Goal: Task Accomplishment & Management: Use online tool/utility

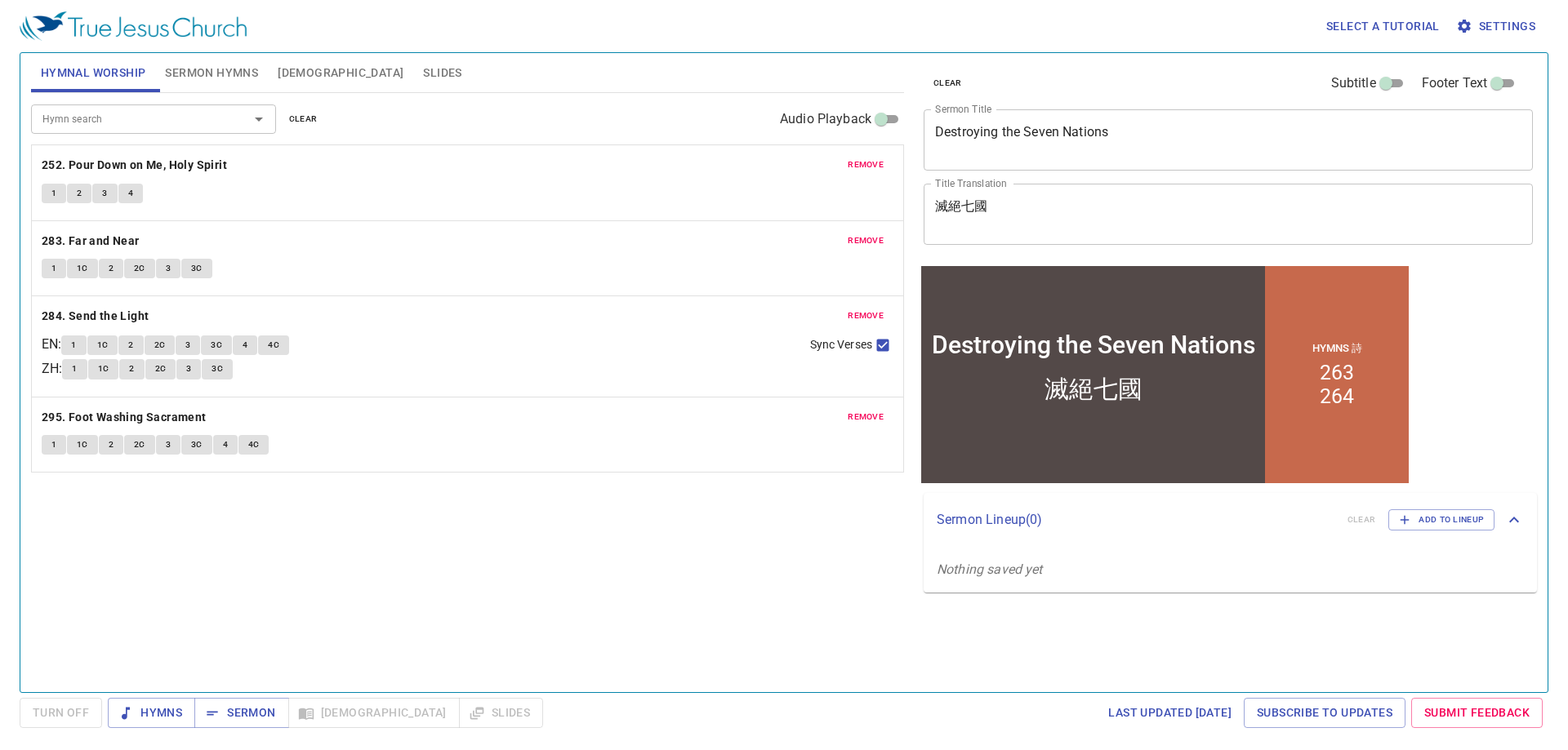
click at [299, 76] on span "[DEMOGRAPHIC_DATA]" at bounding box center [340, 72] width 126 height 21
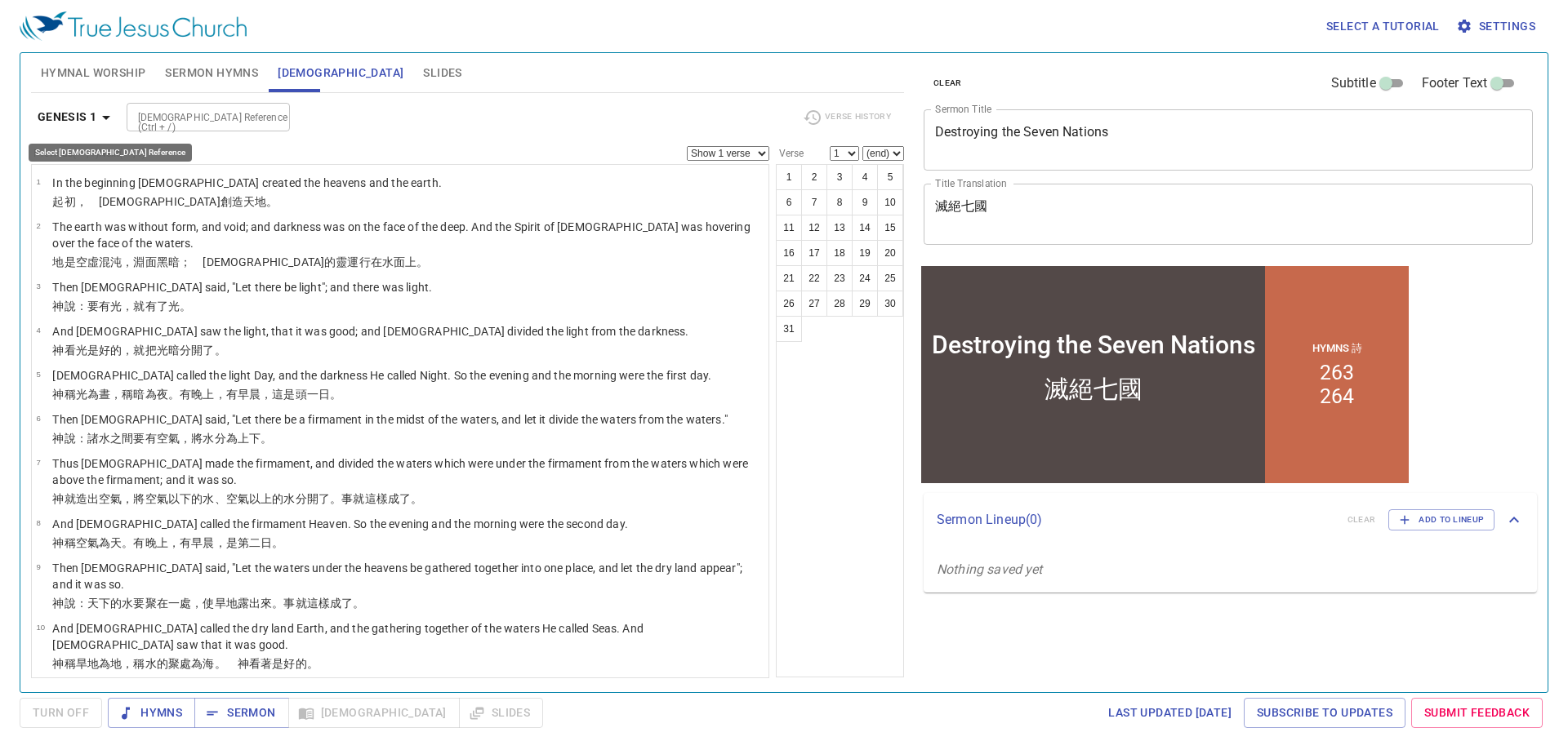
click at [112, 113] on icon "button" at bounding box center [106, 118] width 20 height 20
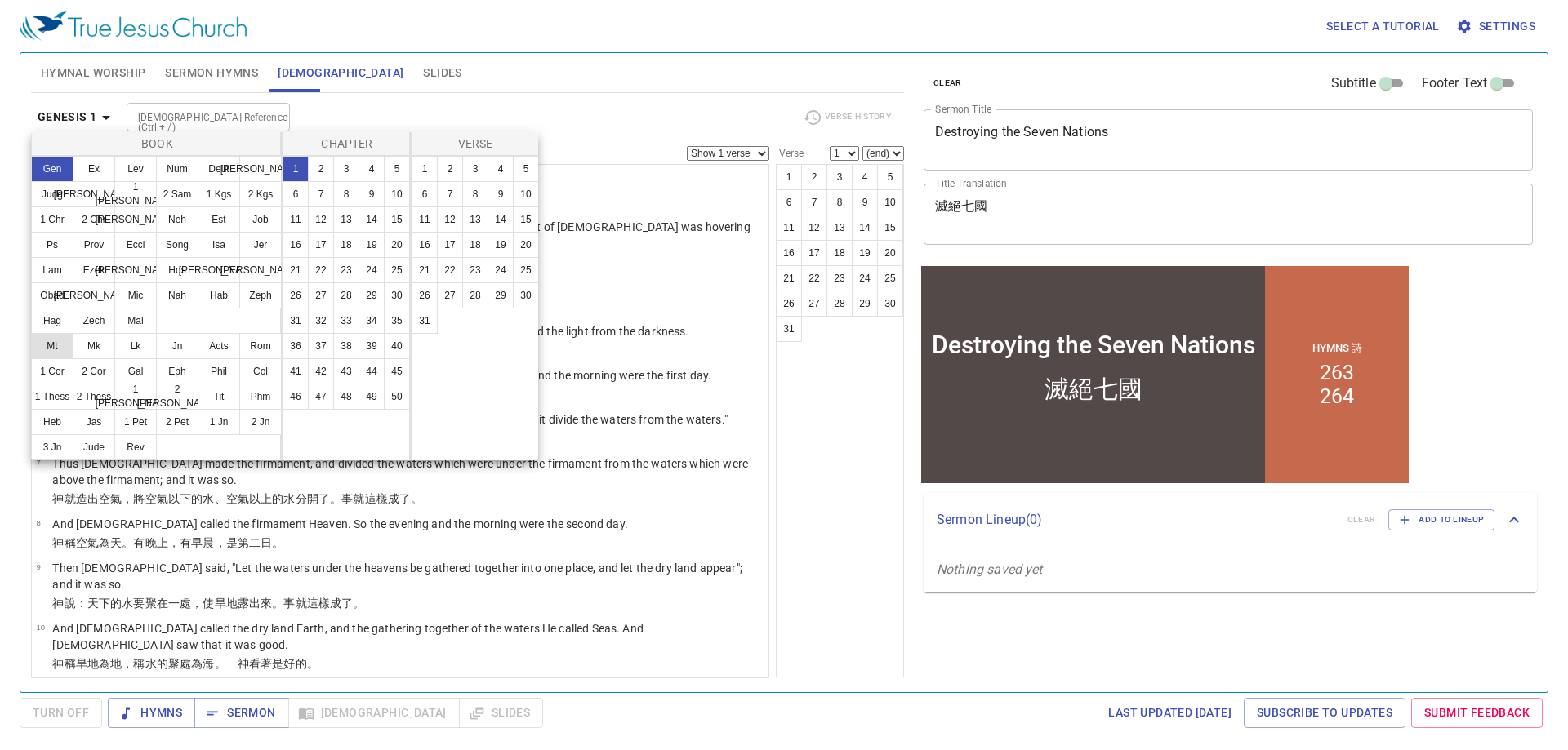
click at [43, 350] on button "Mt" at bounding box center [52, 346] width 43 height 26
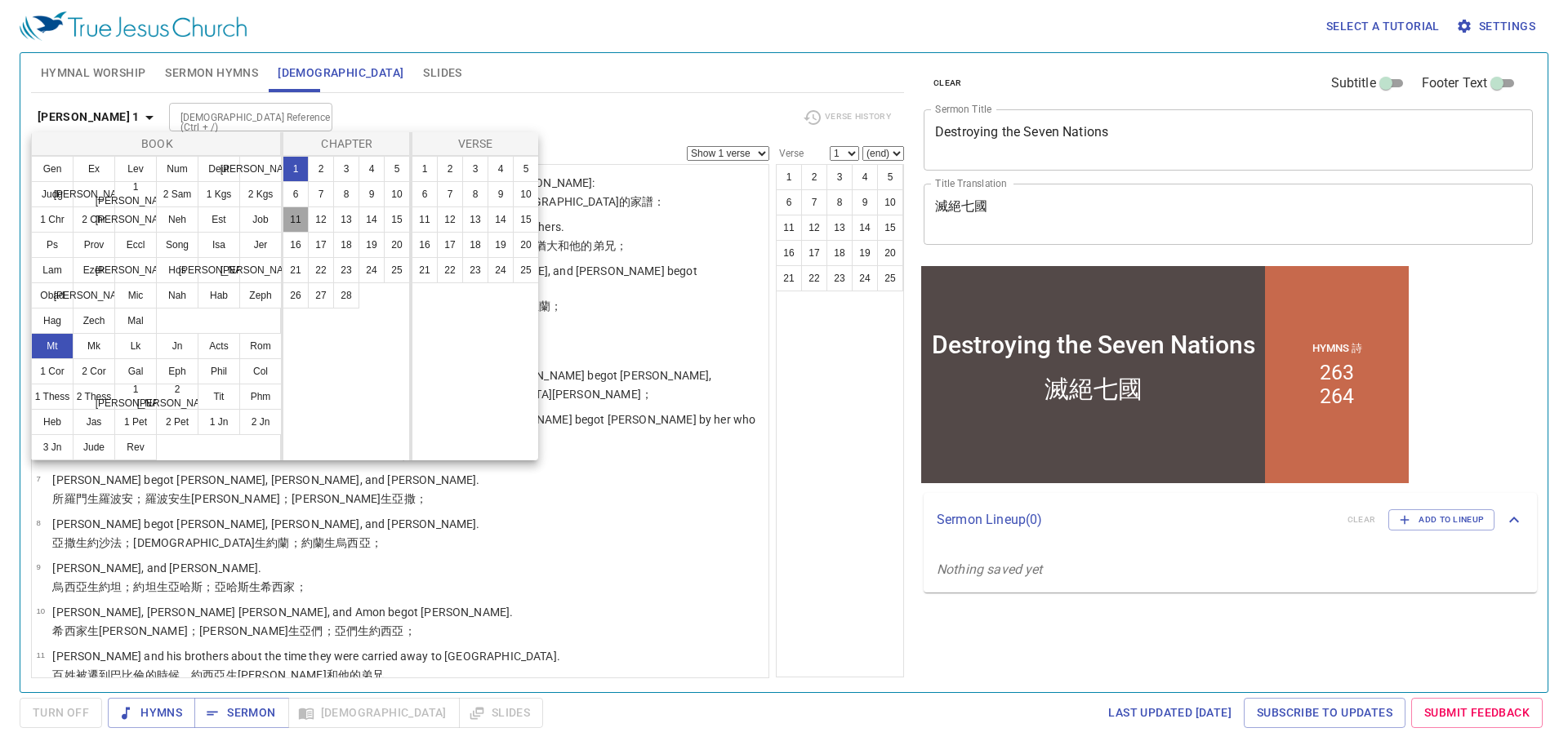
click at [292, 225] on button "11" at bounding box center [295, 219] width 26 height 26
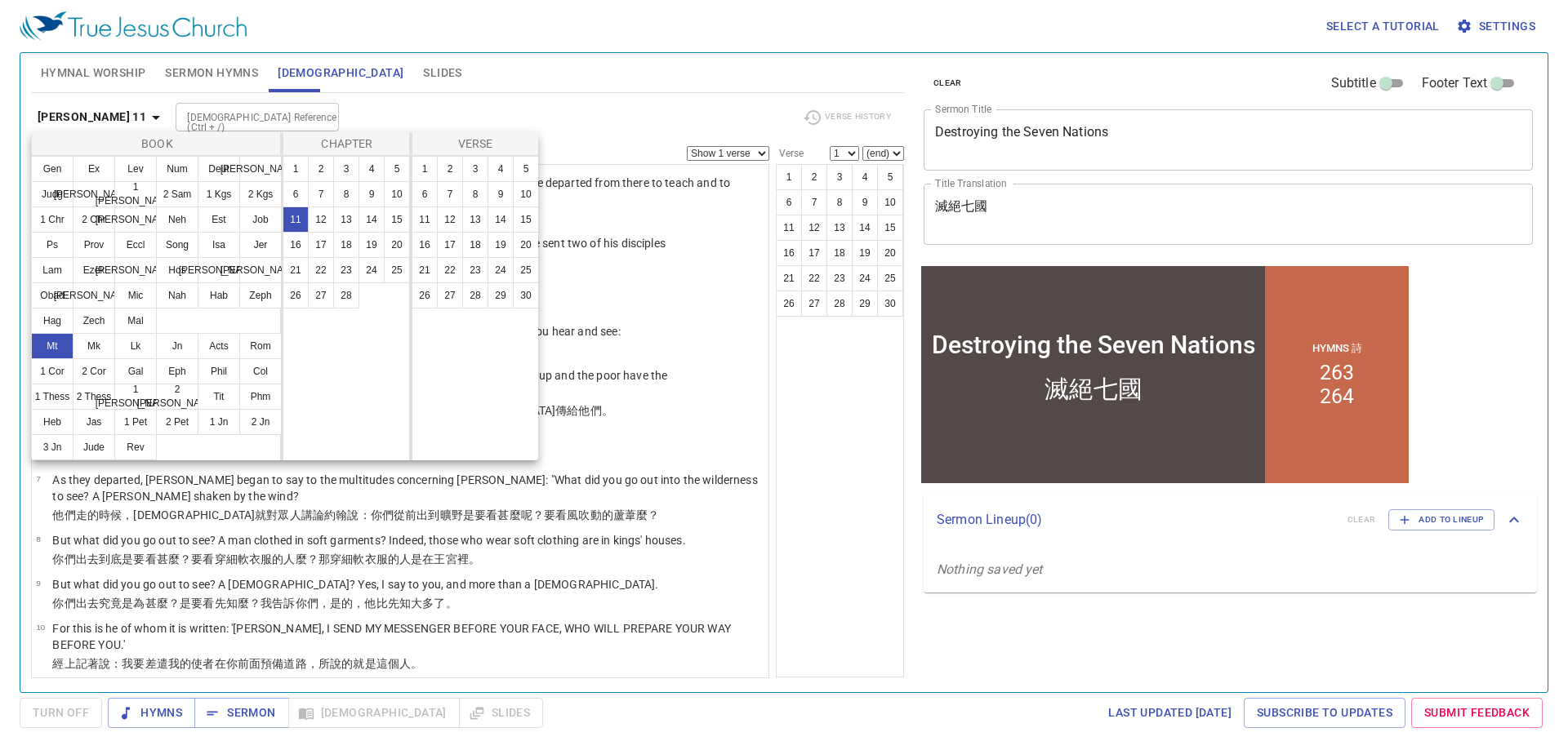
click at [767, 428] on div at bounding box center [784, 375] width 1568 height 750
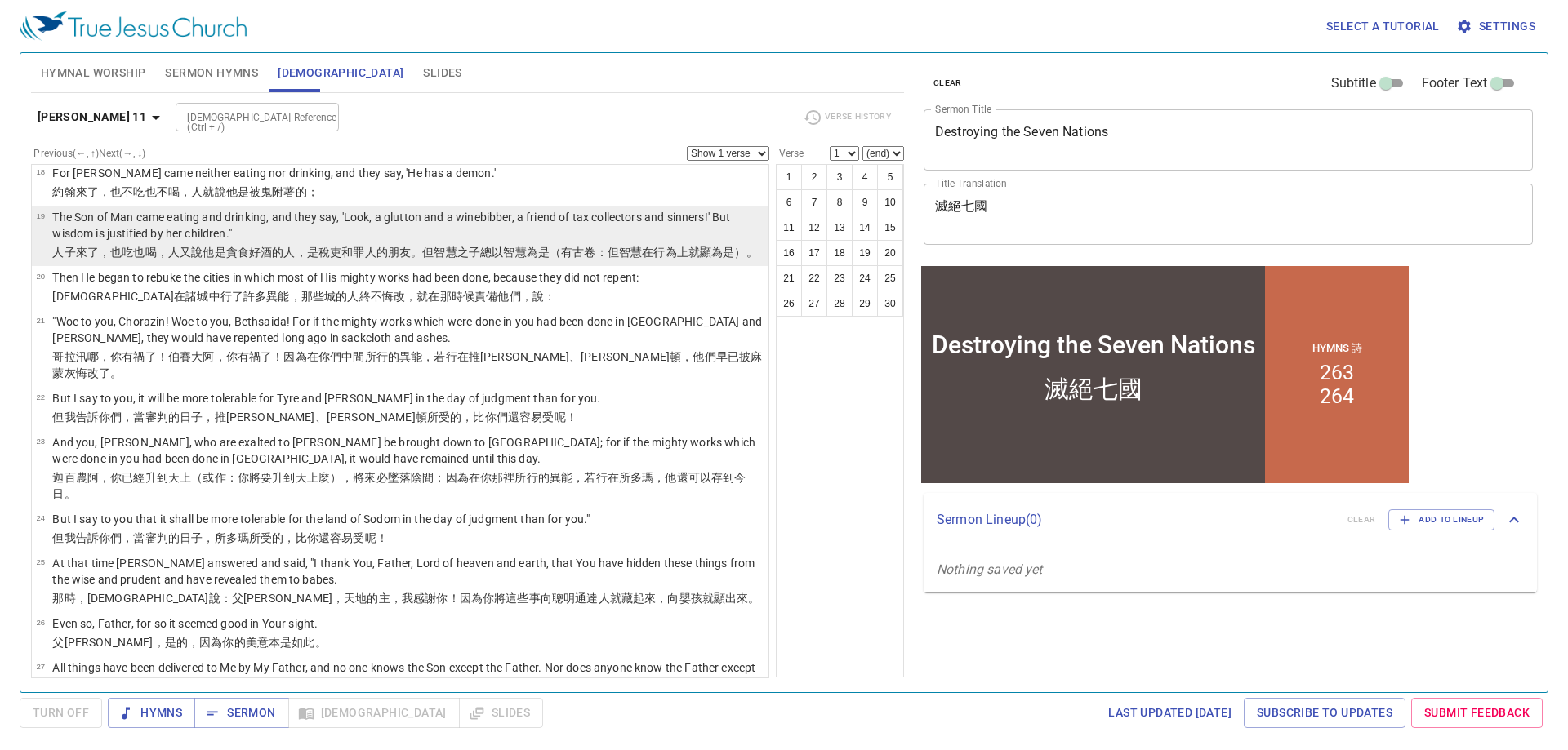
scroll to position [1018, 0]
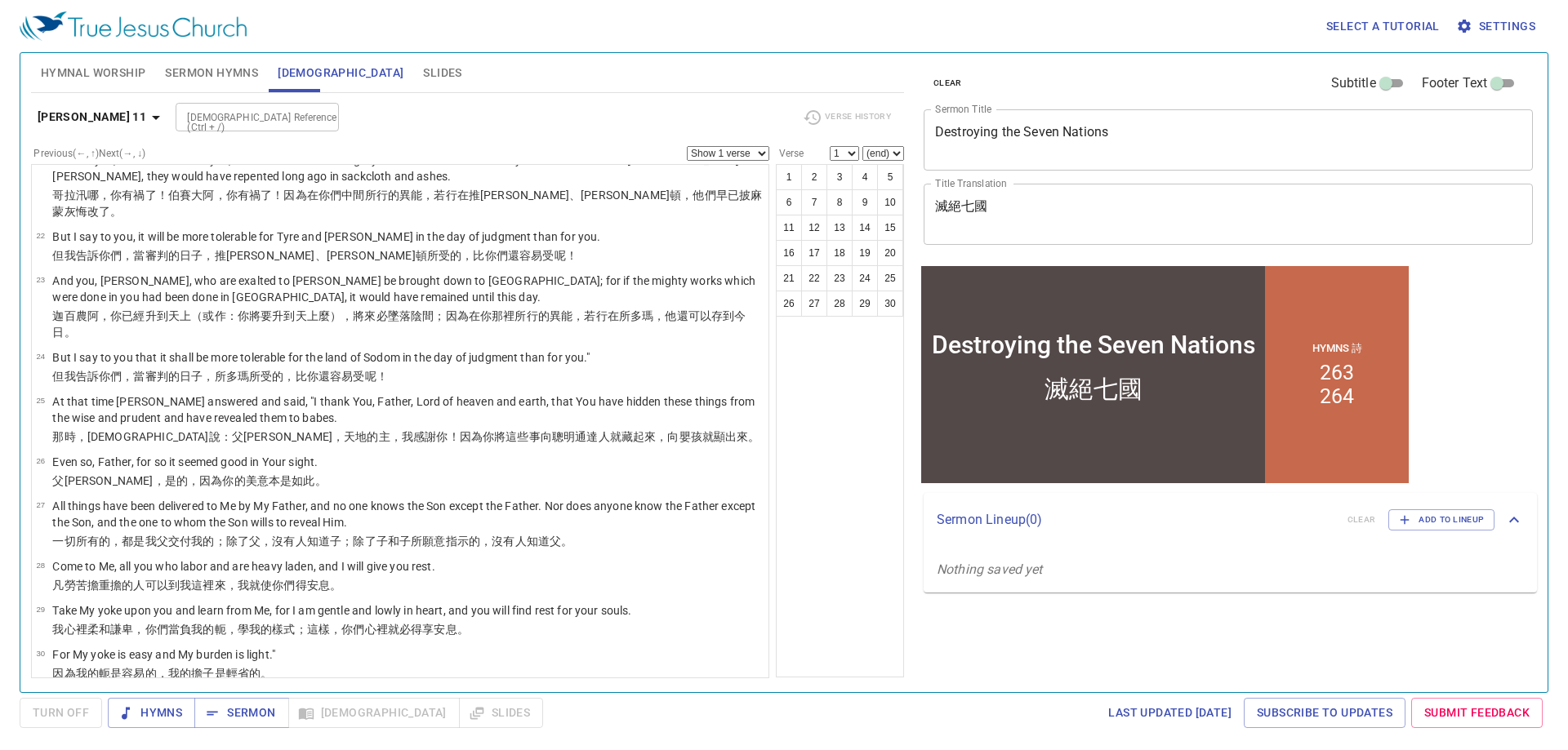
click at [978, 209] on textarea "滅絕七國" at bounding box center [1227, 214] width 586 height 31
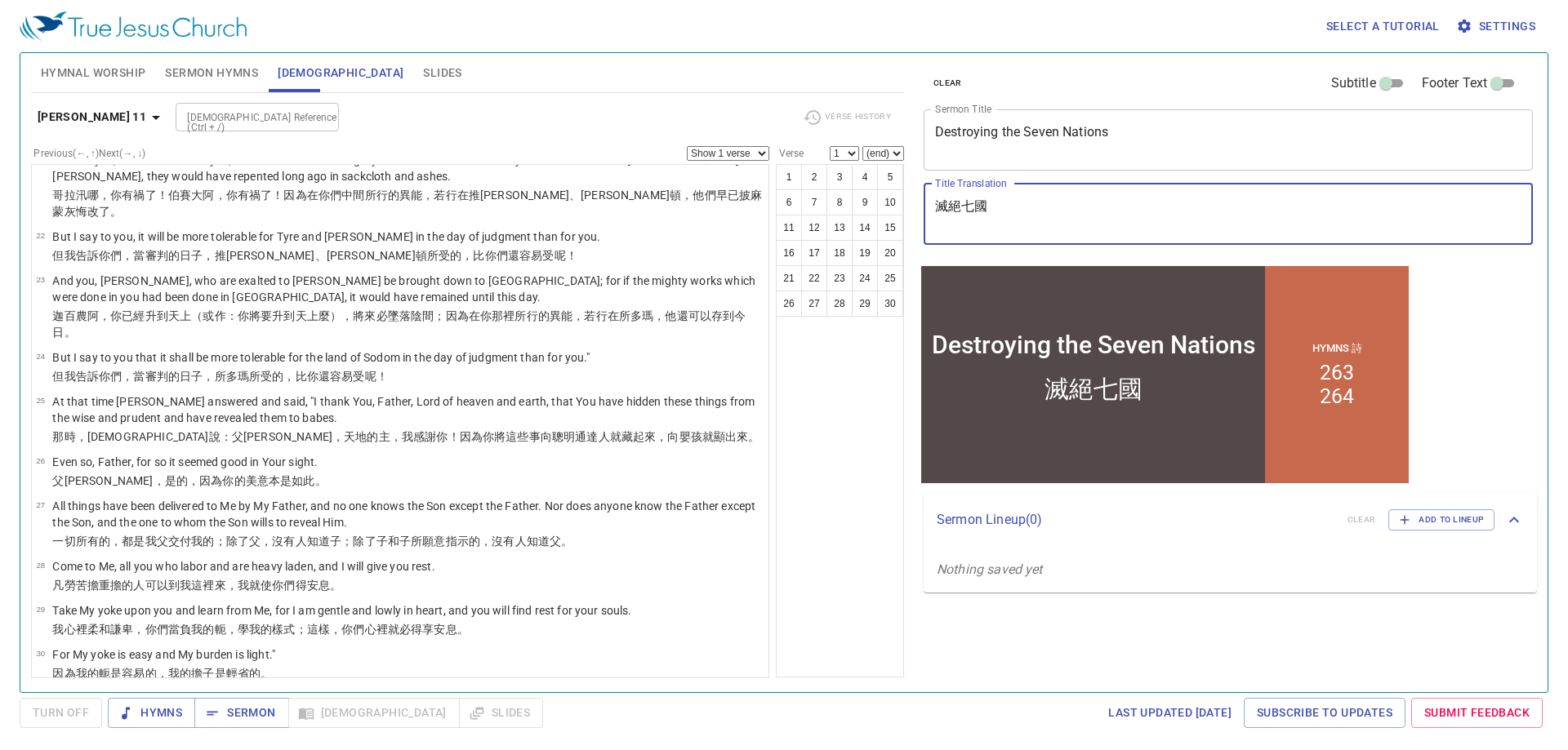
click at [978, 209] on textarea "滅絕七國" at bounding box center [1227, 214] width 586 height 31
type textarea "到我這裡來"
click at [1060, 152] on textarea "Destroying the Seven Nations" at bounding box center [1227, 139] width 586 height 31
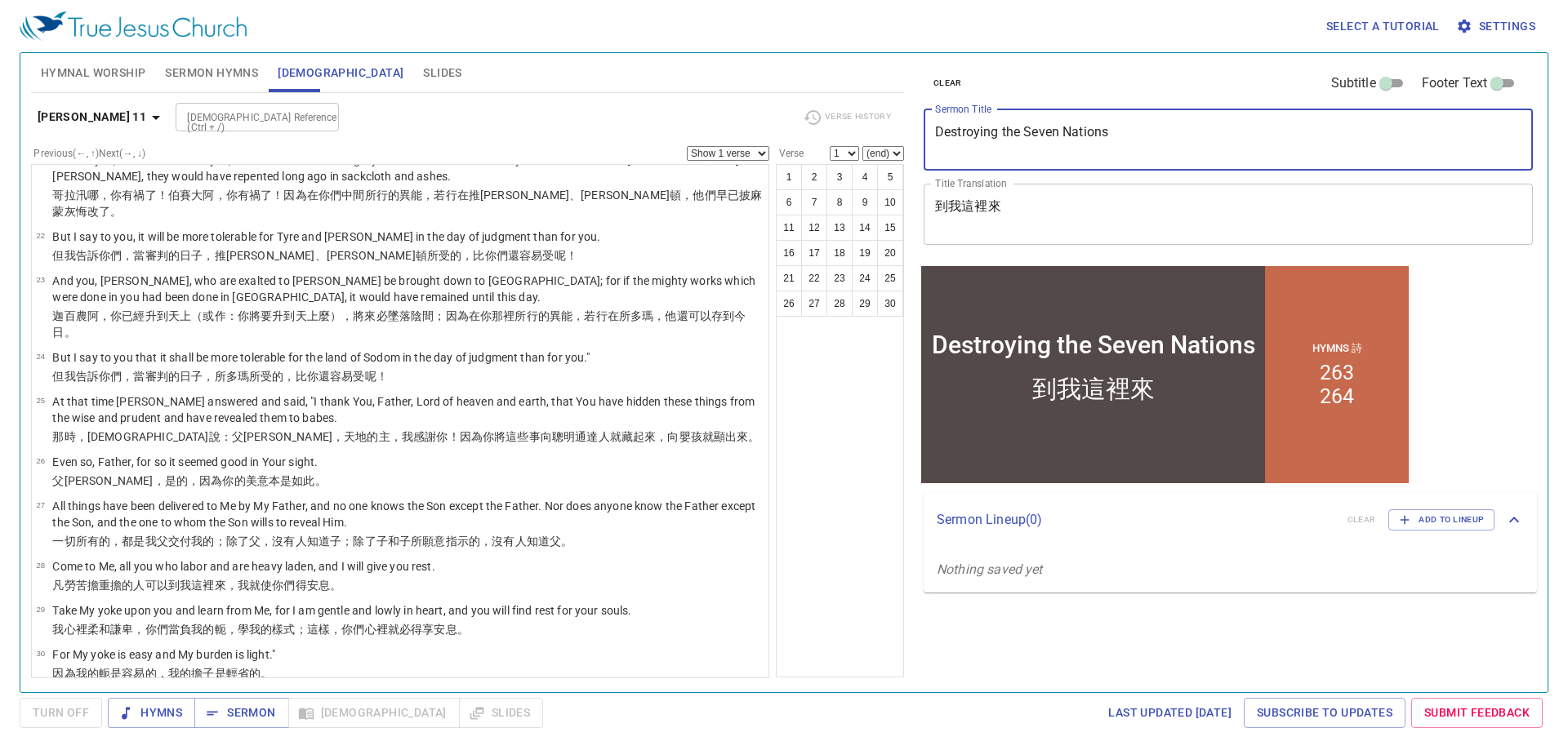
click at [1060, 136] on textarea "Destroying the Seven Nations" at bounding box center [1227, 139] width 586 height 31
type textarea "Come to Me"
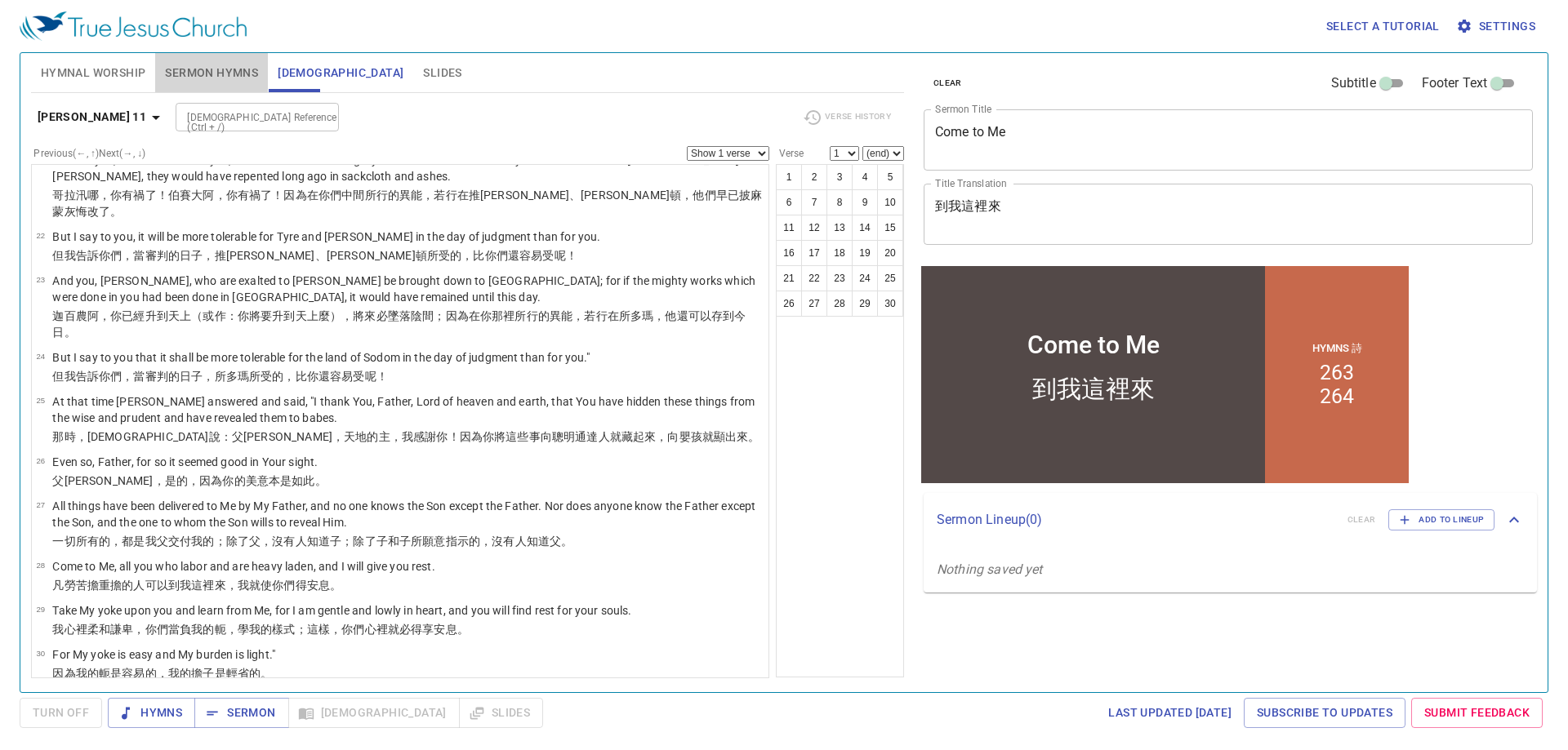
click at [218, 74] on span "Sermon Hymns" at bounding box center [211, 72] width 93 height 21
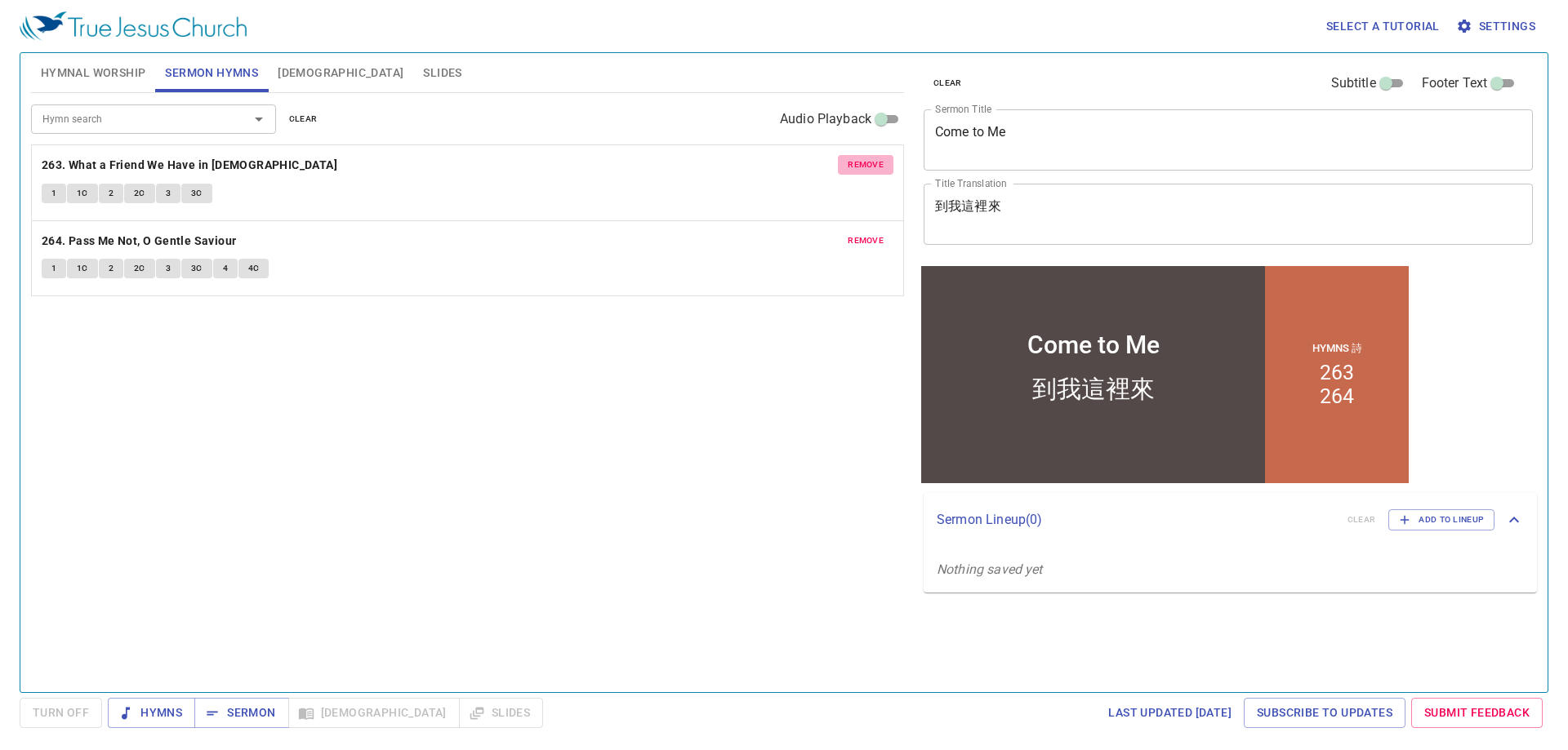
click at [870, 160] on span "remove" at bounding box center [866, 165] width 36 height 14
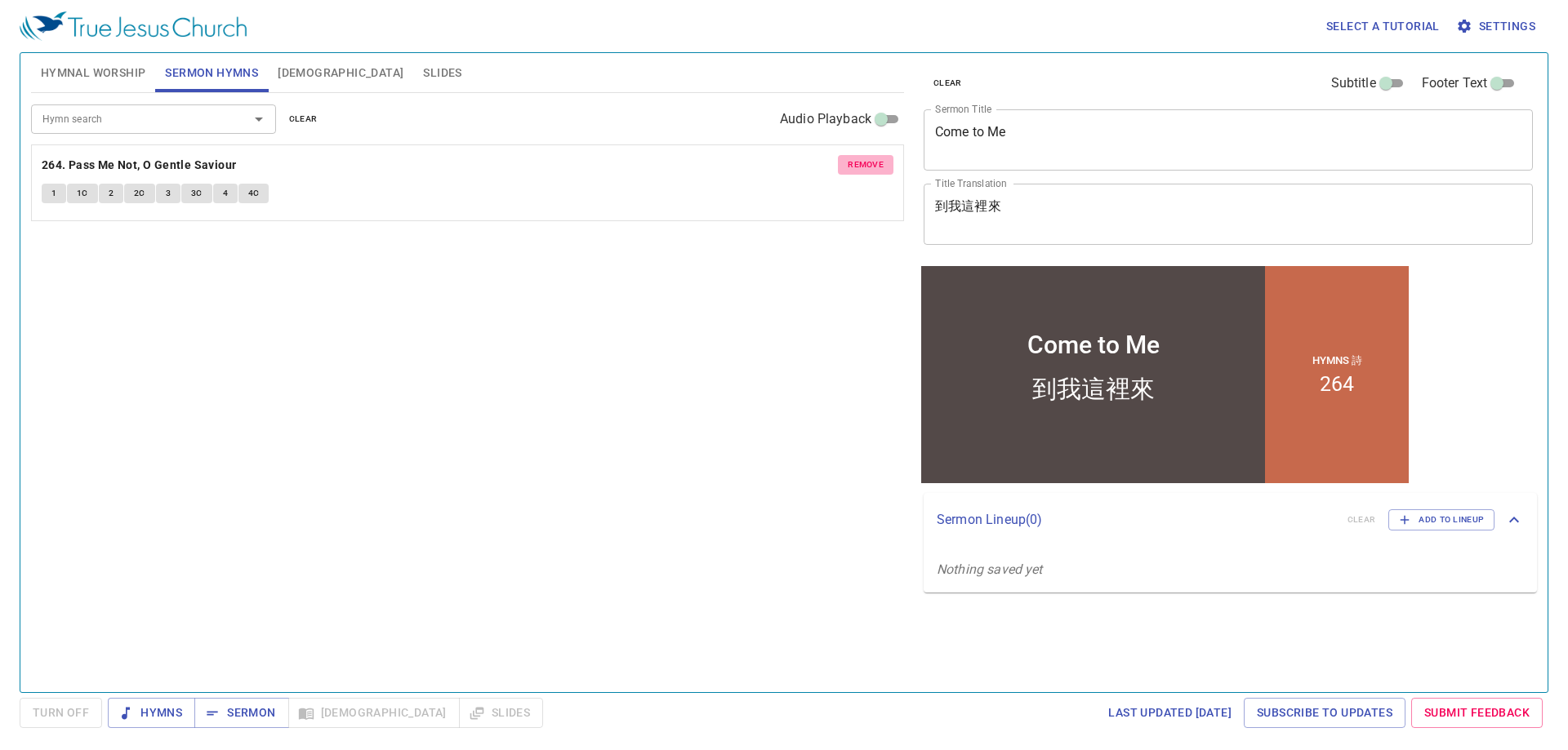
click at [870, 160] on span "remove" at bounding box center [866, 165] width 36 height 14
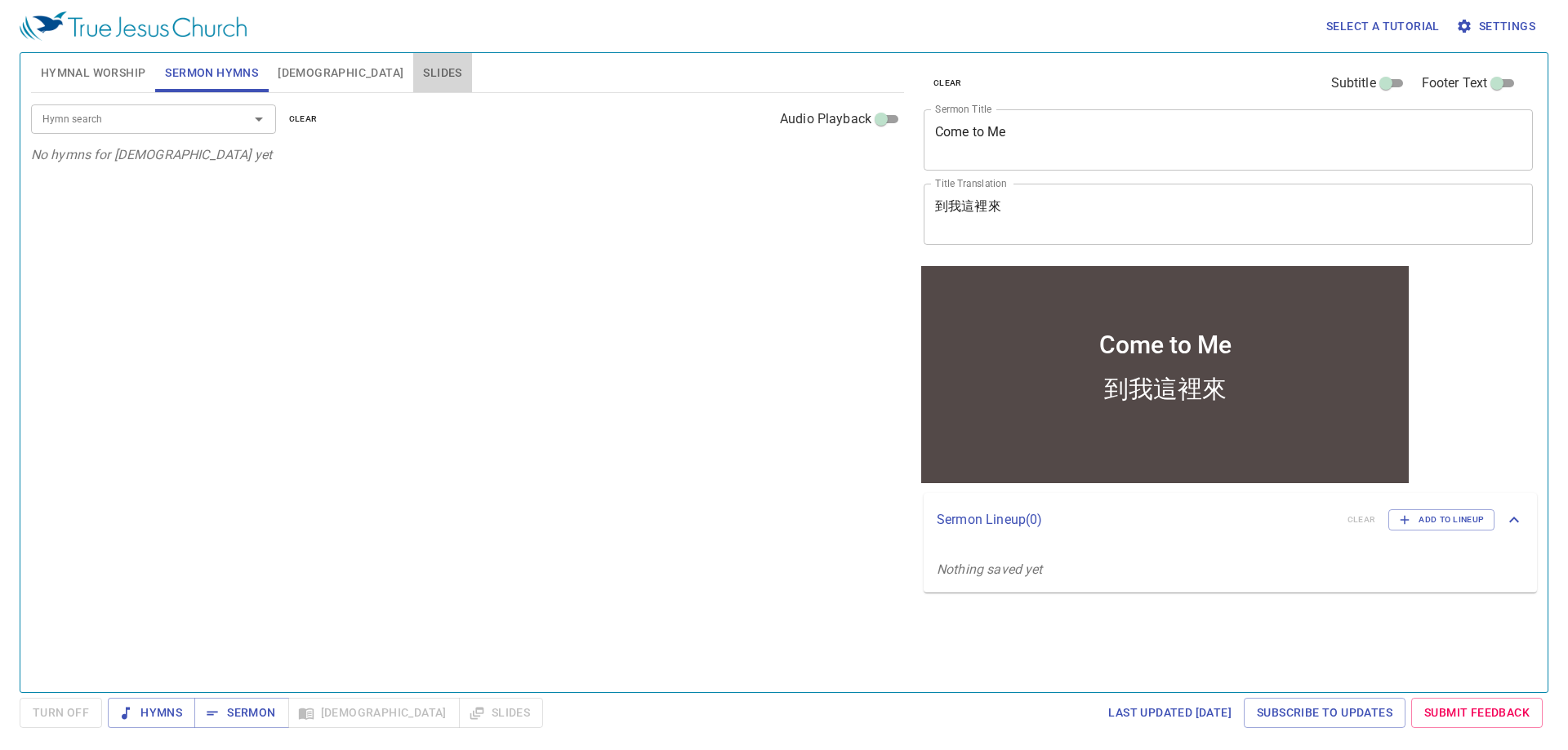
click at [423, 70] on span "Slides" at bounding box center [442, 72] width 38 height 21
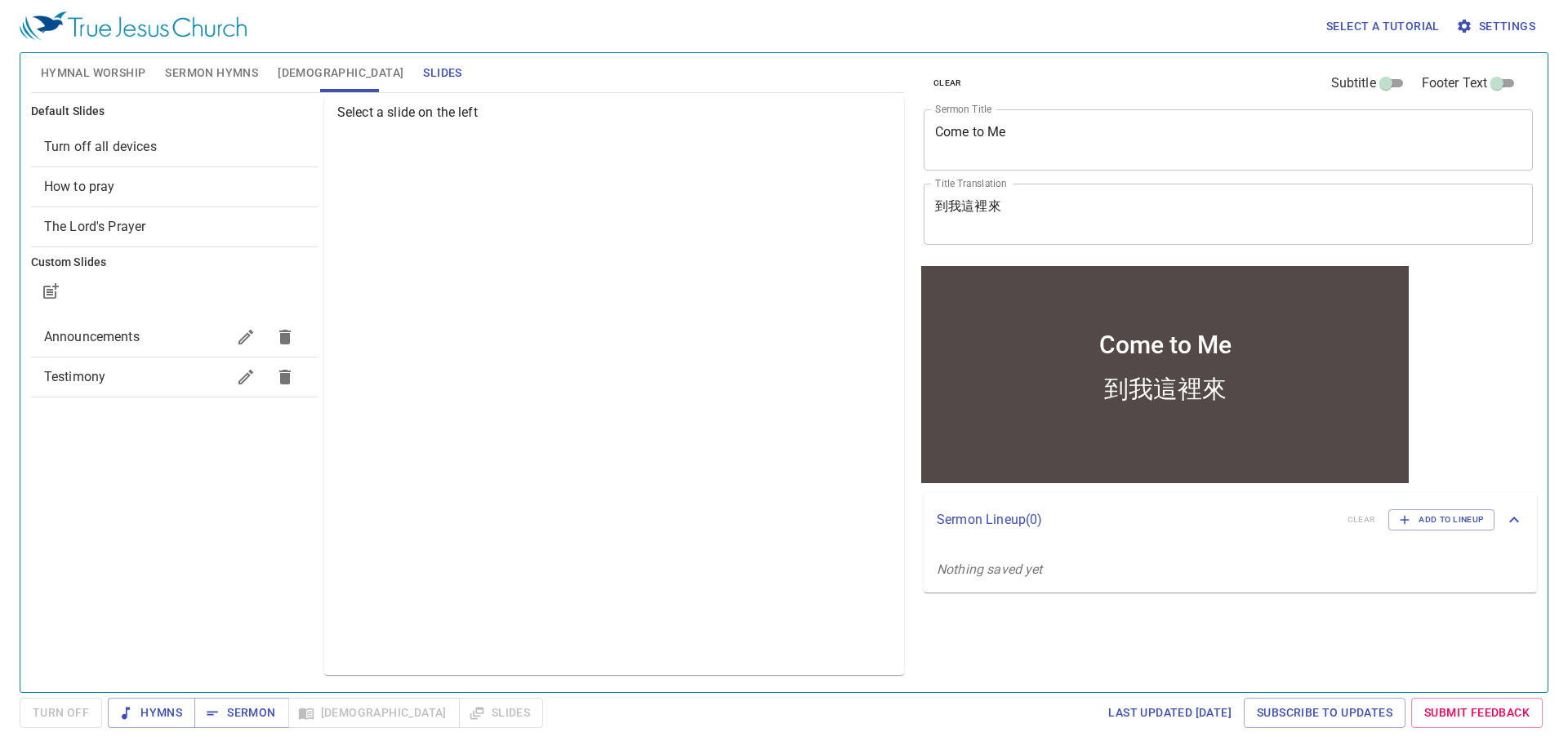
click at [136, 147] on span "Turn off all devices" at bounding box center [101, 146] width 112 height 15
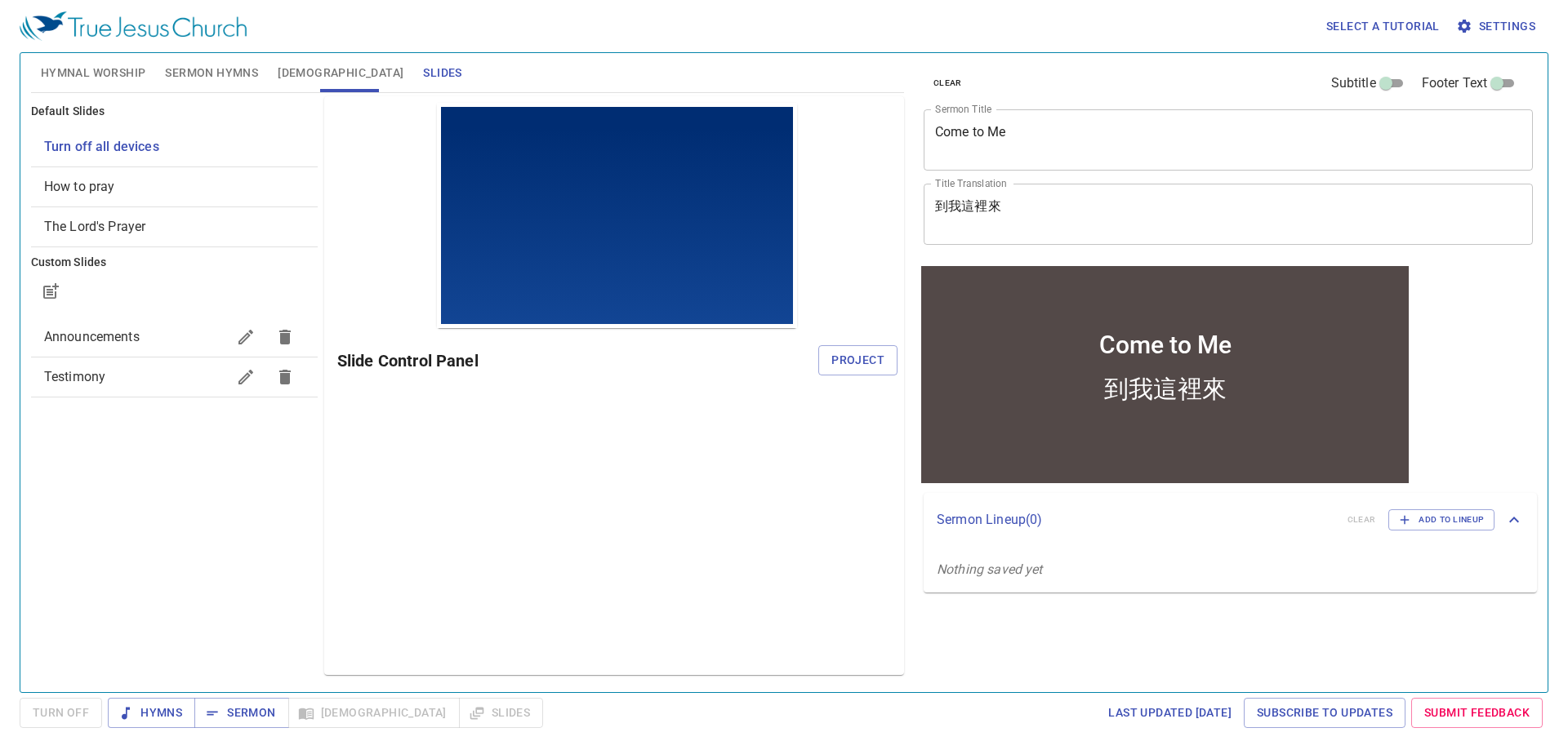
scroll to position [0, 0]
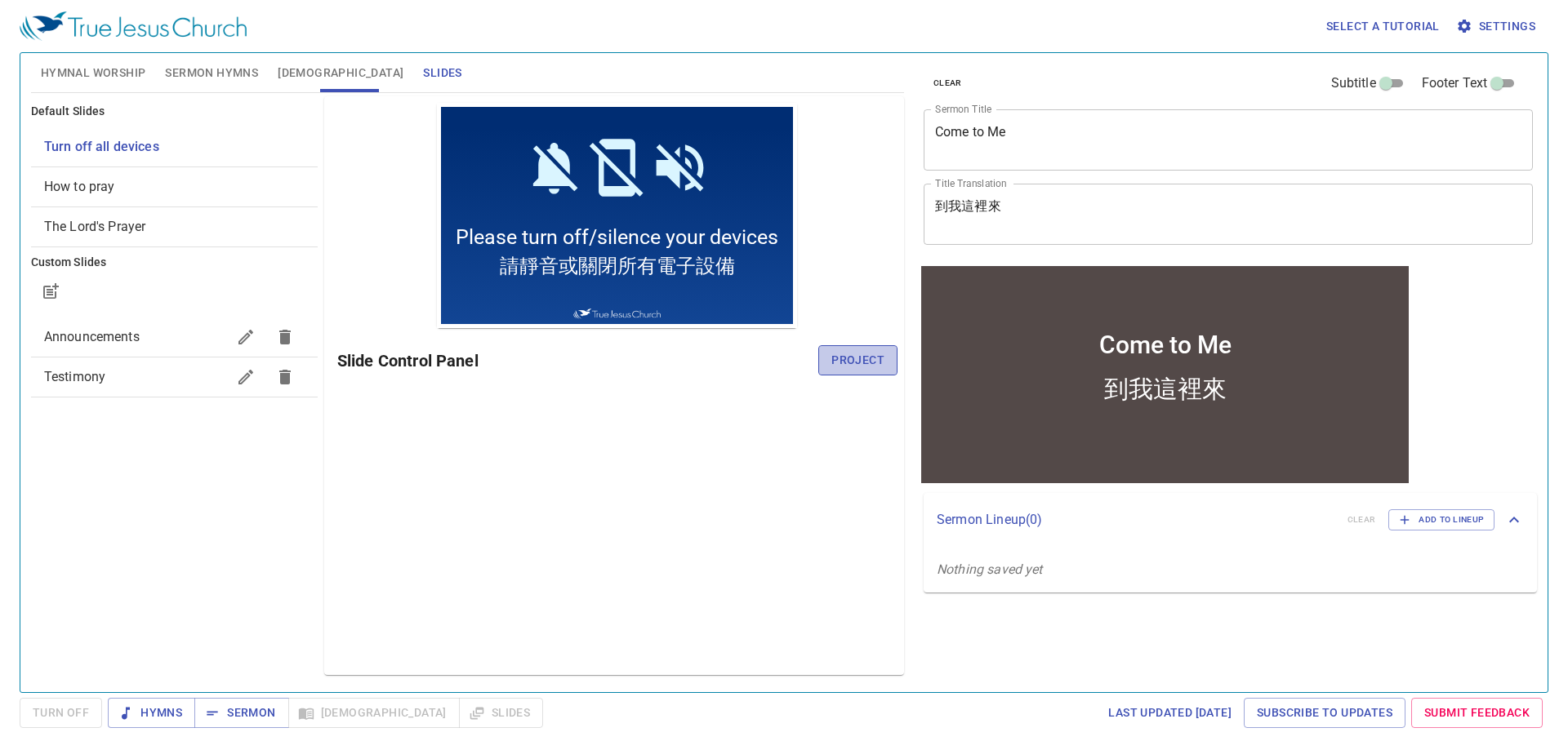
click at [844, 351] on span "Project" at bounding box center [857, 360] width 53 height 21
click at [180, 61] on button "Sermon Hymns" at bounding box center [211, 72] width 112 height 39
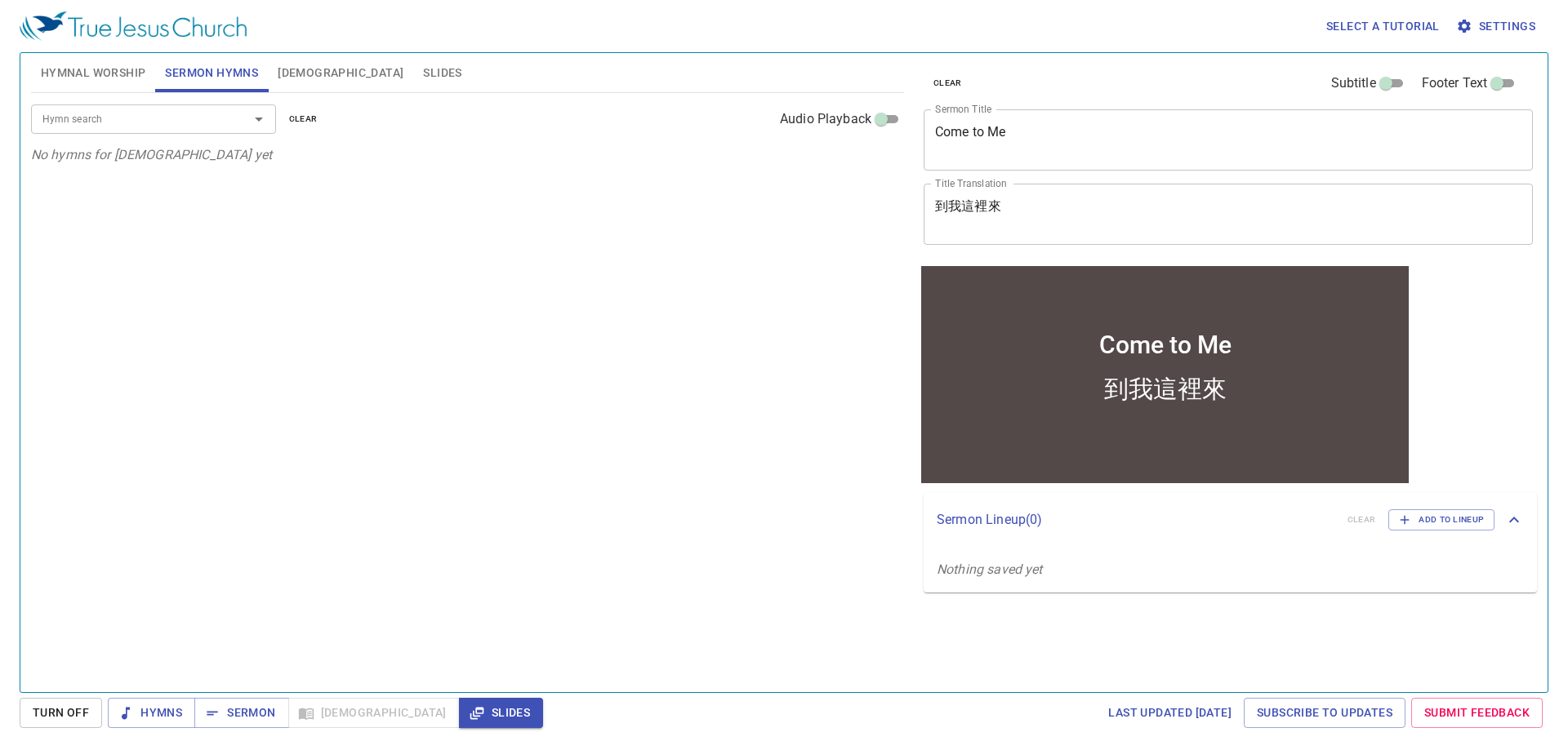
click at [172, 124] on input "Hymn search" at bounding box center [130, 119] width 187 height 19
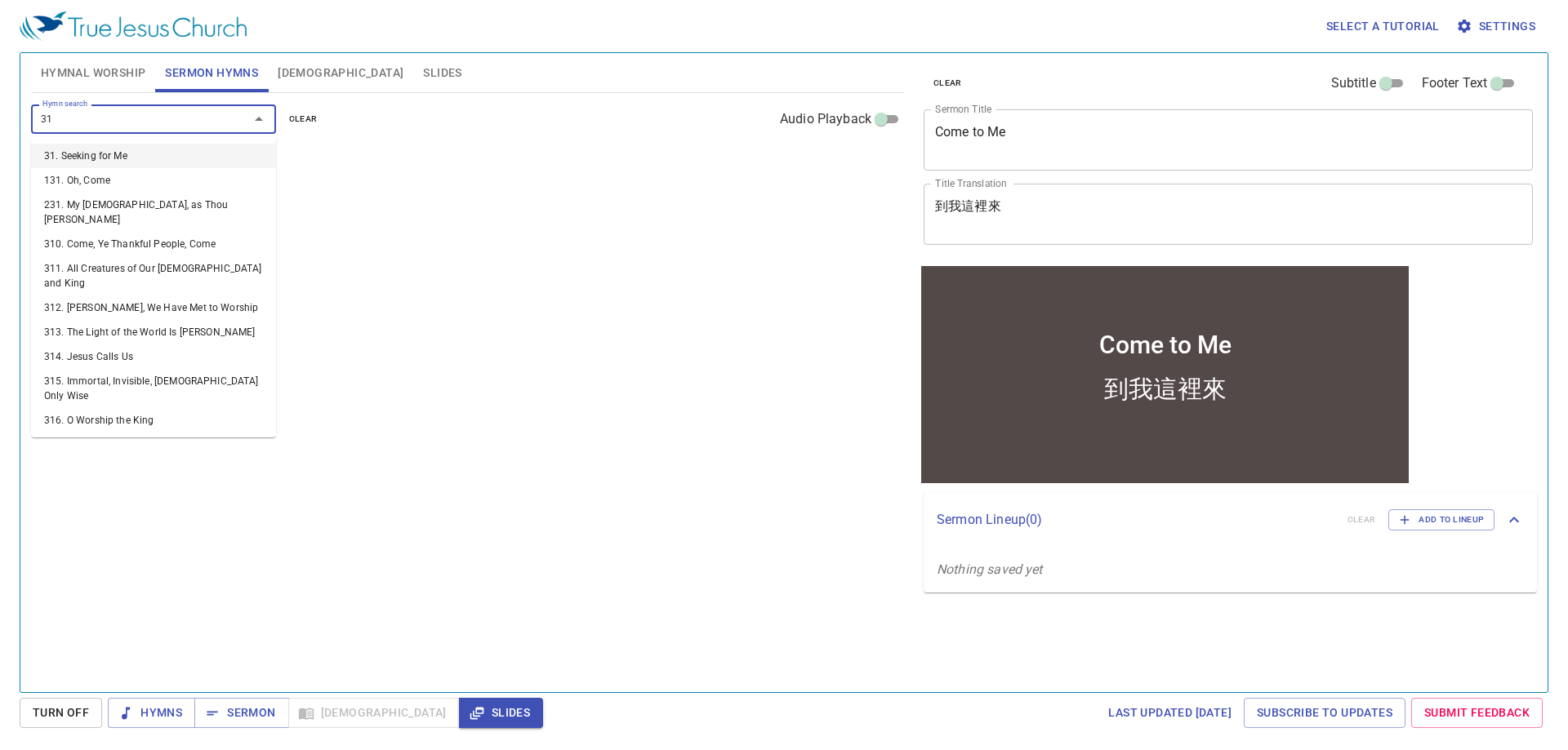
type input "318"
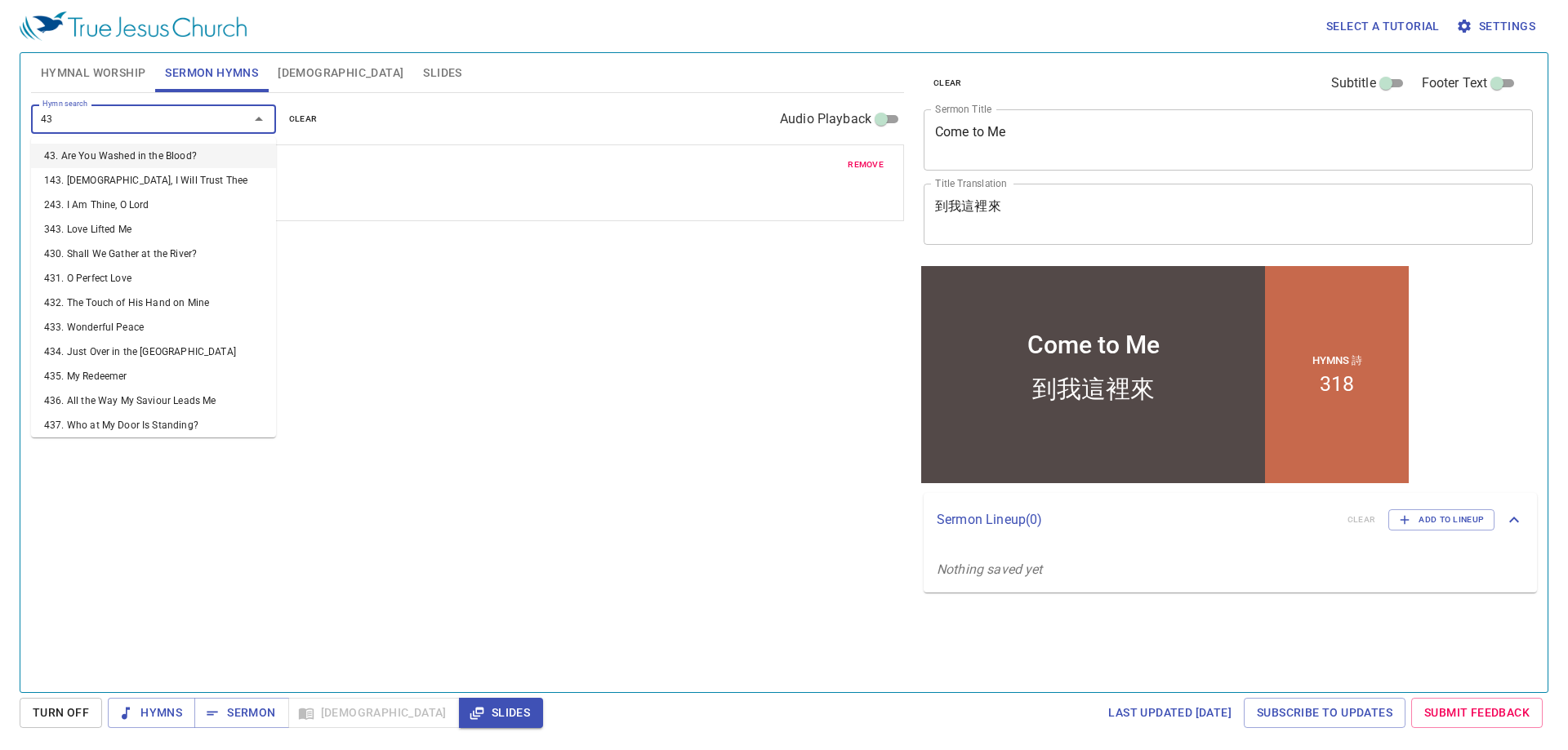
type input "433"
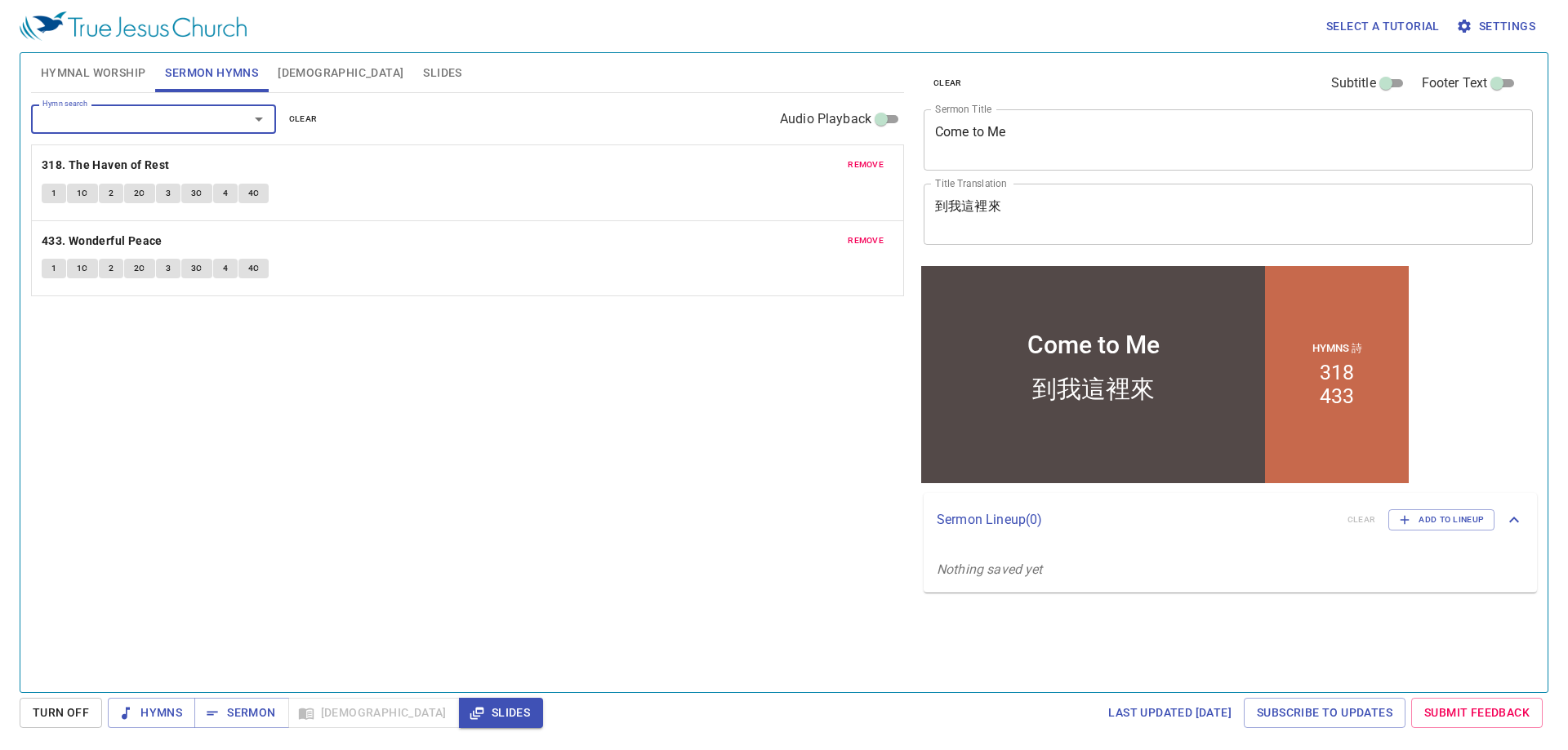
click at [0, 0] on p "Sermon Lineup ( 0 )" at bounding box center [0, 0] width 0 height 0
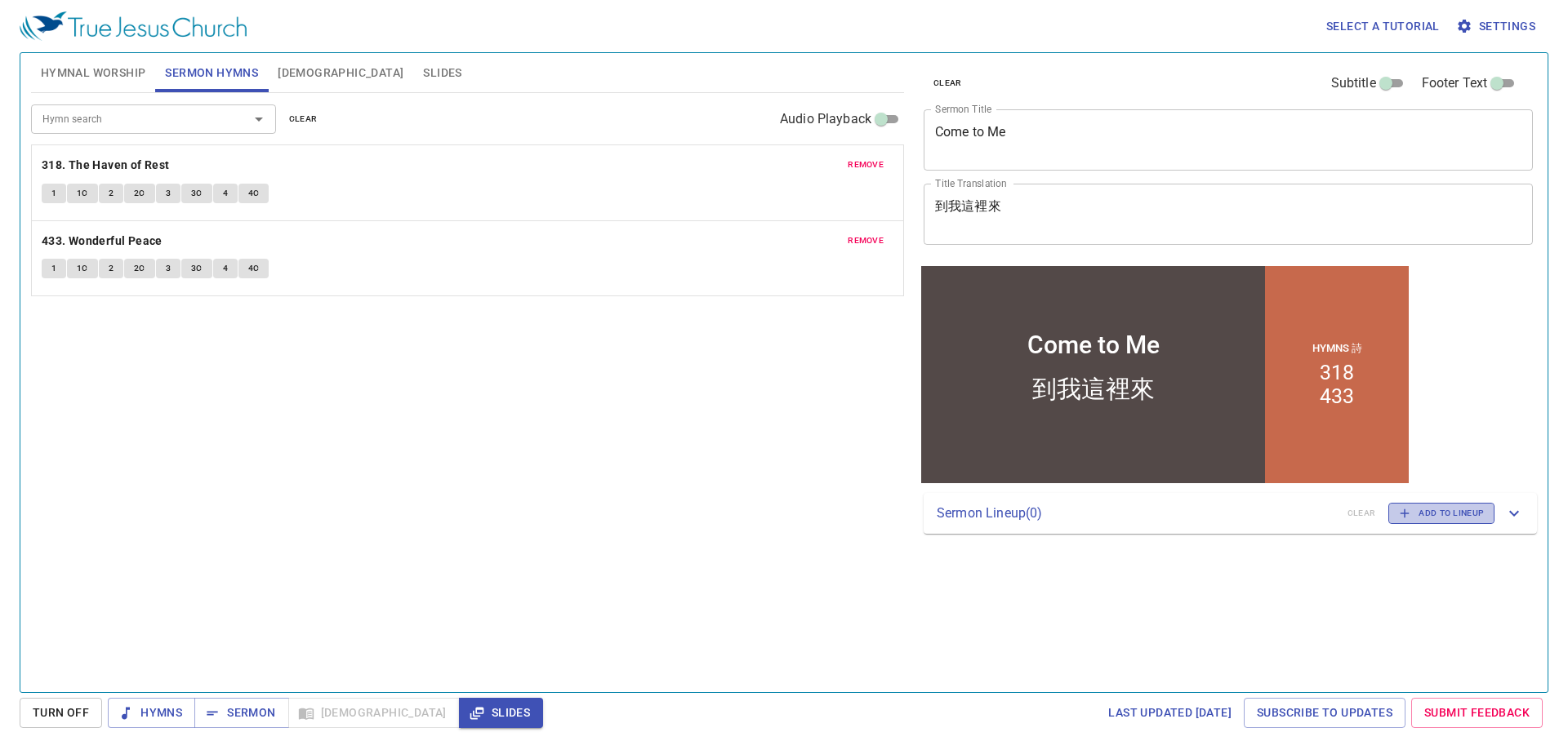
click at [0, 0] on icon "button" at bounding box center [0, 0] width 0 height 0
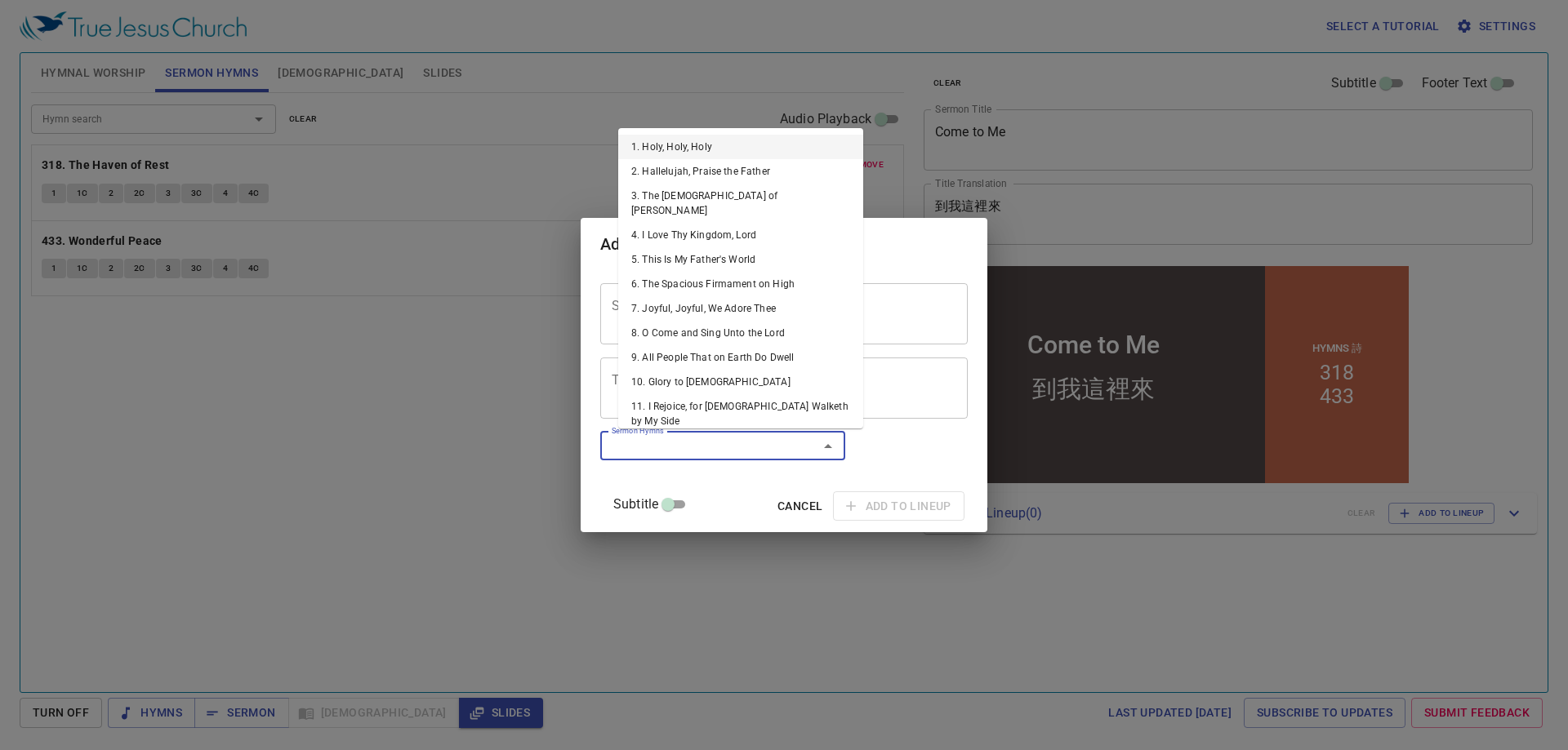
click at [0, 0] on input "Sermon Hymns" at bounding box center [0, 0] width 0 height 0
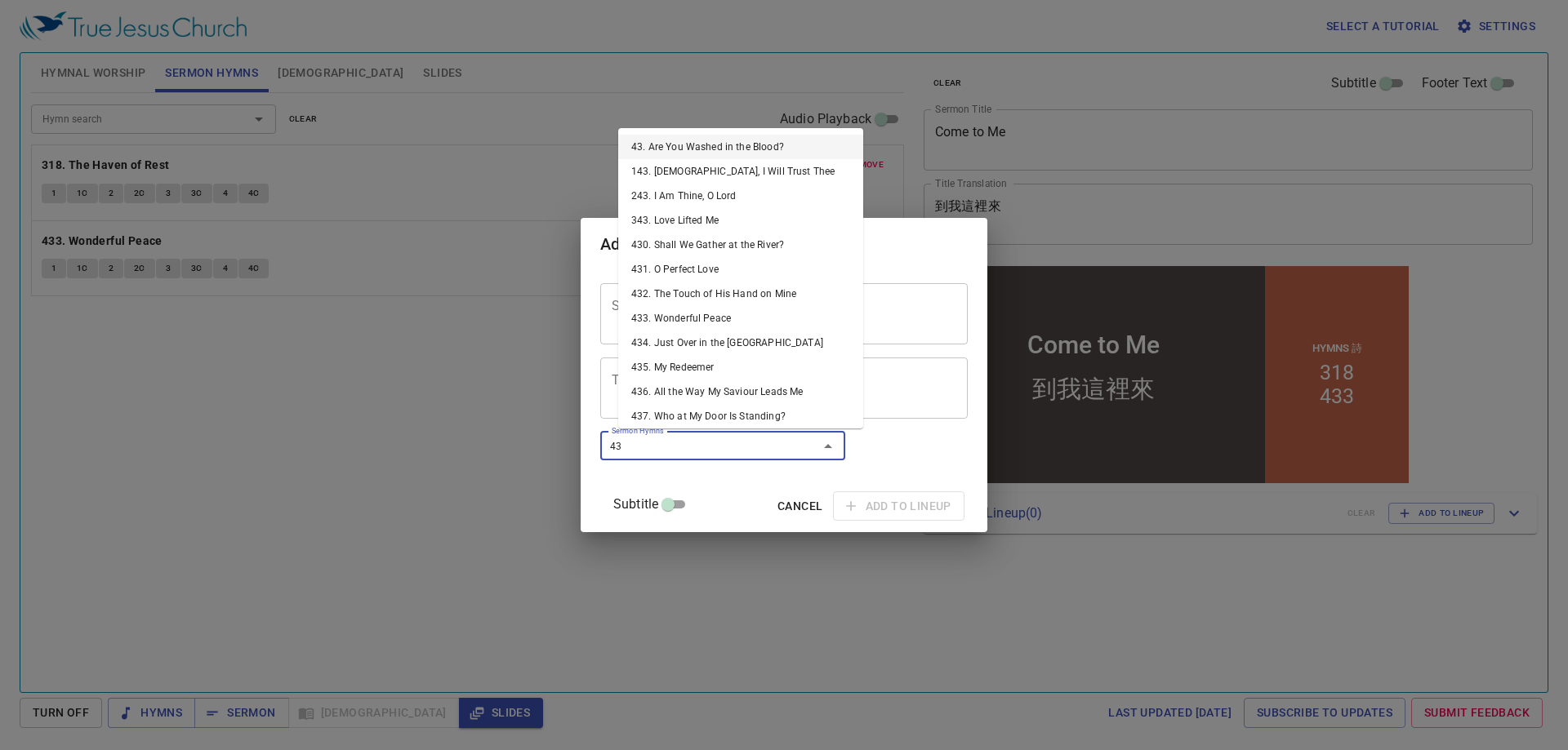
type input "437"
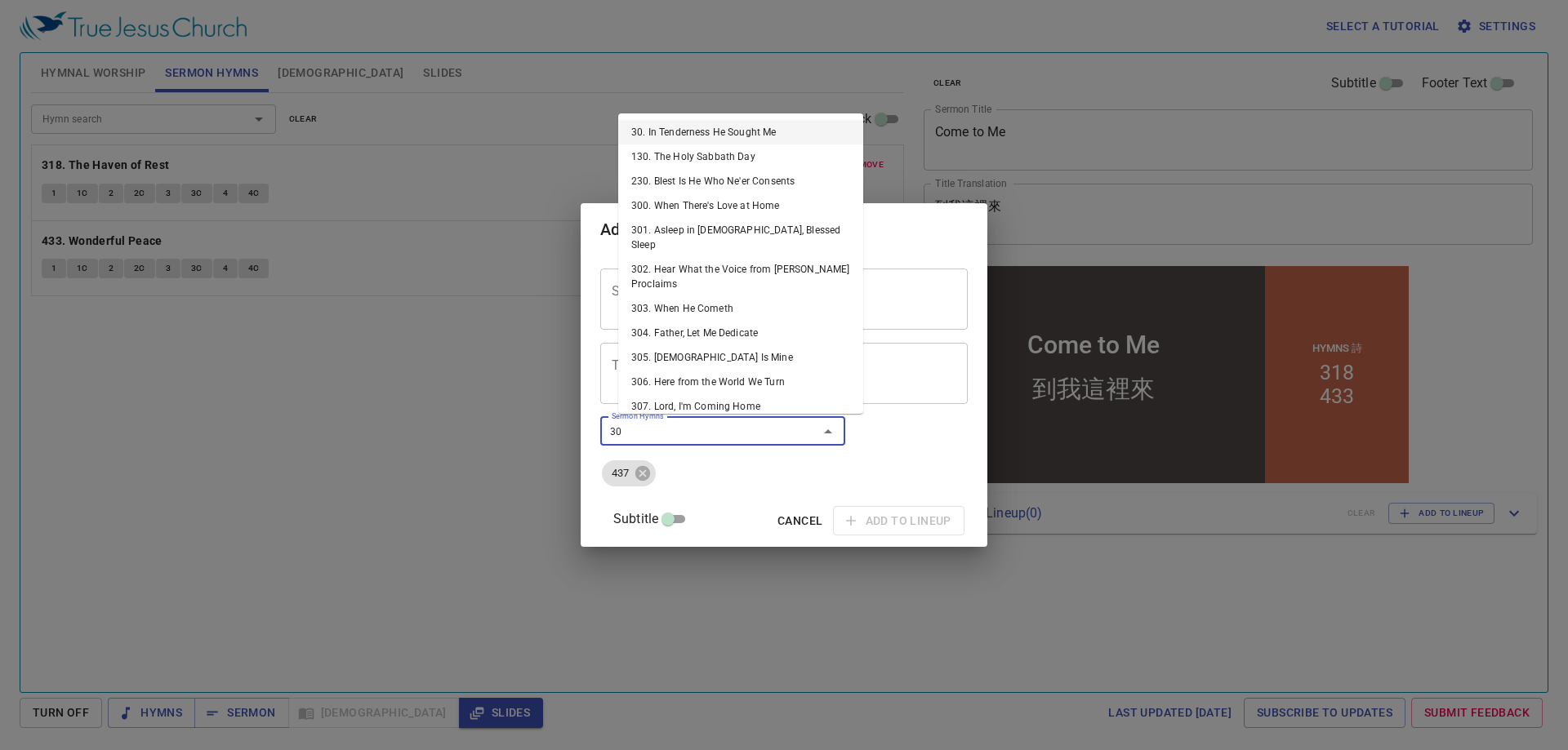
type input "307"
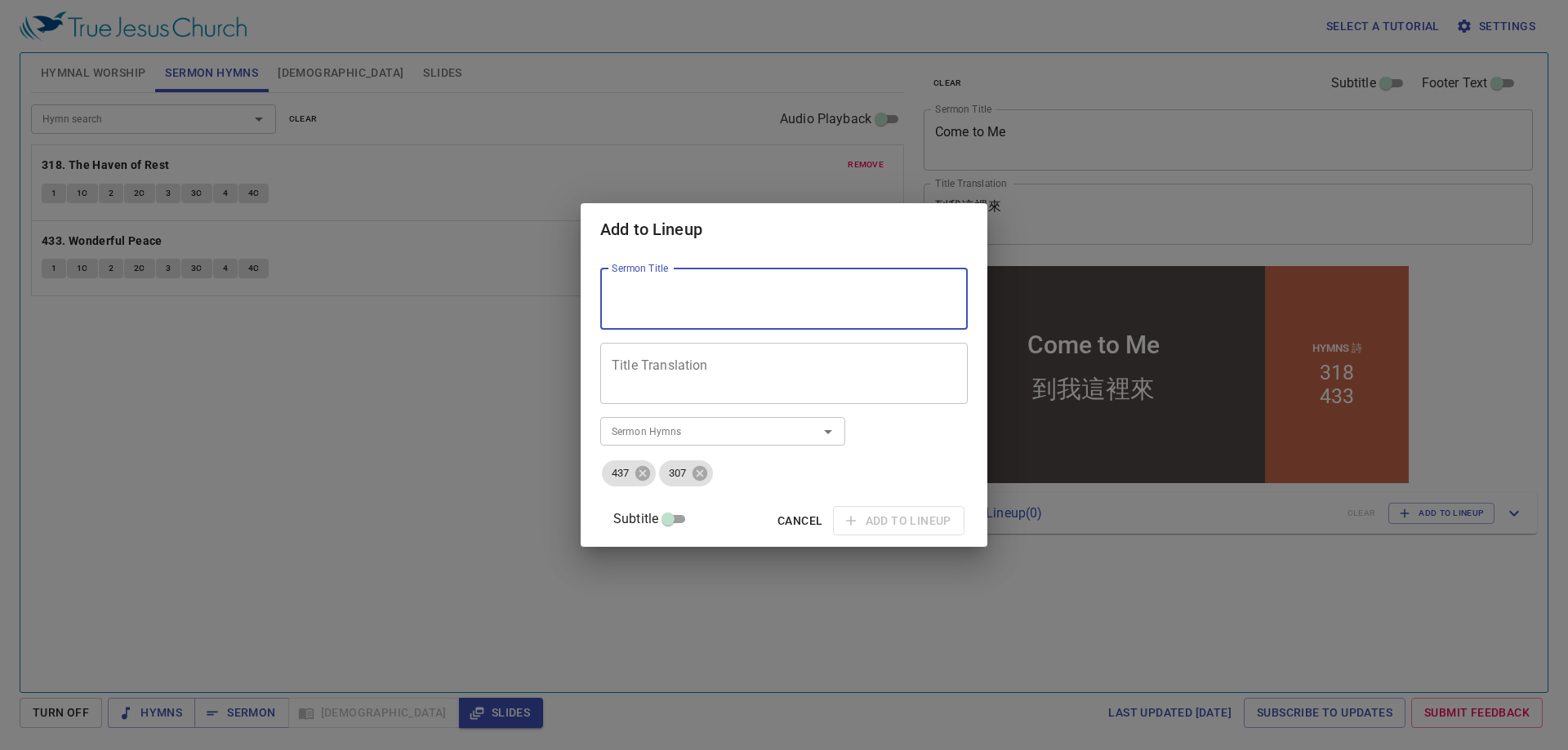
click at [0, 0] on textarea "Sermon Title" at bounding box center [0, 0] width 0 height 0
type textarea "Return to Me"
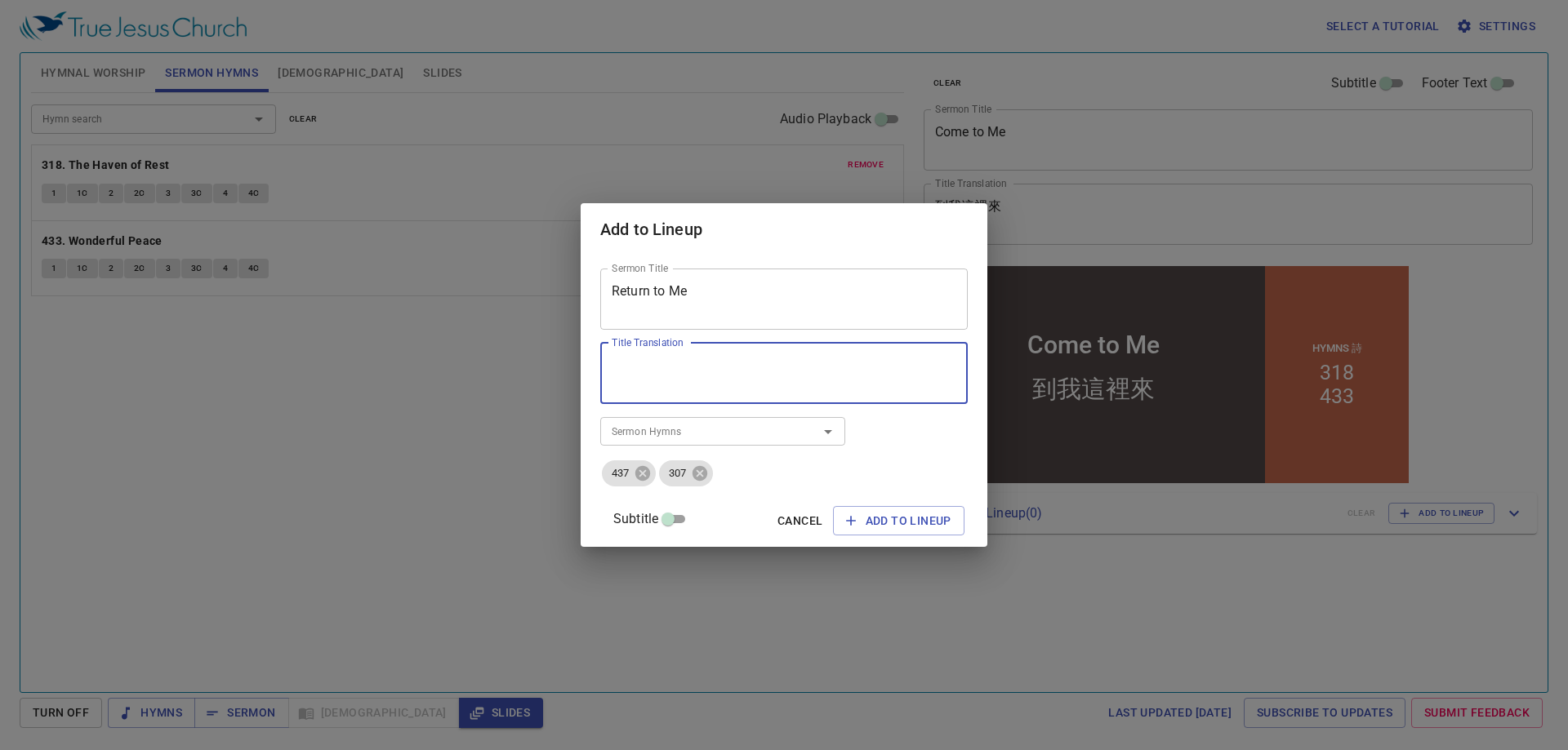
click at [706, 372] on textarea "Title Translation" at bounding box center [784, 373] width 344 height 31
click at [770, 382] on textarea "Title Translation" at bounding box center [784, 373] width 344 height 31
drag, startPoint x: 659, startPoint y: 267, endPoint x: 656, endPoint y: 275, distance: 8.5
click at [658, 267] on div "Sermon Title Return to Me Sermon Title Title Translation Title Translation Subt…" at bounding box center [783, 400] width 367 height 278
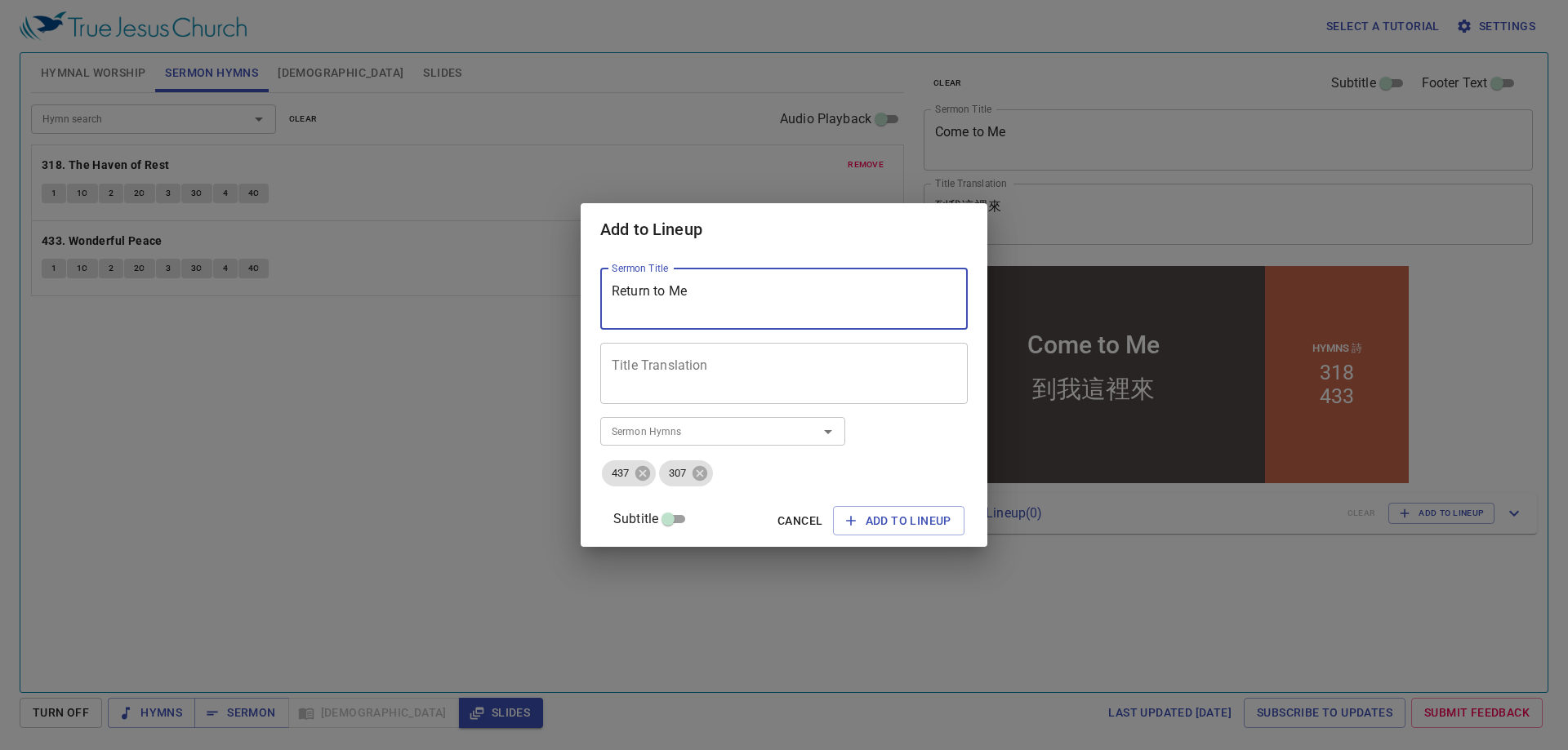
click at [0, 0] on textarea "Return to Me" at bounding box center [0, 0] width 0 height 0
click at [695, 359] on textarea "Title Translation" at bounding box center [784, 373] width 344 height 31
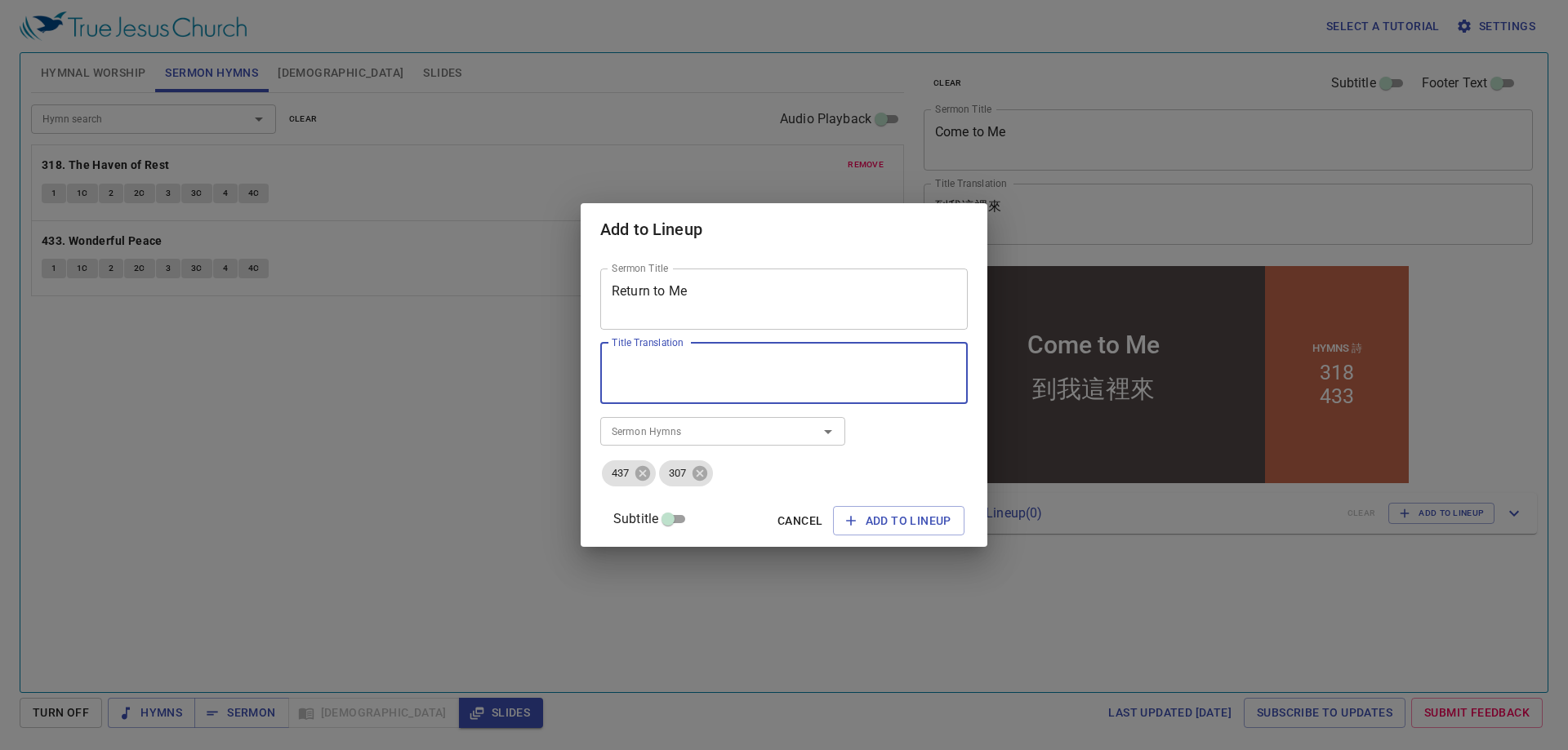
paste textarea "回到我身邊"
drag, startPoint x: 649, startPoint y: 361, endPoint x: 689, endPoint y: 361, distance: 40.0
click at [689, 361] on textarea "回到我身邊" at bounding box center [784, 373] width 344 height 31
type textarea "回轉向我"
click at [0, 0] on span "Add to Lineup" at bounding box center [0, 0] width 0 height 0
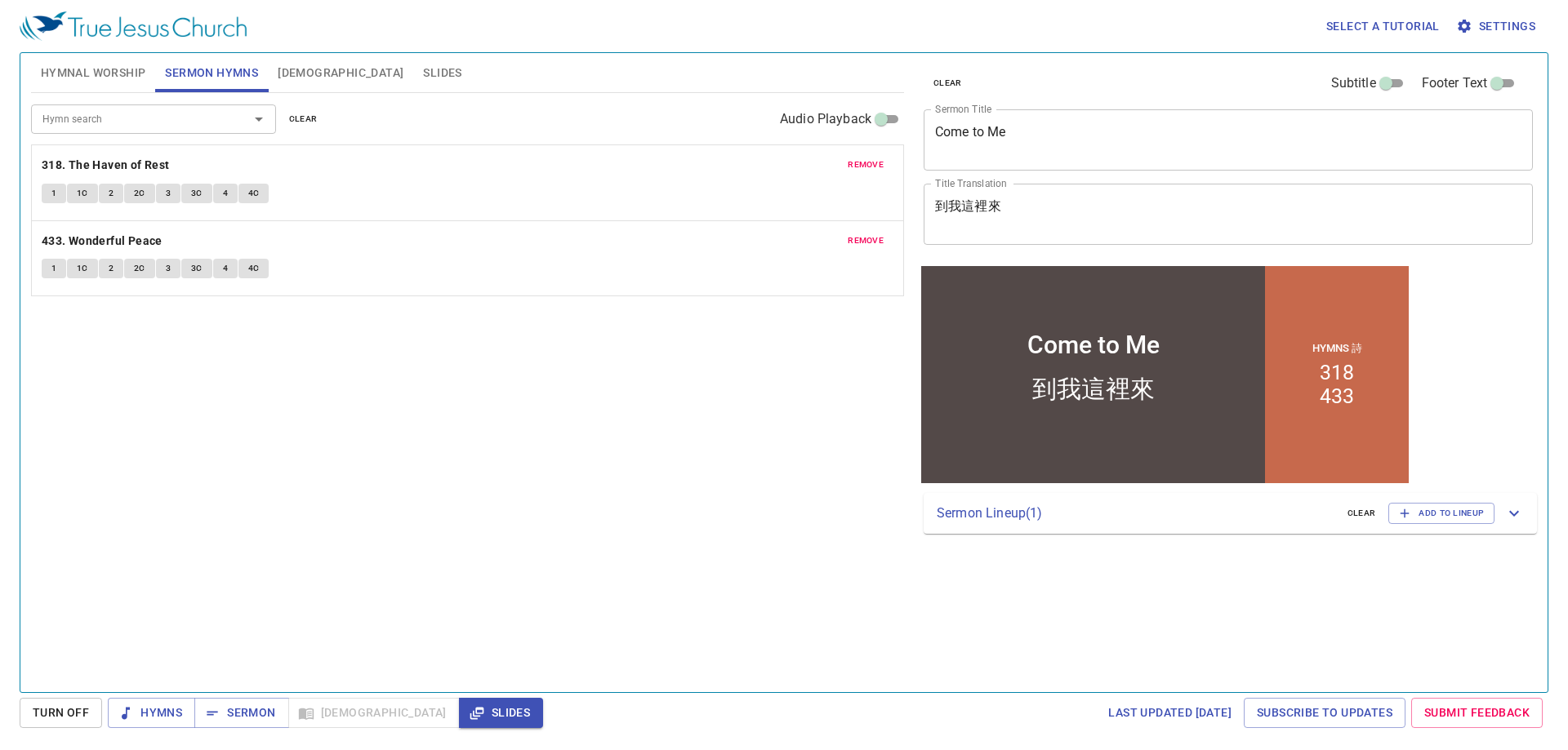
click at [0, 0] on p "Sermon Lineup ( 1 )" at bounding box center [0, 0] width 0 height 0
click at [0, 0] on span "Add to Lineup" at bounding box center [0, 0] width 0 height 0
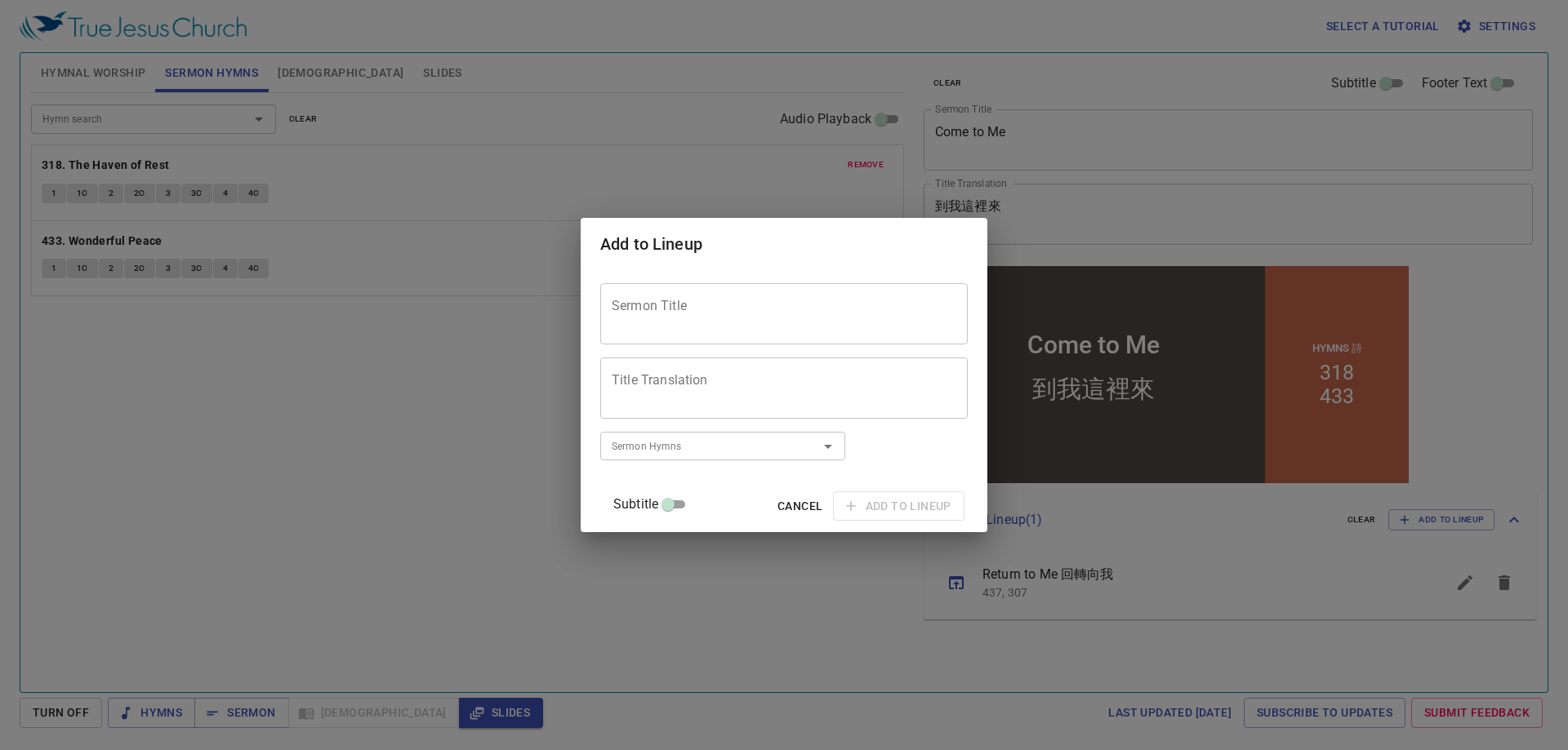
click at [0, 0] on textarea "Sermon Title" at bounding box center [0, 0] width 0 height 0
type textarea "R"
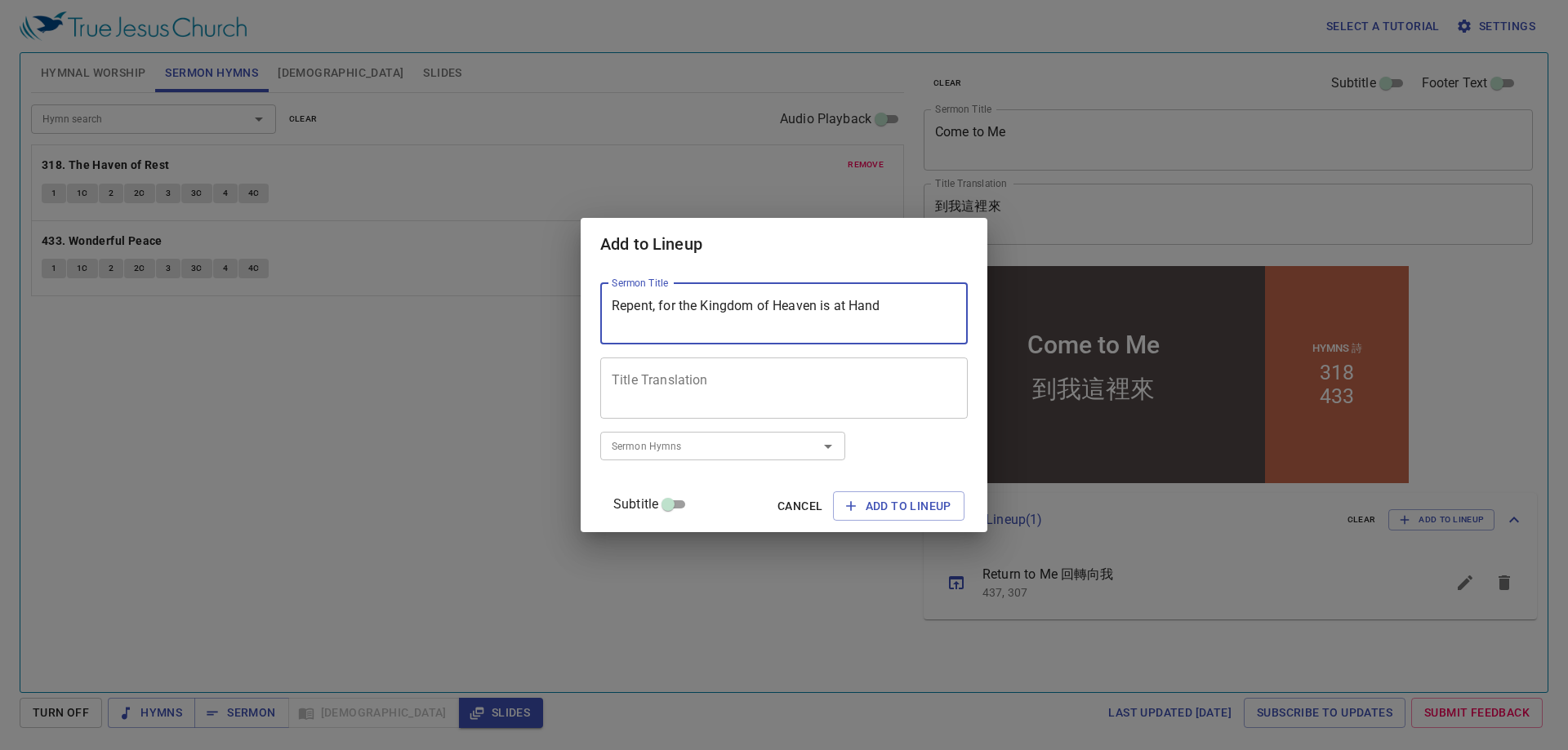
click at [0, 0] on textarea "Repent, for the Kingdom of Heaven is at Hand" at bounding box center [0, 0] width 0 height 0
click at [0, 0] on textarea "Repent, for the Kingdom of Heaven is at hand" at bounding box center [0, 0] width 0 height 0
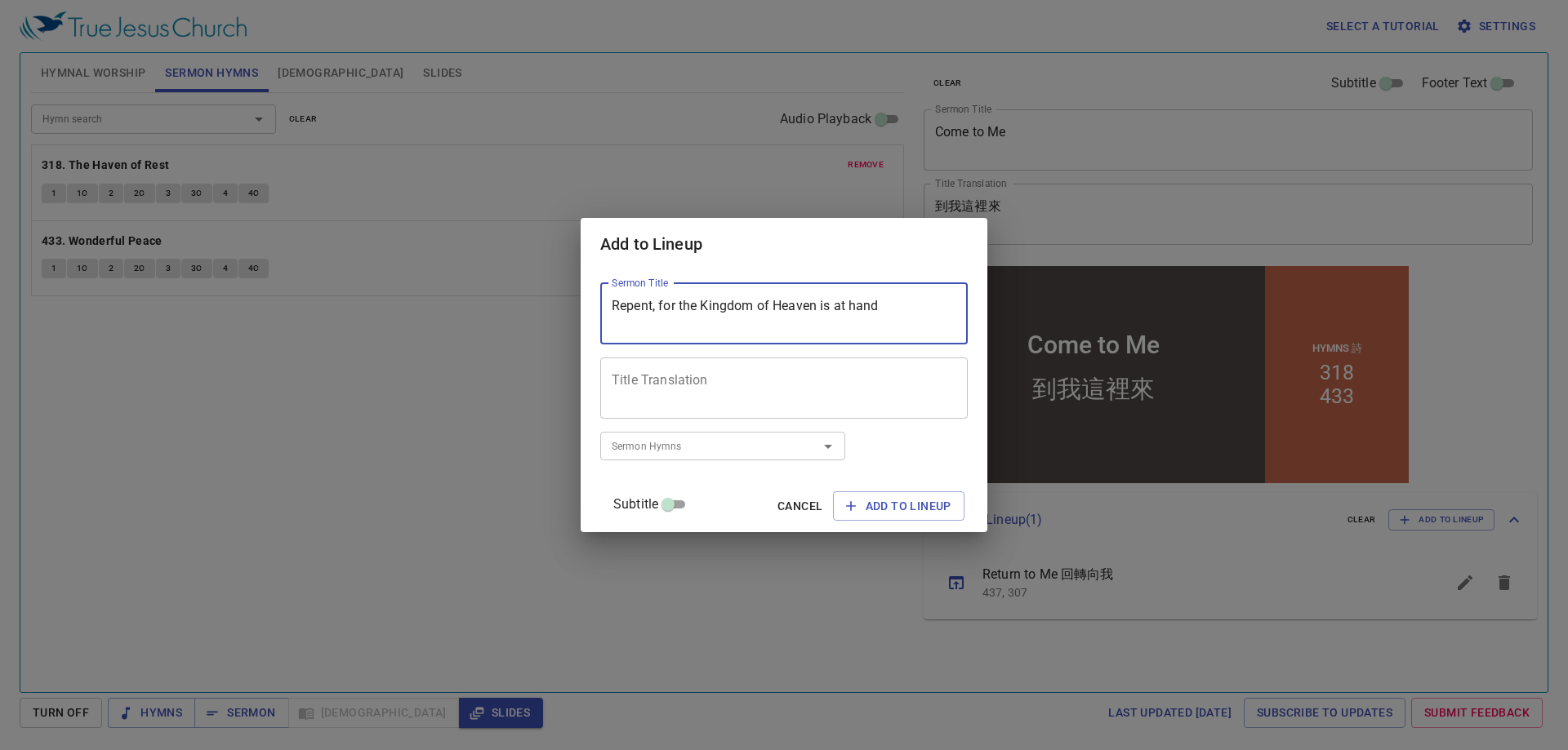
type textarea "Repent, for the Kingdom of Heaven is at hand"
click at [692, 387] on textarea "Title Translation" at bounding box center [784, 388] width 344 height 31
paste textarea "悔改吧，因為天國近了"
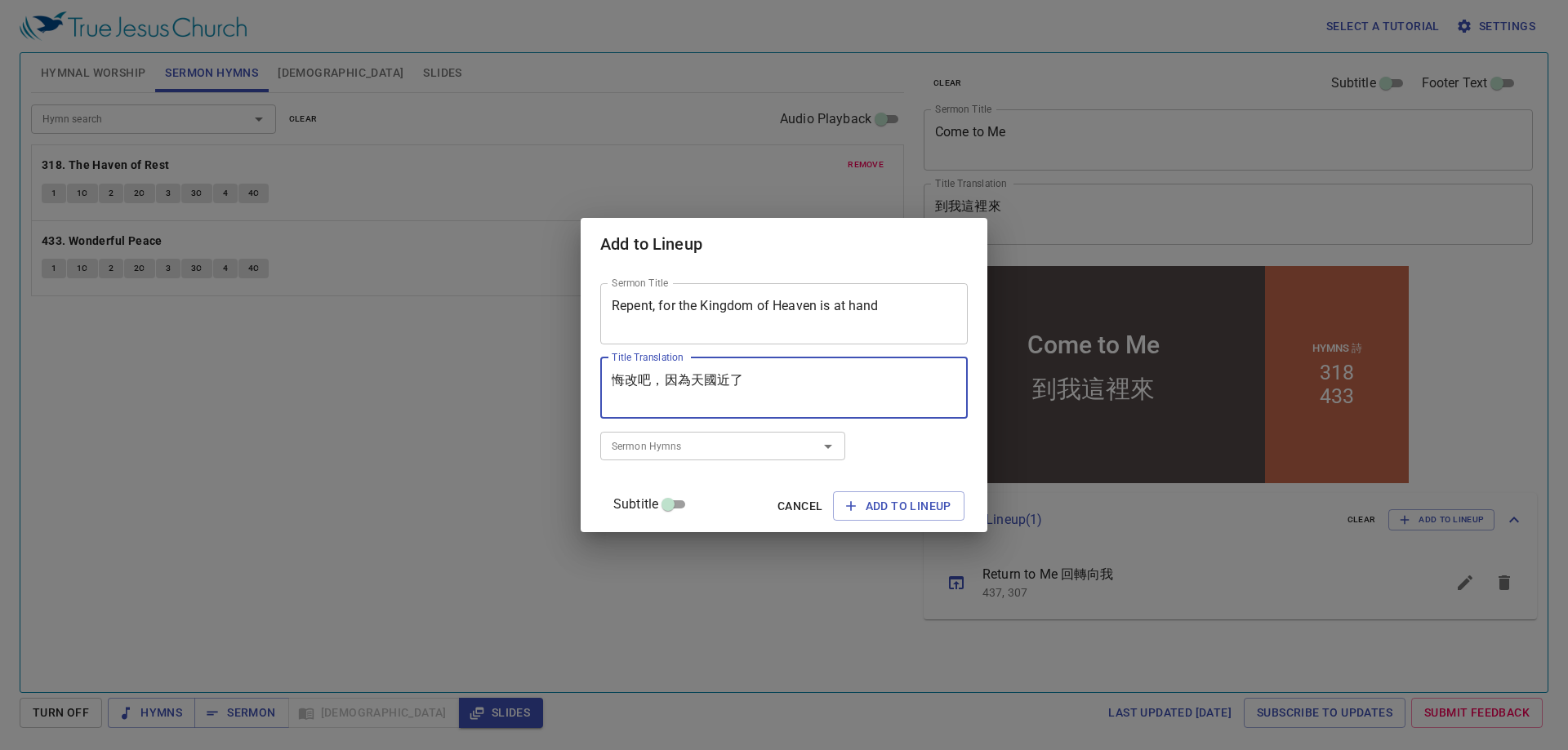
type textarea "悔改吧，因為天國近了"
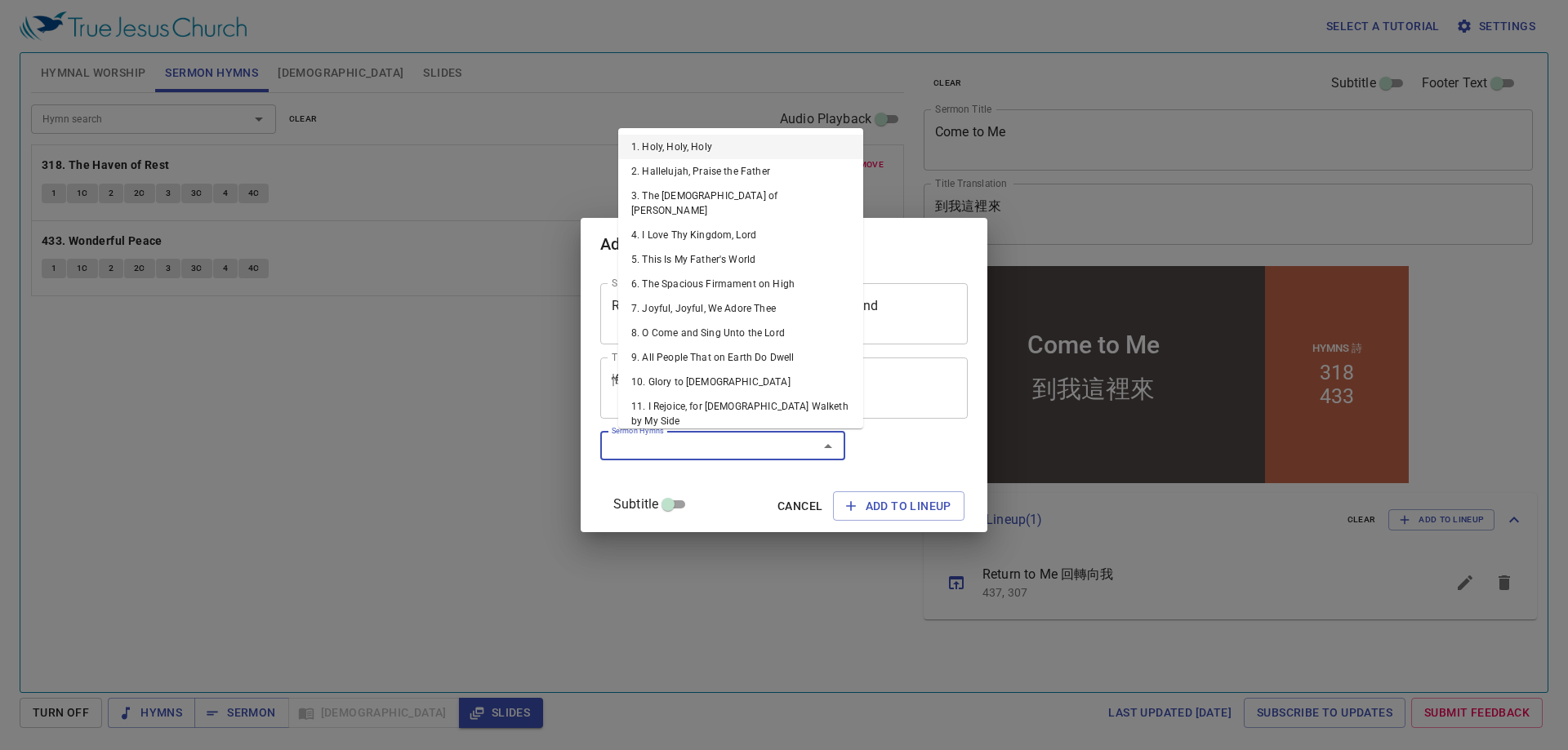
click at [0, 0] on input "Sermon Hymns" at bounding box center [0, 0] width 0 height 0
type input "402"
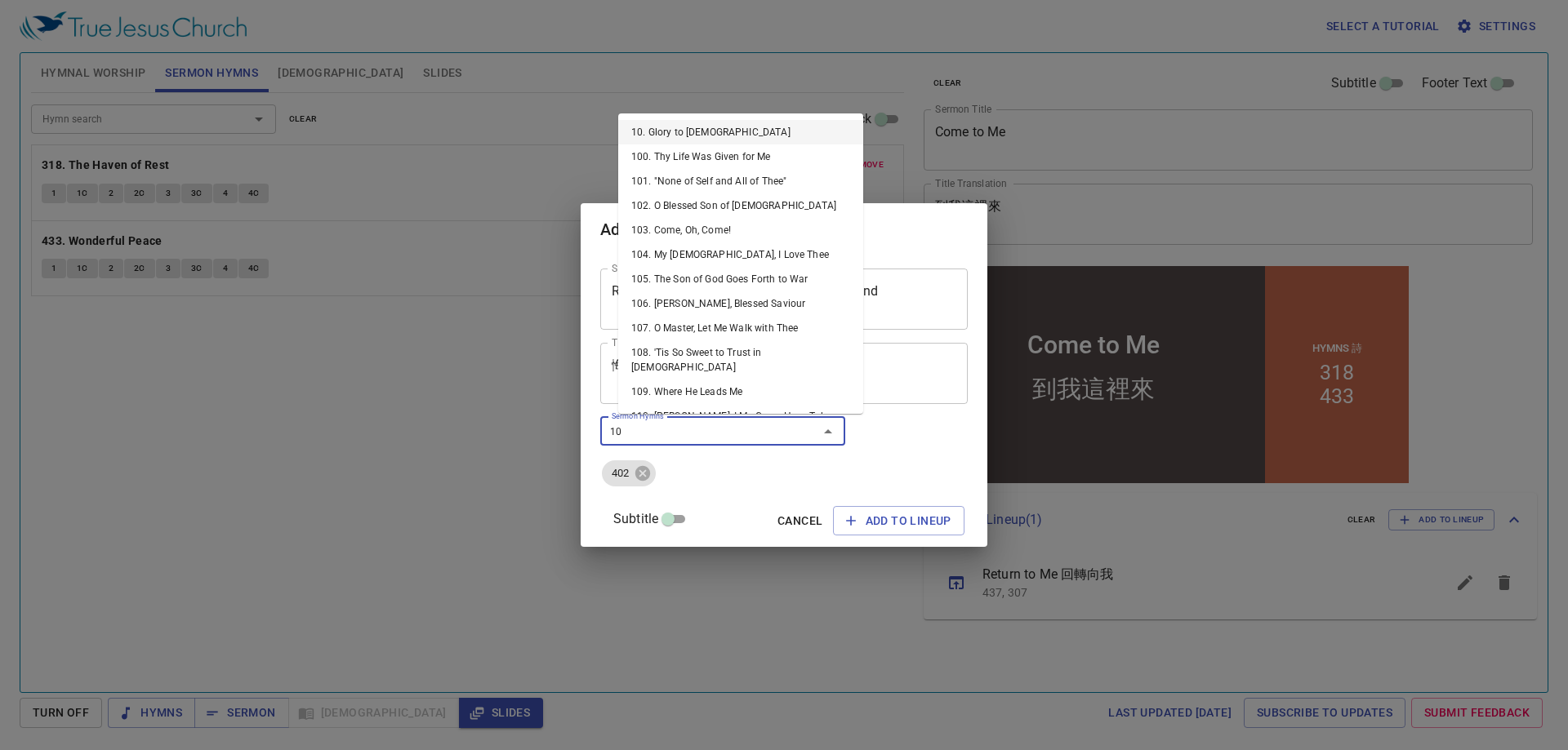
type input "104"
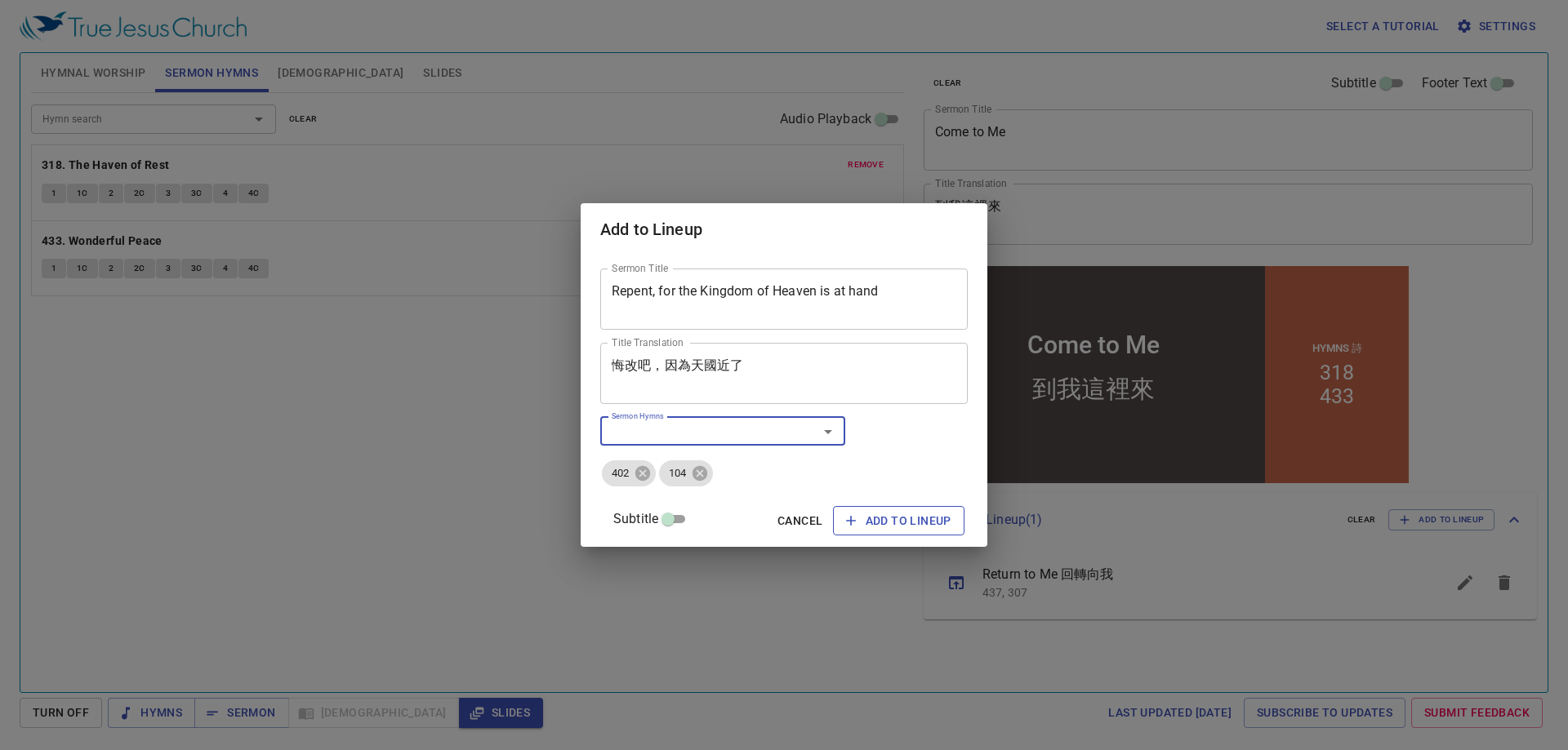
click at [0, 0] on span "Add to Lineup" at bounding box center [0, 0] width 0 height 0
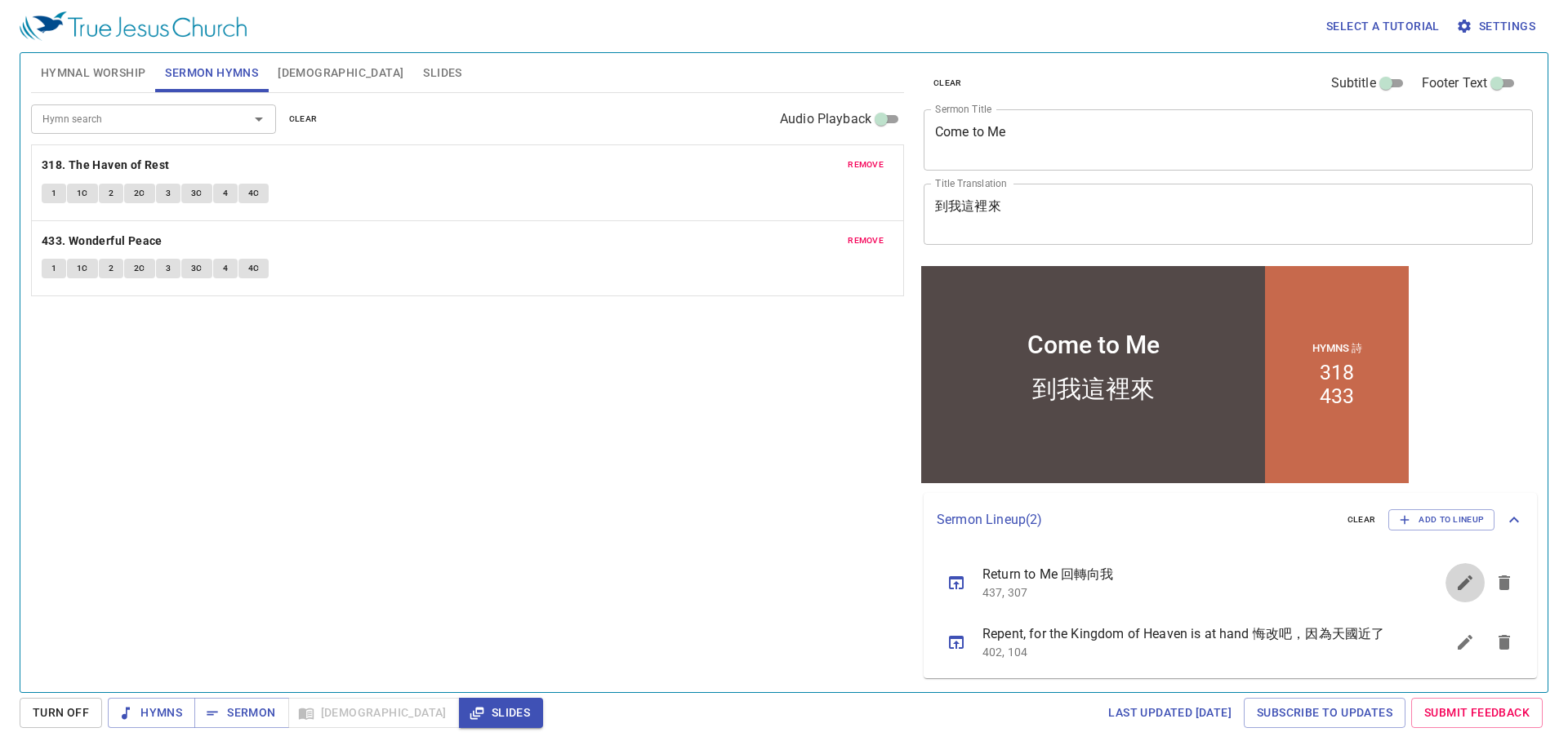
click at [0, 0] on button "sermon lineup list" at bounding box center [0, 0] width 0 height 0
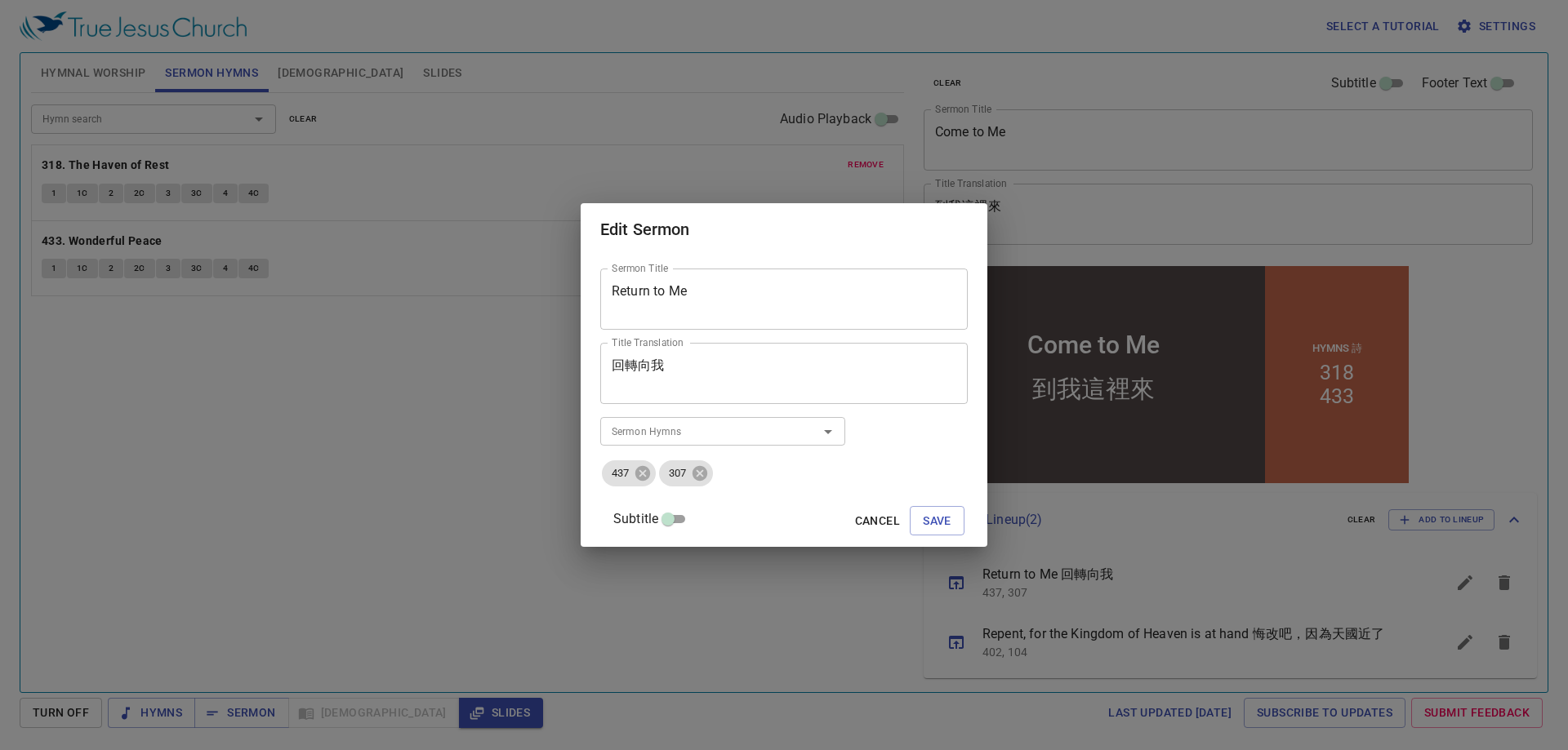
click at [0, 0] on textarea "回轉向我" at bounding box center [0, 0] width 0 height 0
type textarea "回轉歸向我"
click at [910, 524] on button "Save" at bounding box center [937, 521] width 54 height 30
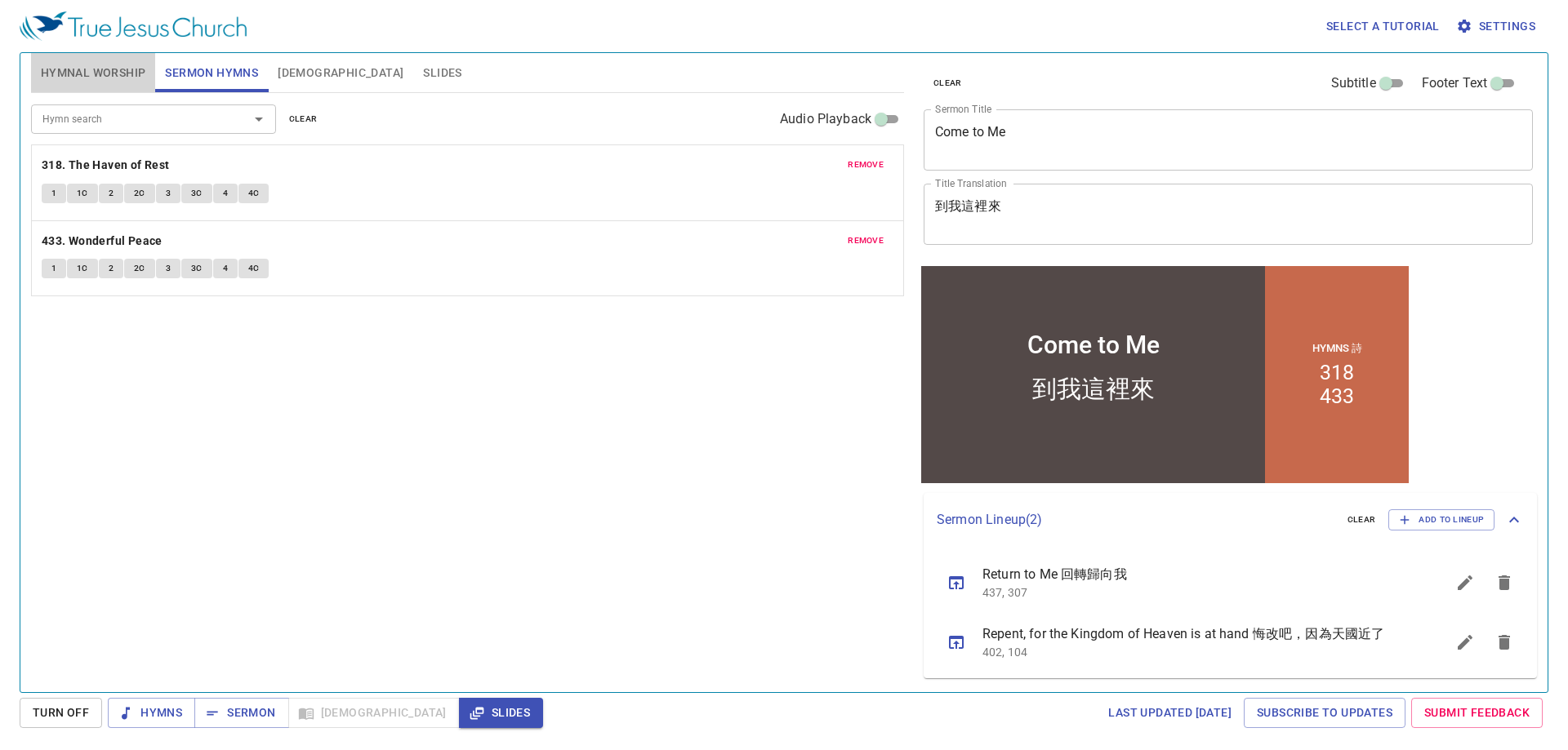
click at [87, 72] on span "Hymnal Worship" at bounding box center [93, 72] width 105 height 21
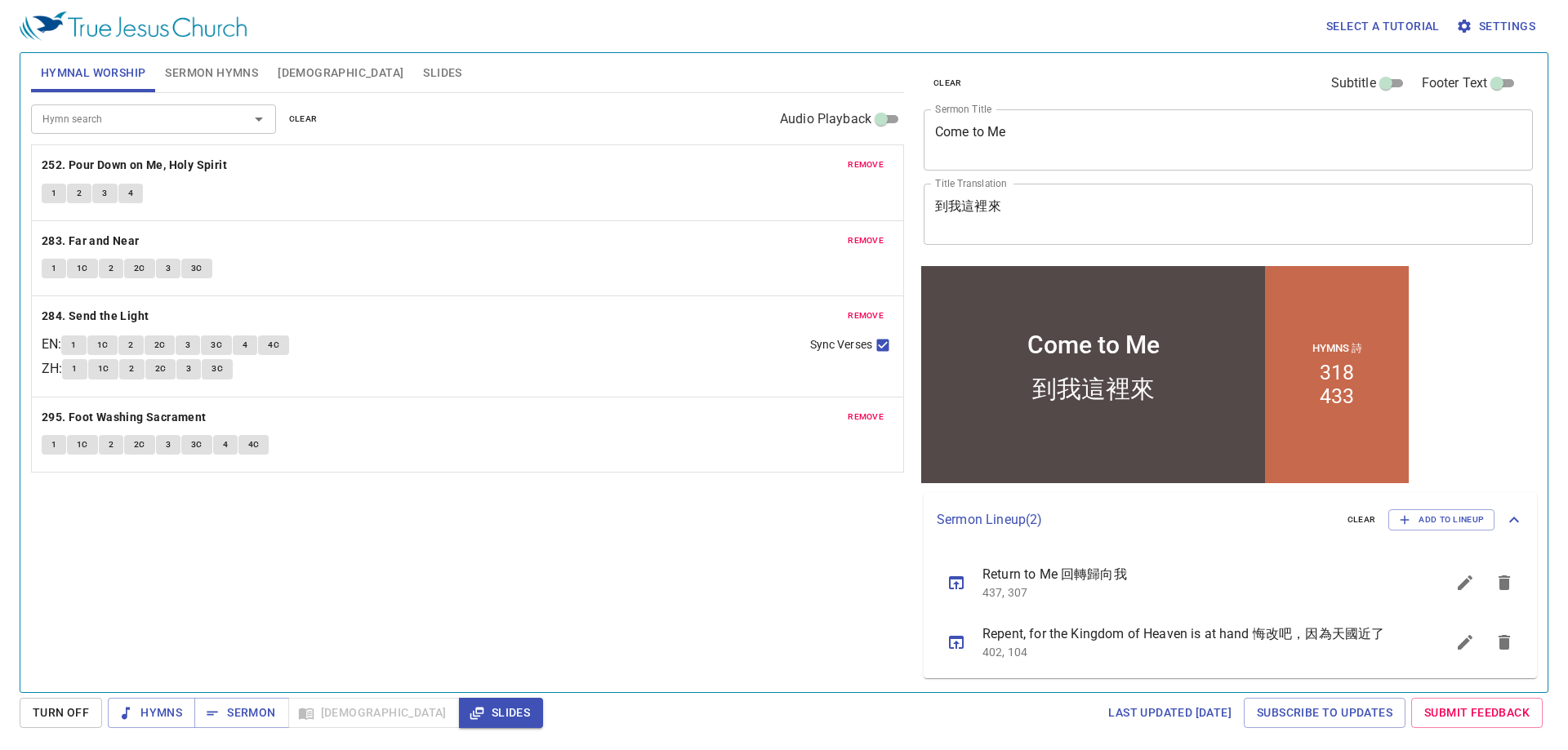
click at [853, 168] on span "remove" at bounding box center [866, 165] width 36 height 14
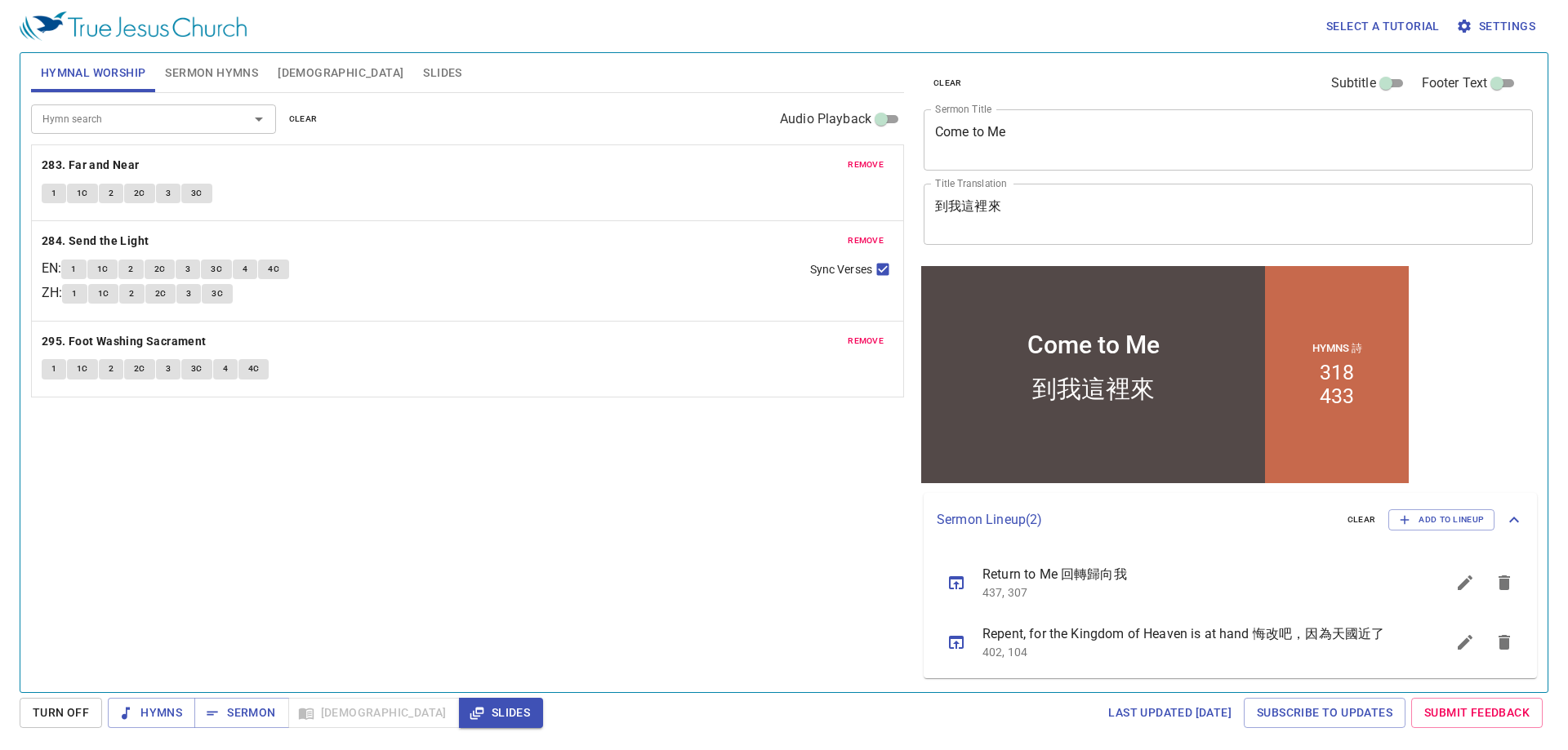
click at [853, 168] on span "remove" at bounding box center [866, 165] width 36 height 14
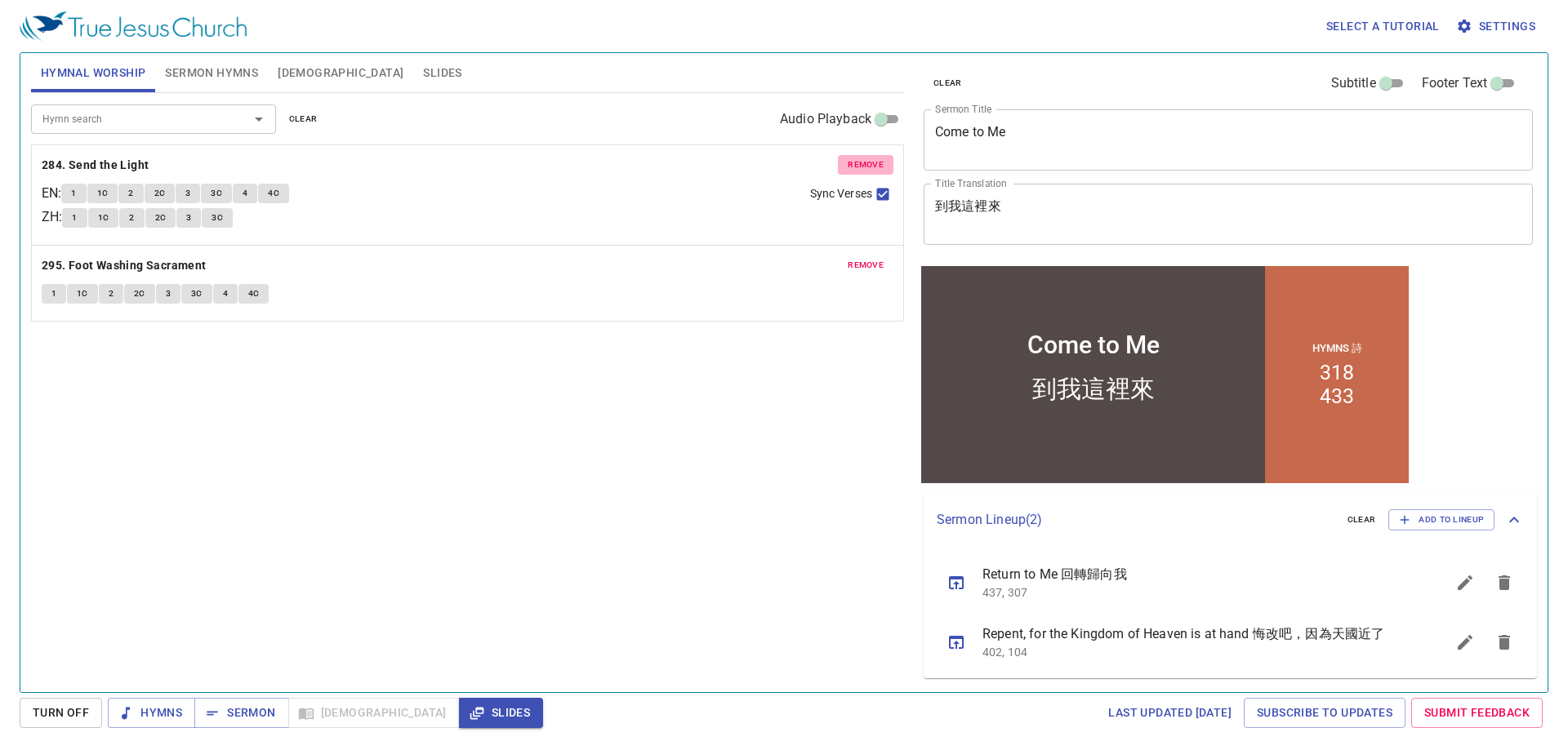
click at [853, 168] on span "remove" at bounding box center [866, 165] width 36 height 14
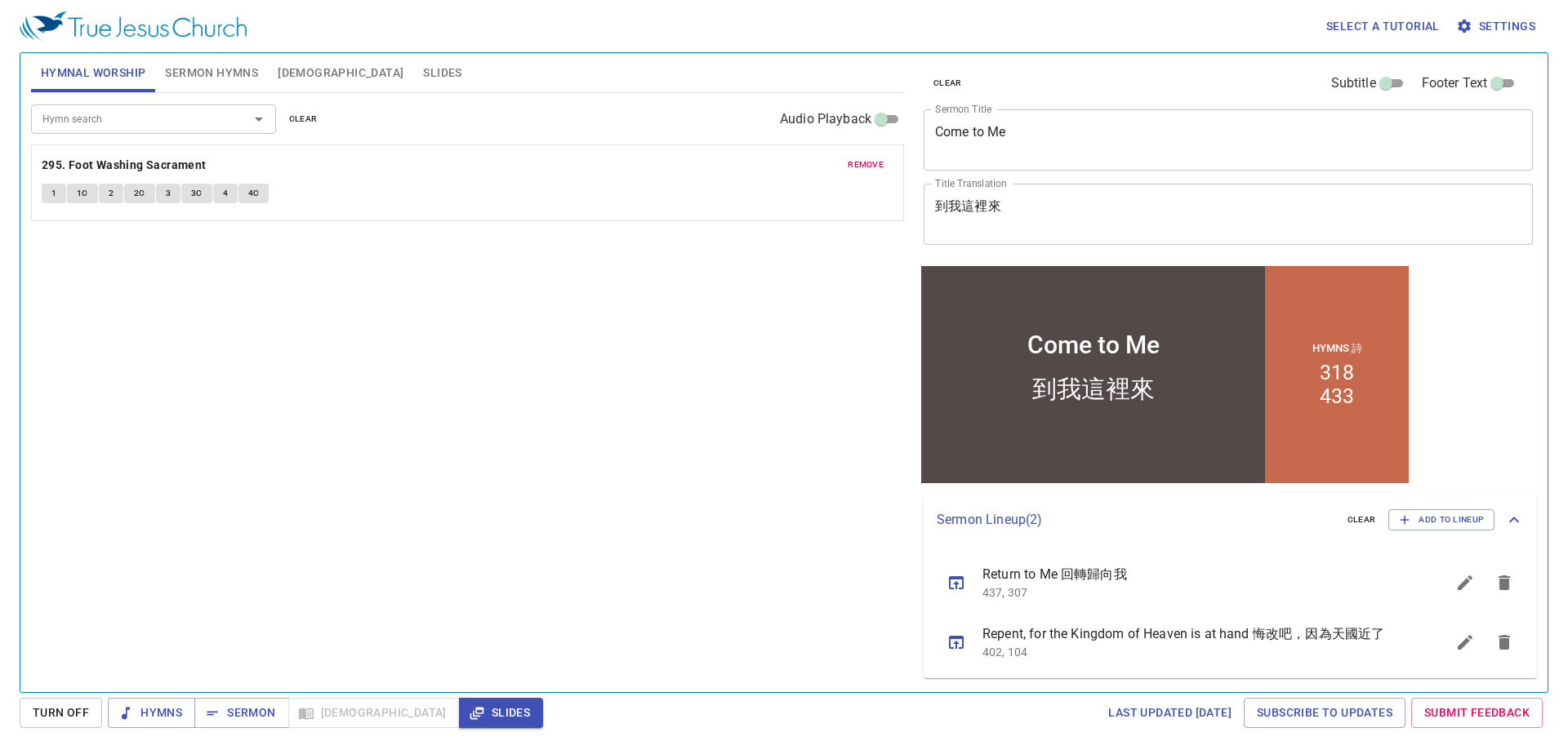
click at [853, 168] on span "remove" at bounding box center [866, 165] width 36 height 14
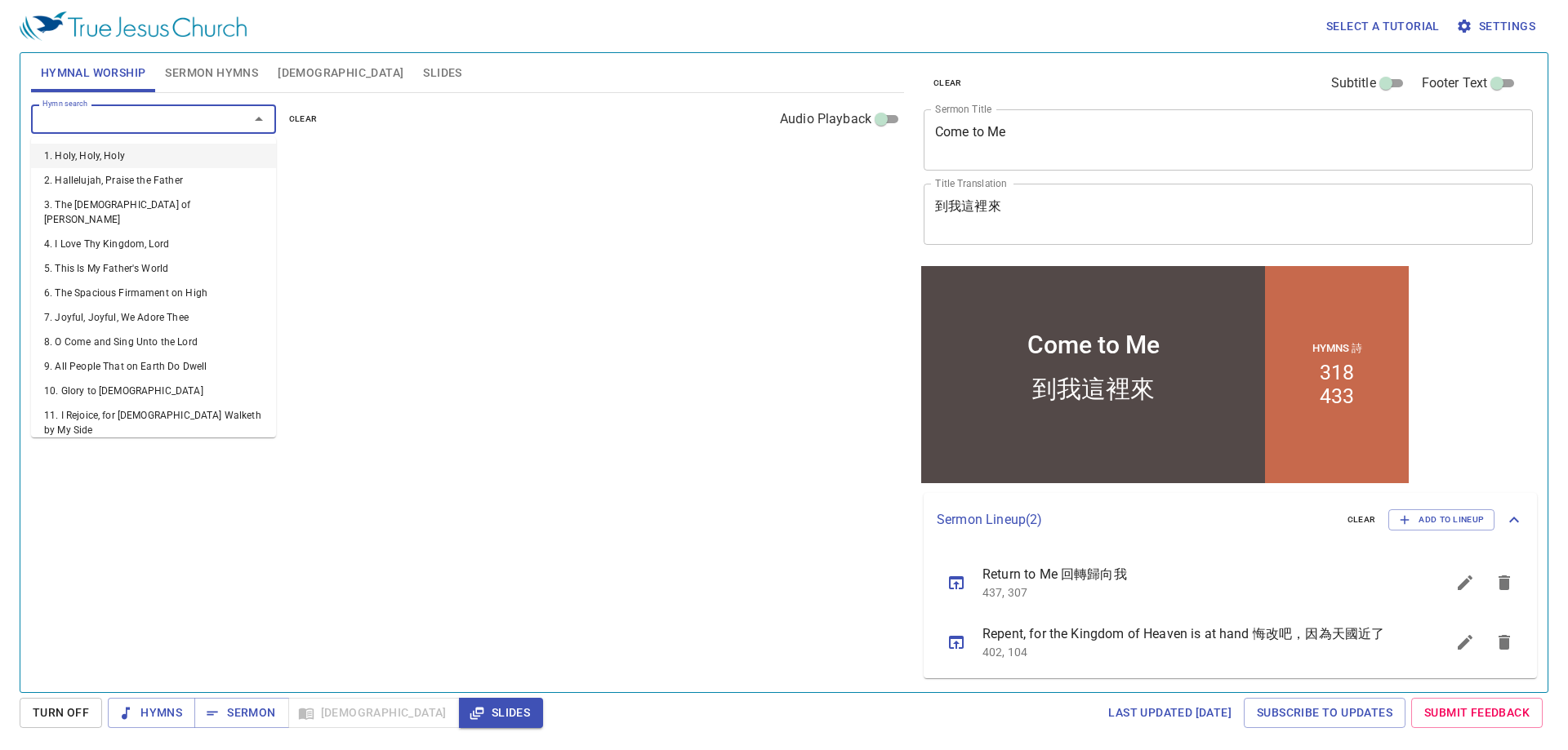
click at [194, 123] on input "Hymn search" at bounding box center [130, 119] width 187 height 19
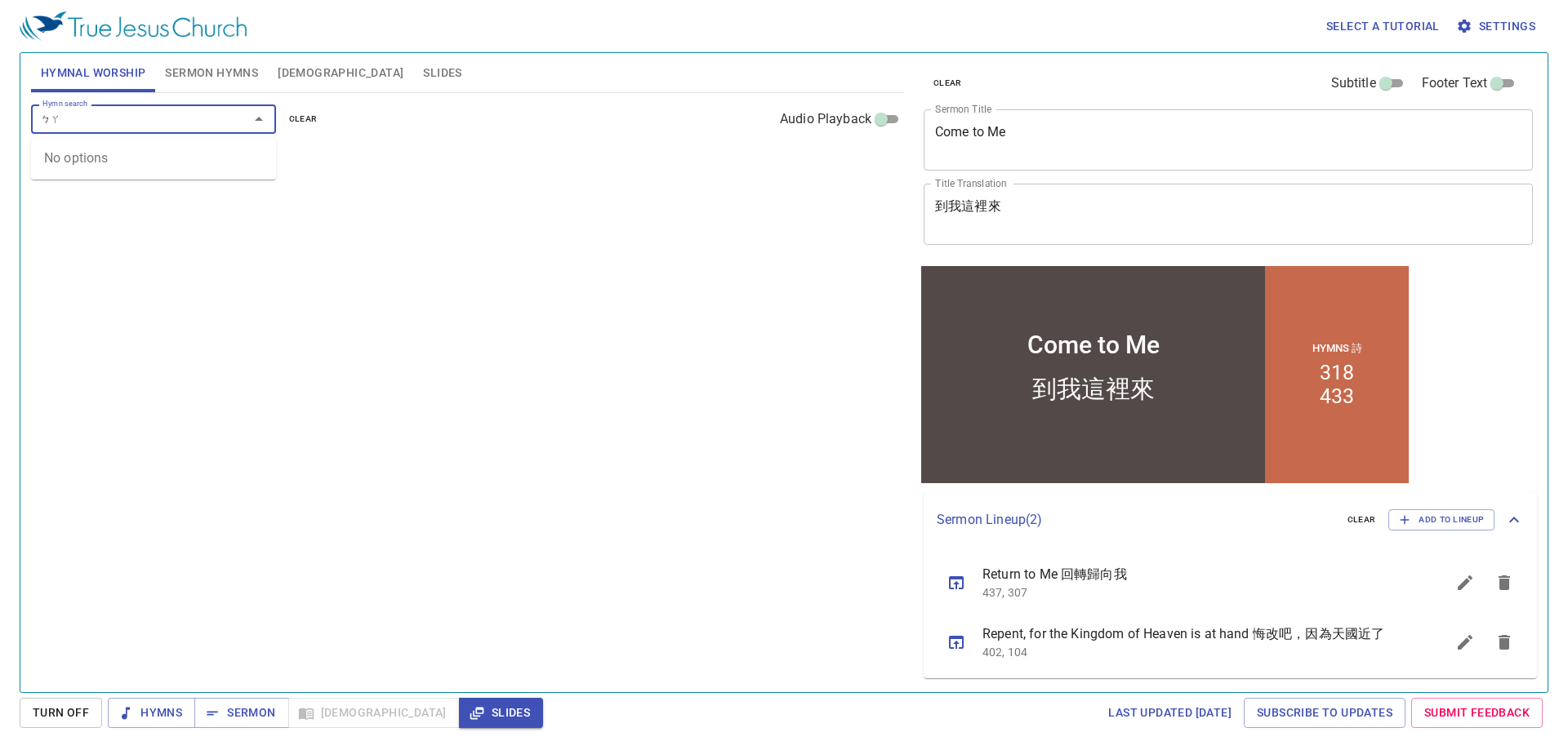
type input "ㄅ"
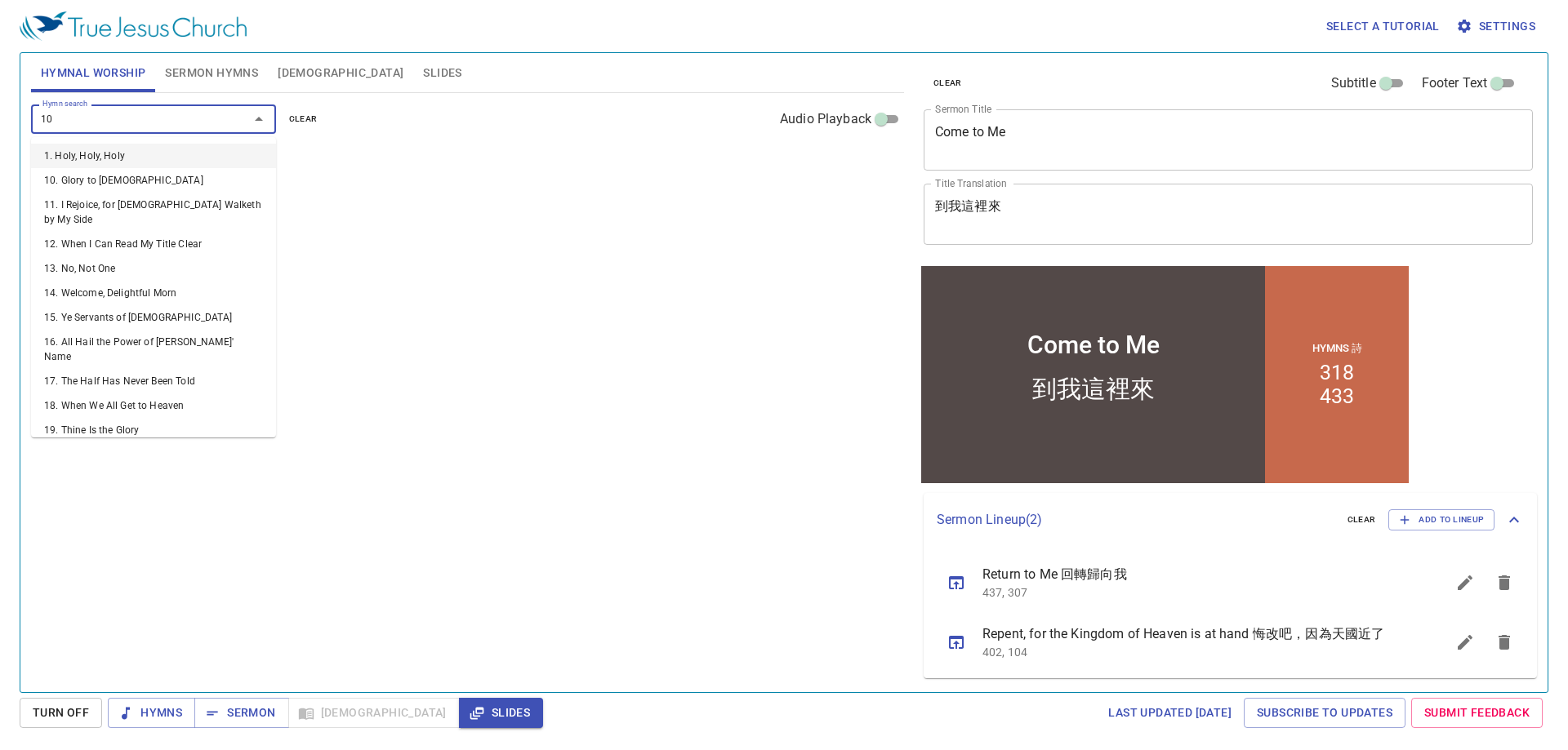
type input "108"
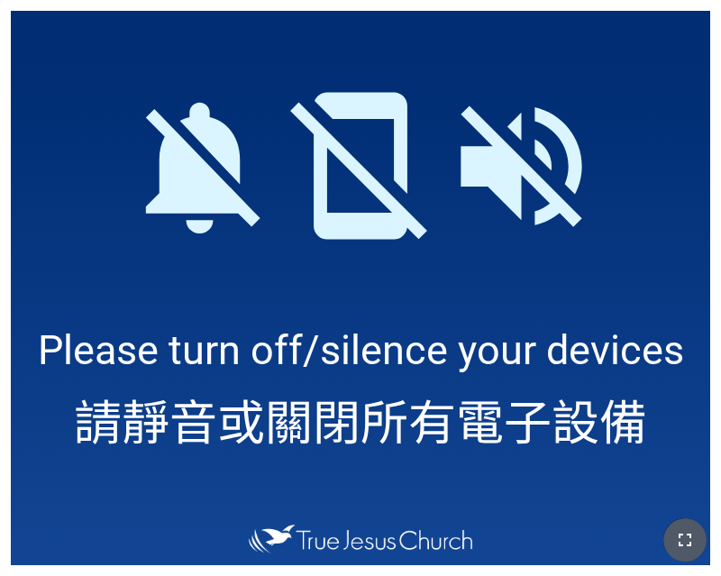
click at [688, 548] on icon "button" at bounding box center [685, 540] width 22 height 22
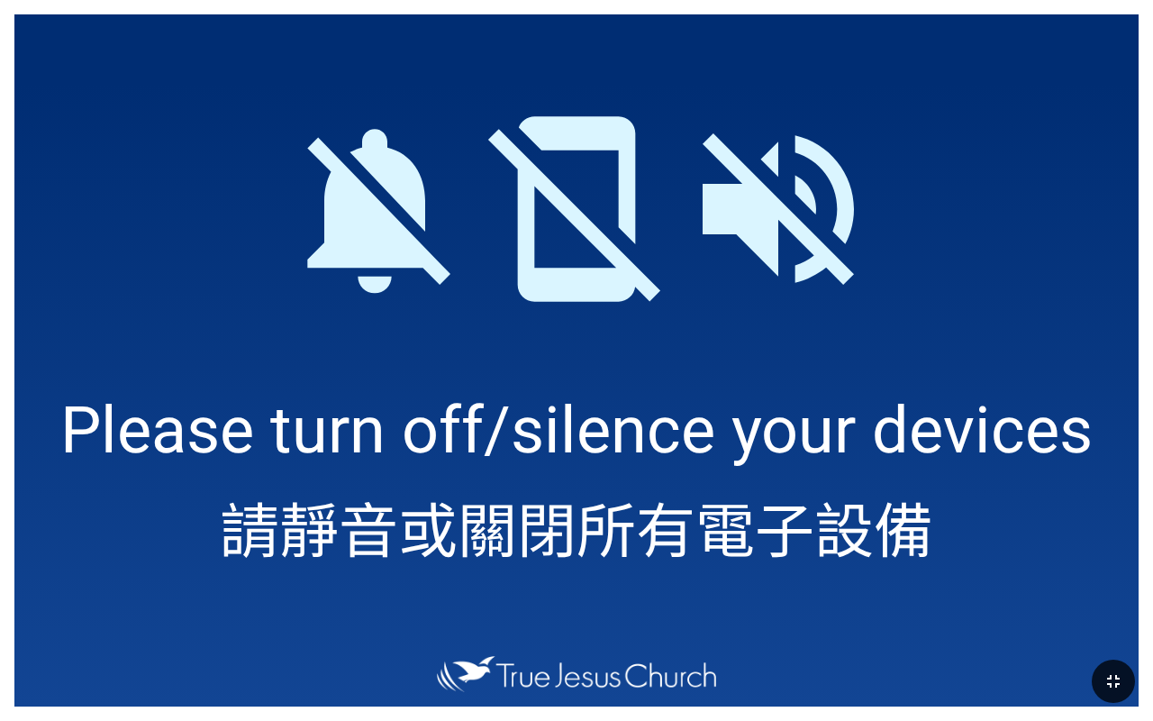
click at [198, 575] on div at bounding box center [576, 680] width 1153 height 79
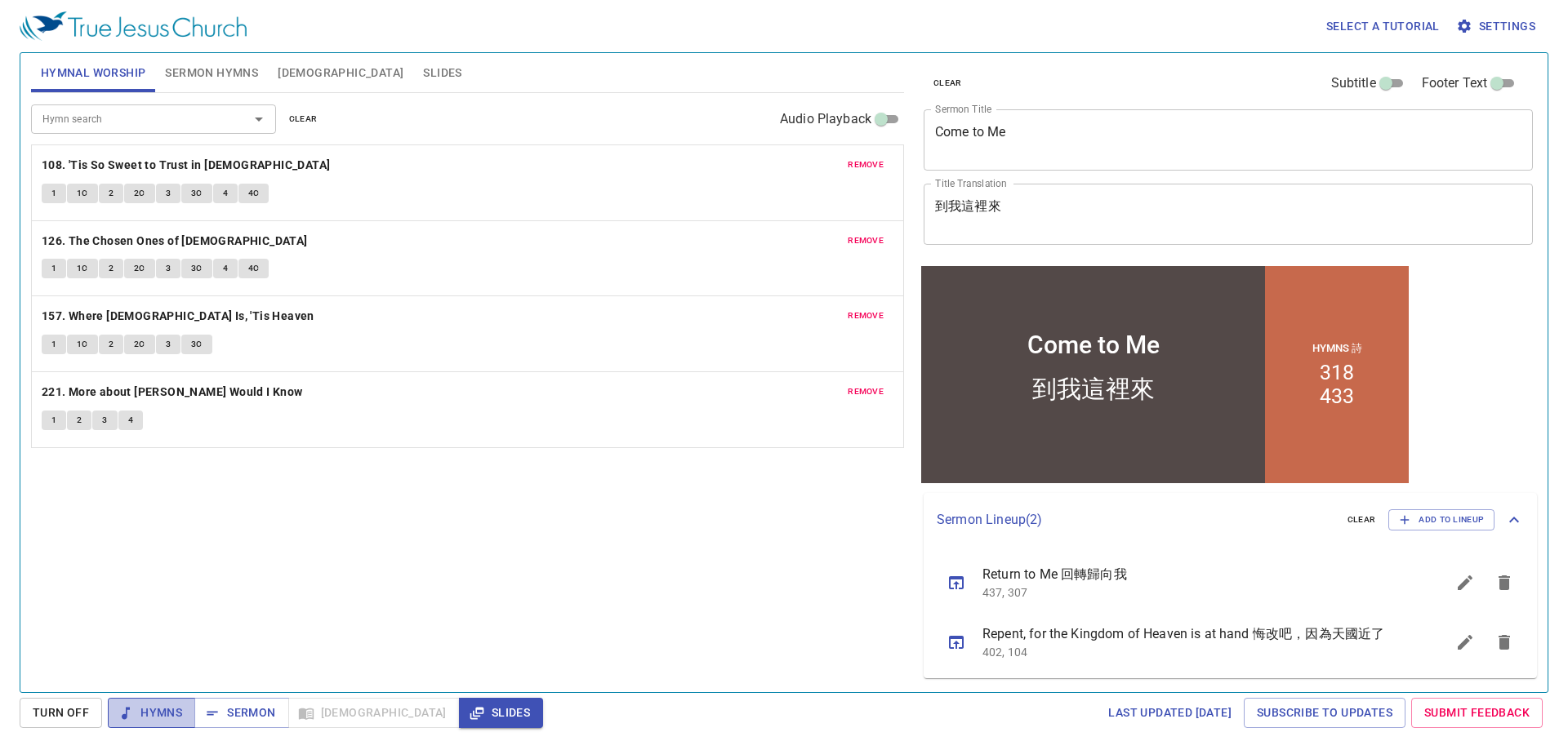
click at [0, 0] on span "Hymns" at bounding box center [0, 0] width 0 height 0
click at [196, 157] on b "108. 'Tis So Sweet to Trust in [DEMOGRAPHIC_DATA]" at bounding box center [186, 165] width 289 height 21
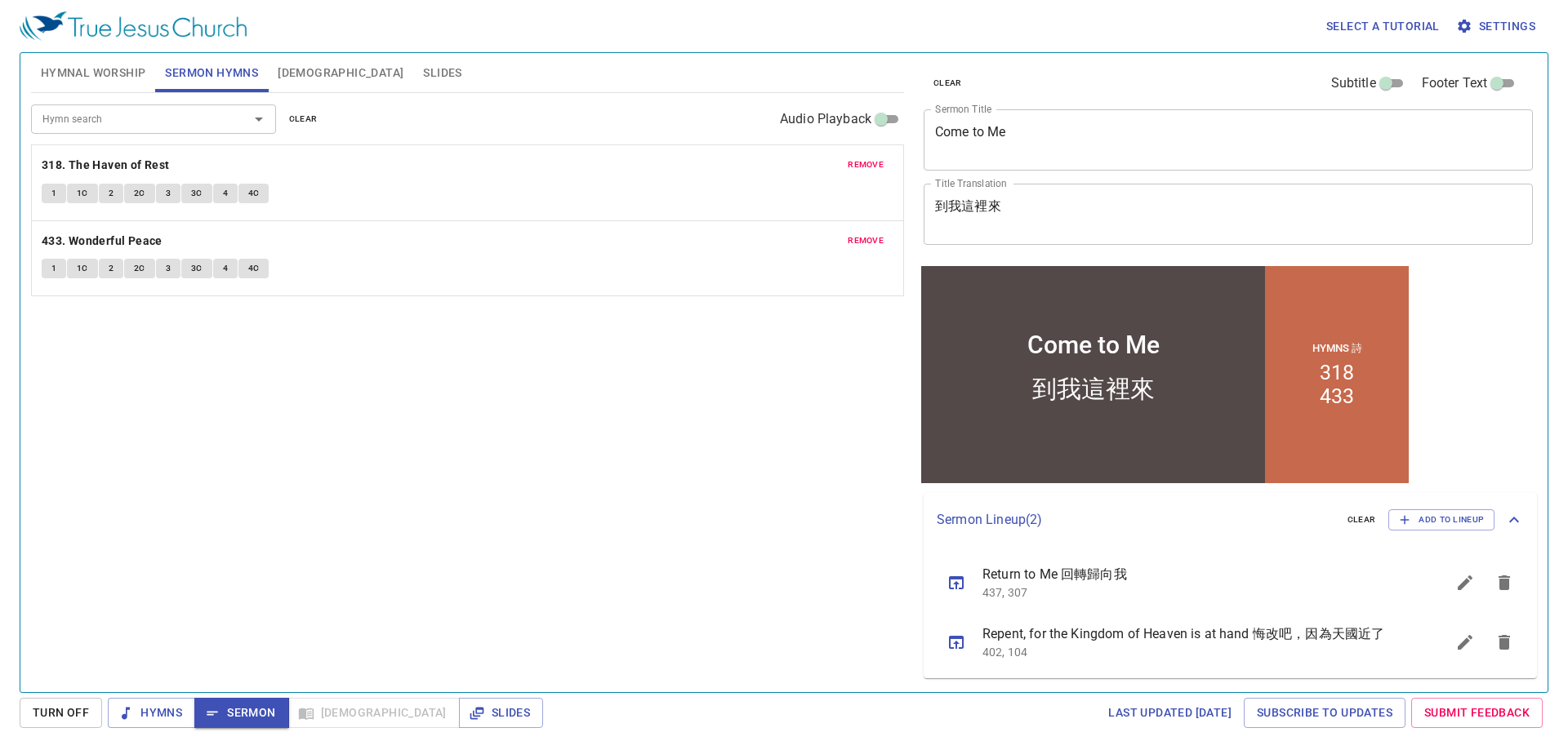
click at [294, 64] on span "[DEMOGRAPHIC_DATA]" at bounding box center [340, 72] width 126 height 21
click at [286, 78] on span "[DEMOGRAPHIC_DATA]" at bounding box center [340, 72] width 126 height 21
click at [286, 69] on span "[DEMOGRAPHIC_DATA]" at bounding box center [340, 72] width 126 height 21
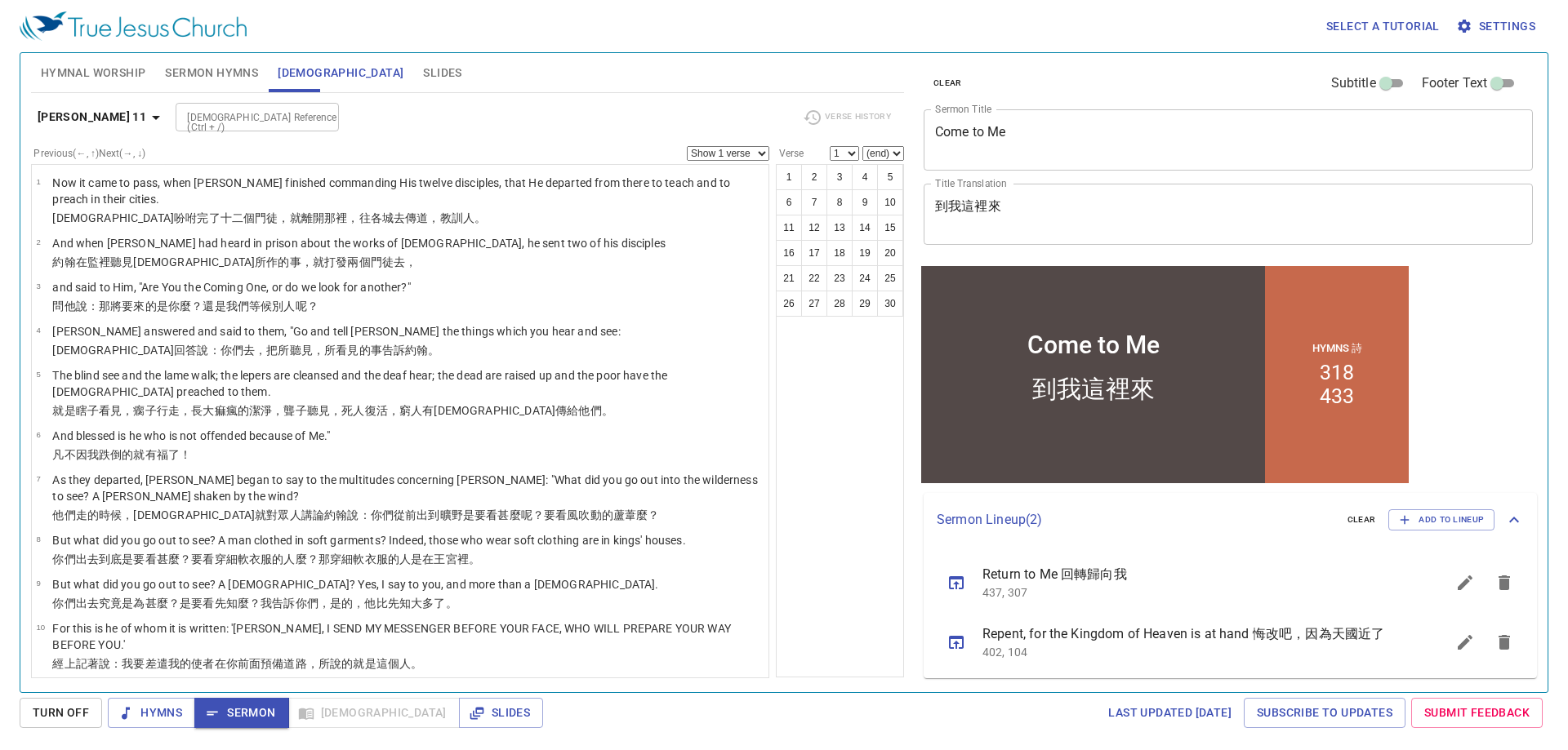
click at [75, 106] on button "Matthew 11" at bounding box center [102, 117] width 141 height 30
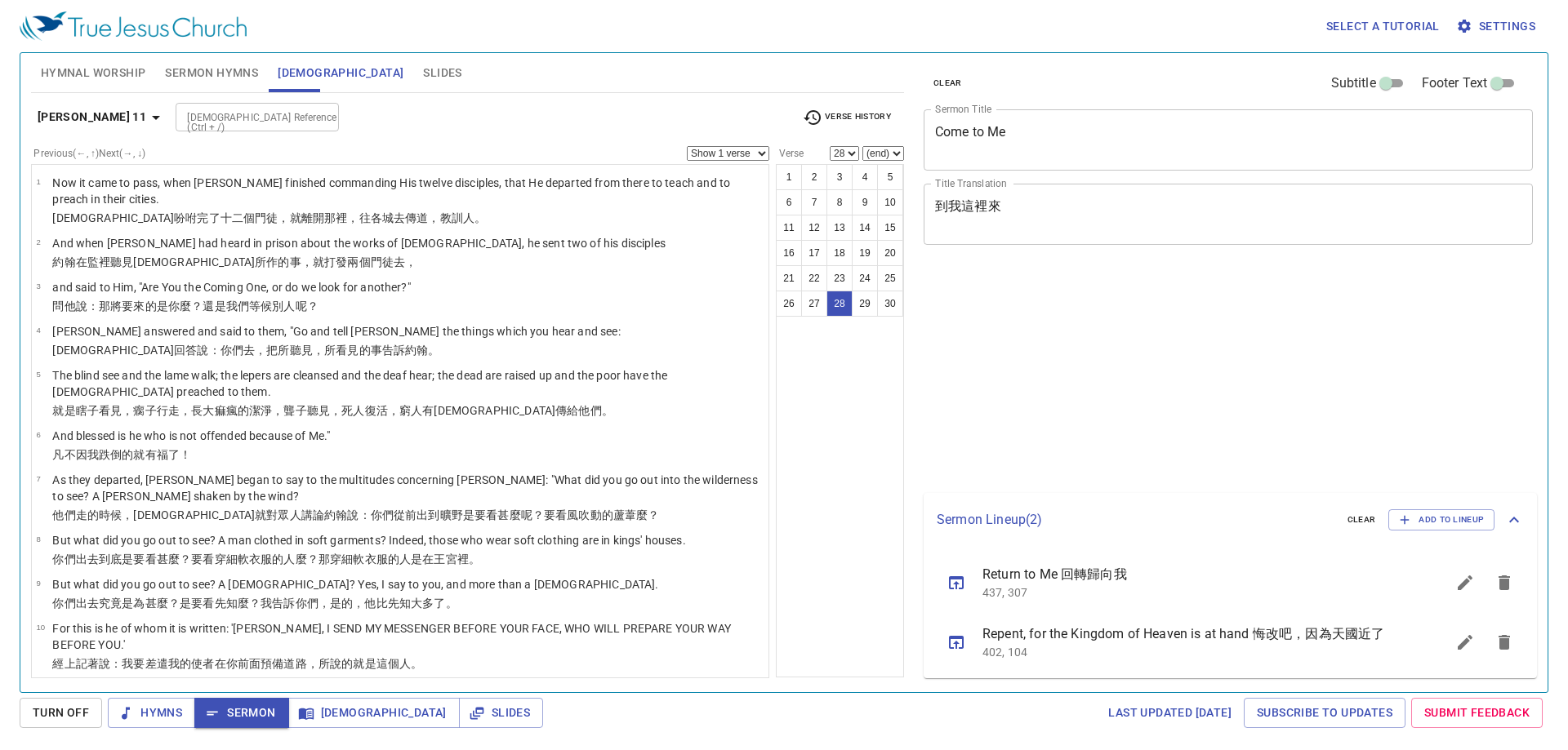
select select "28"
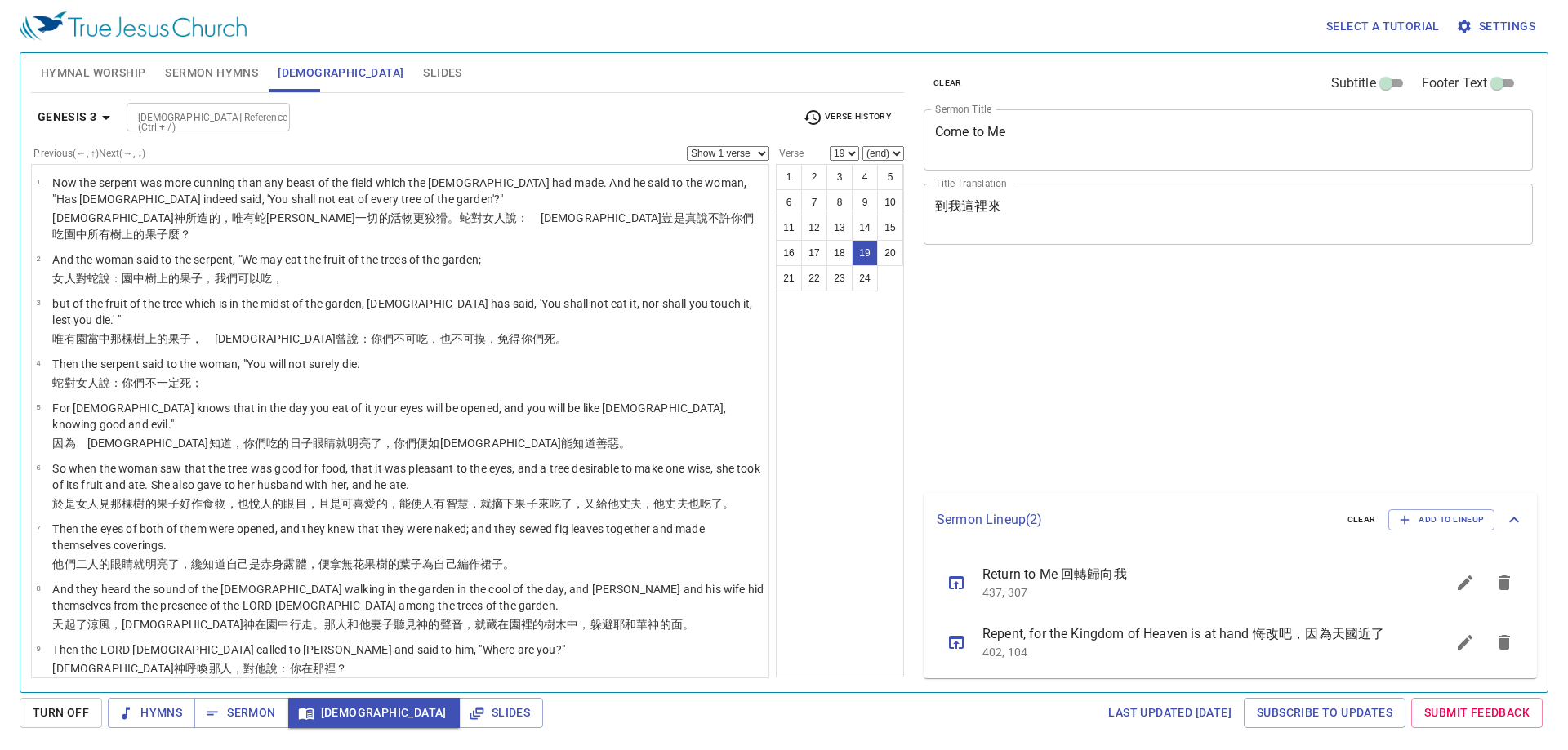
select select "19"
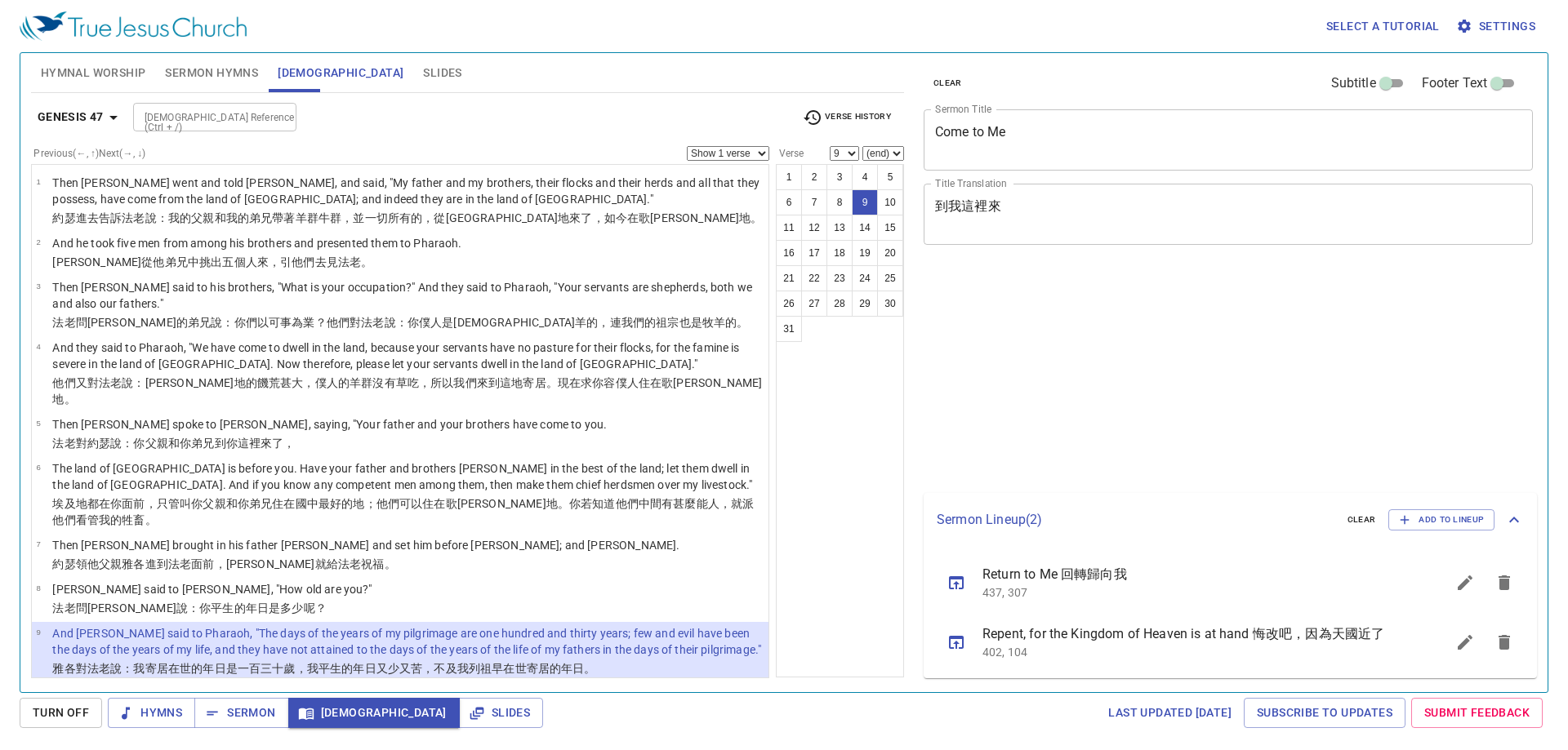
select select "9"
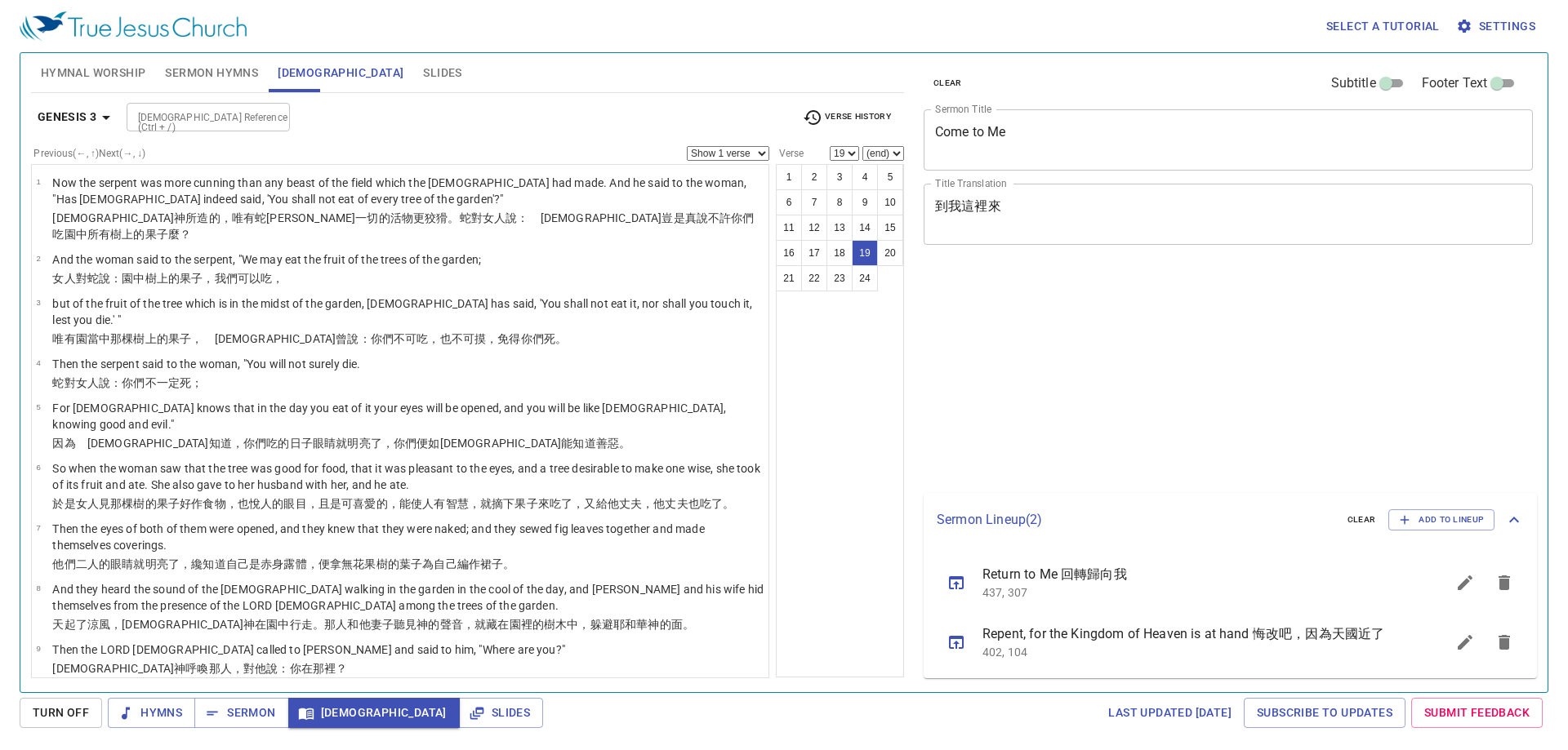
select select "19"
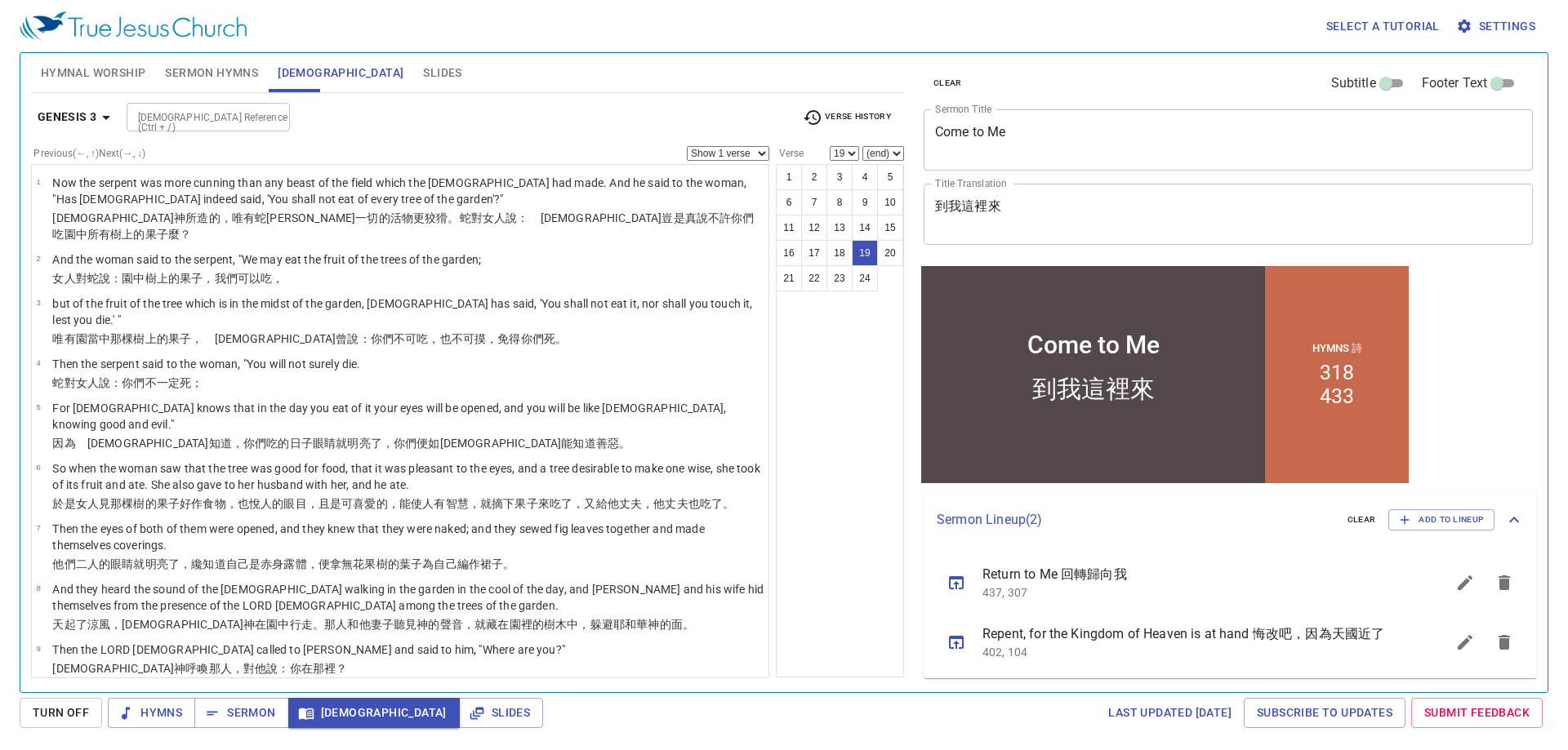
scroll to position [725, 0]
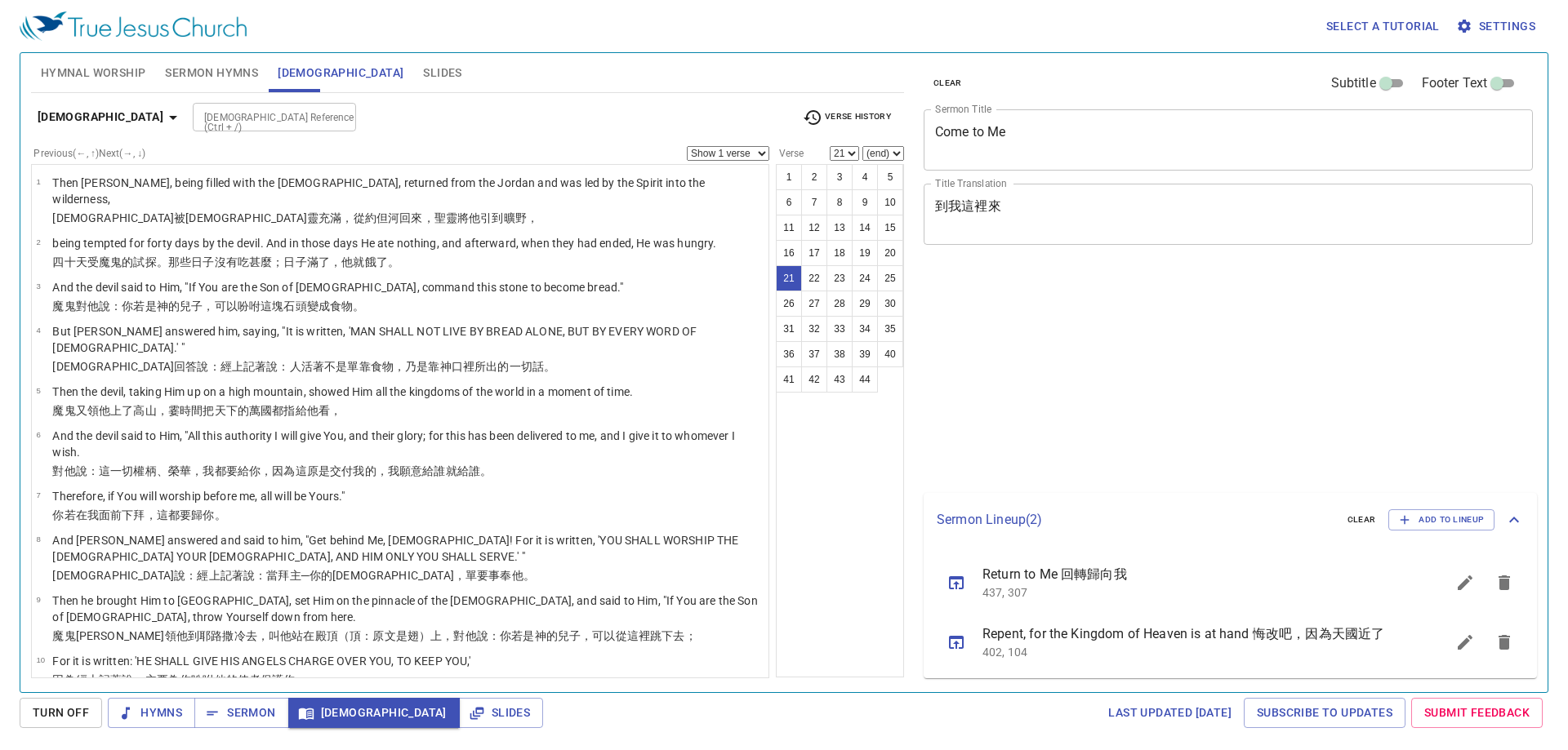
select select "21"
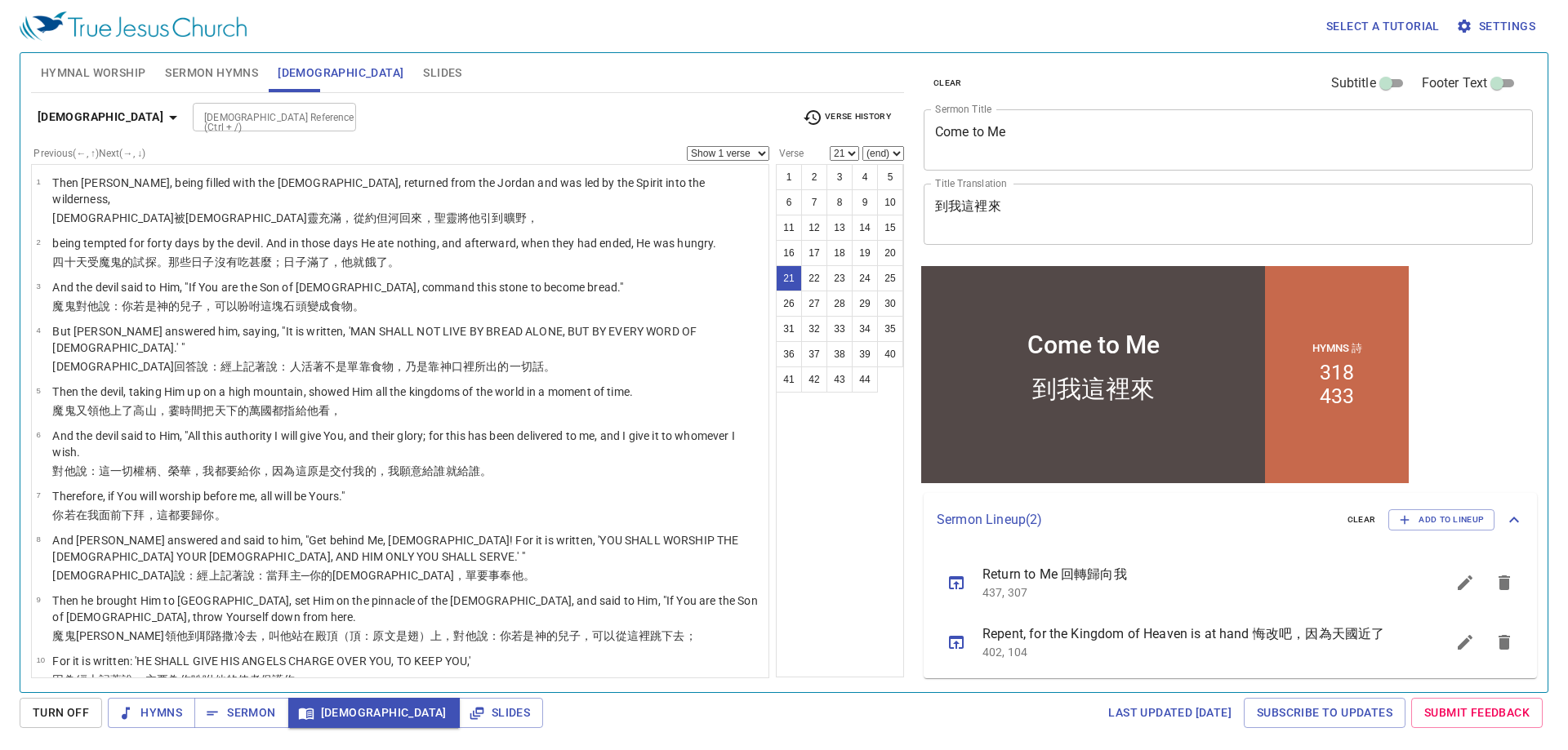
scroll to position [621, 0]
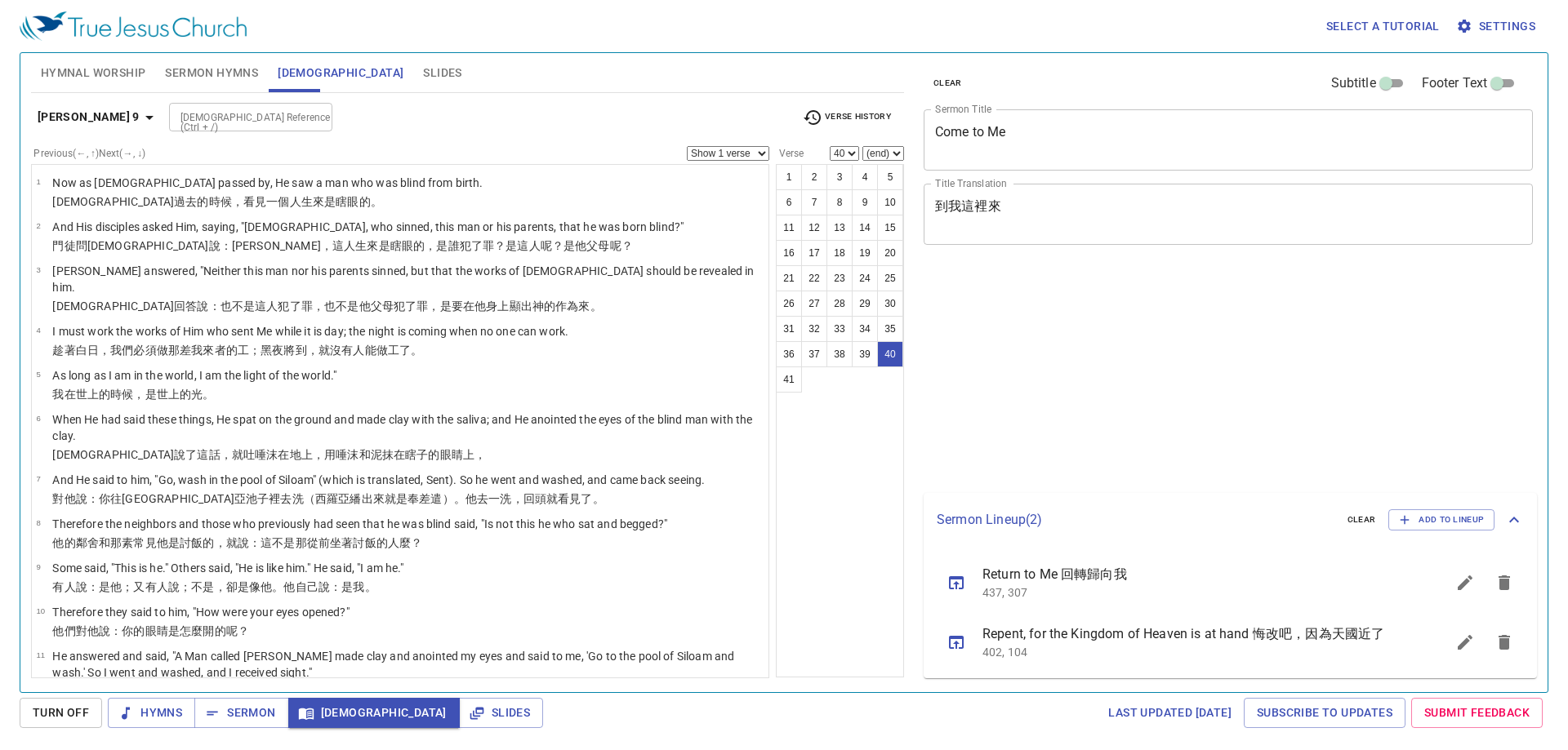
select select "40"
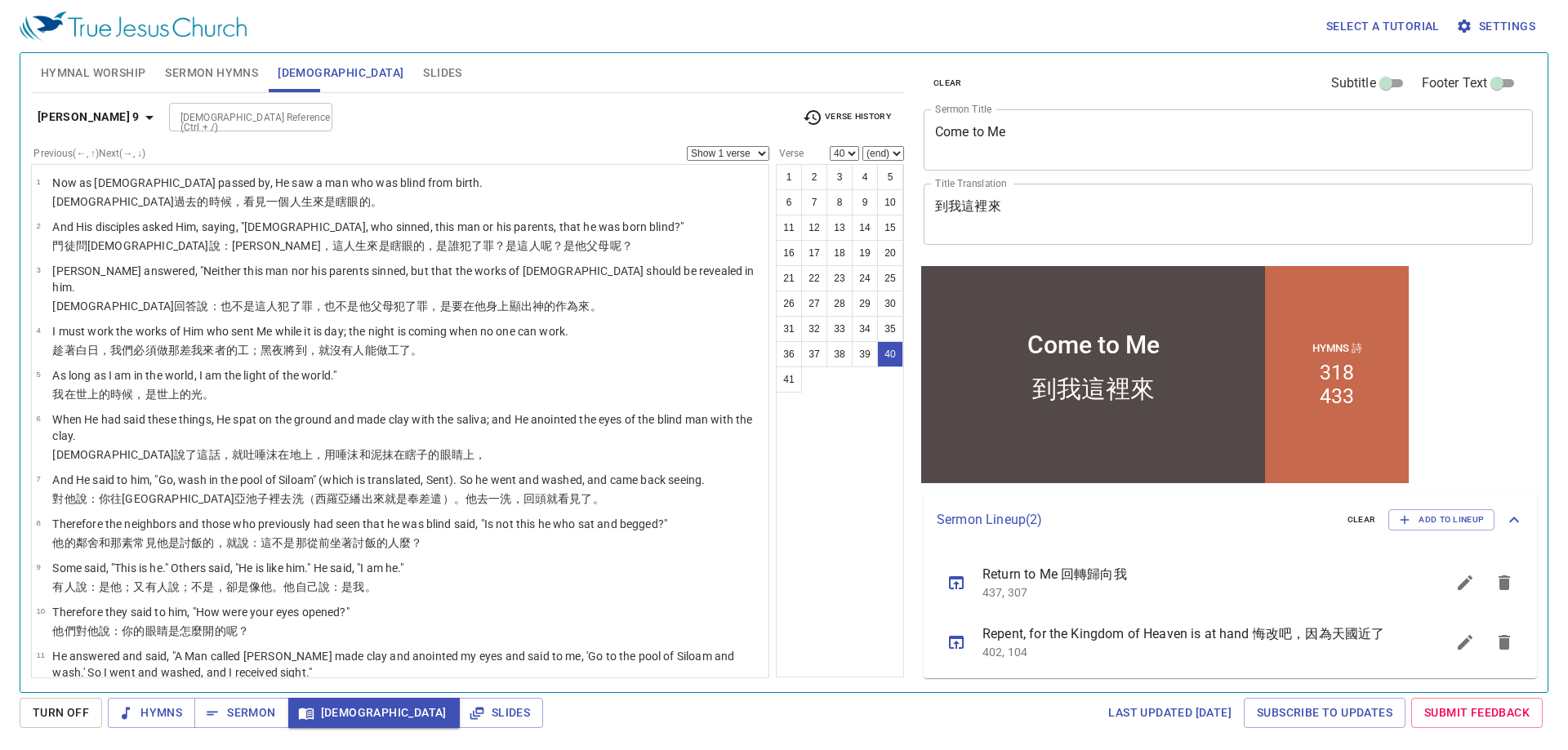
scroll to position [1470, 0]
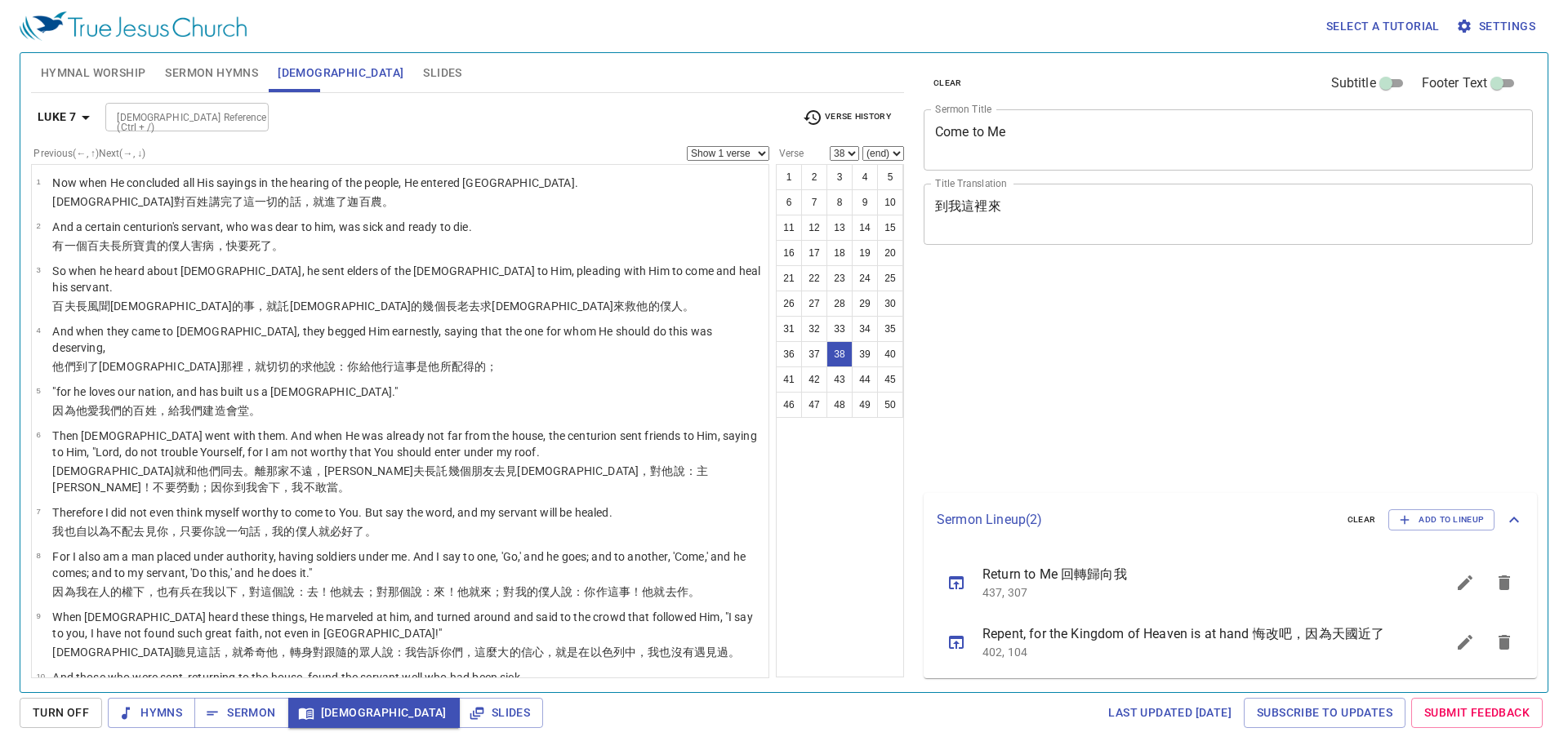
select select "38"
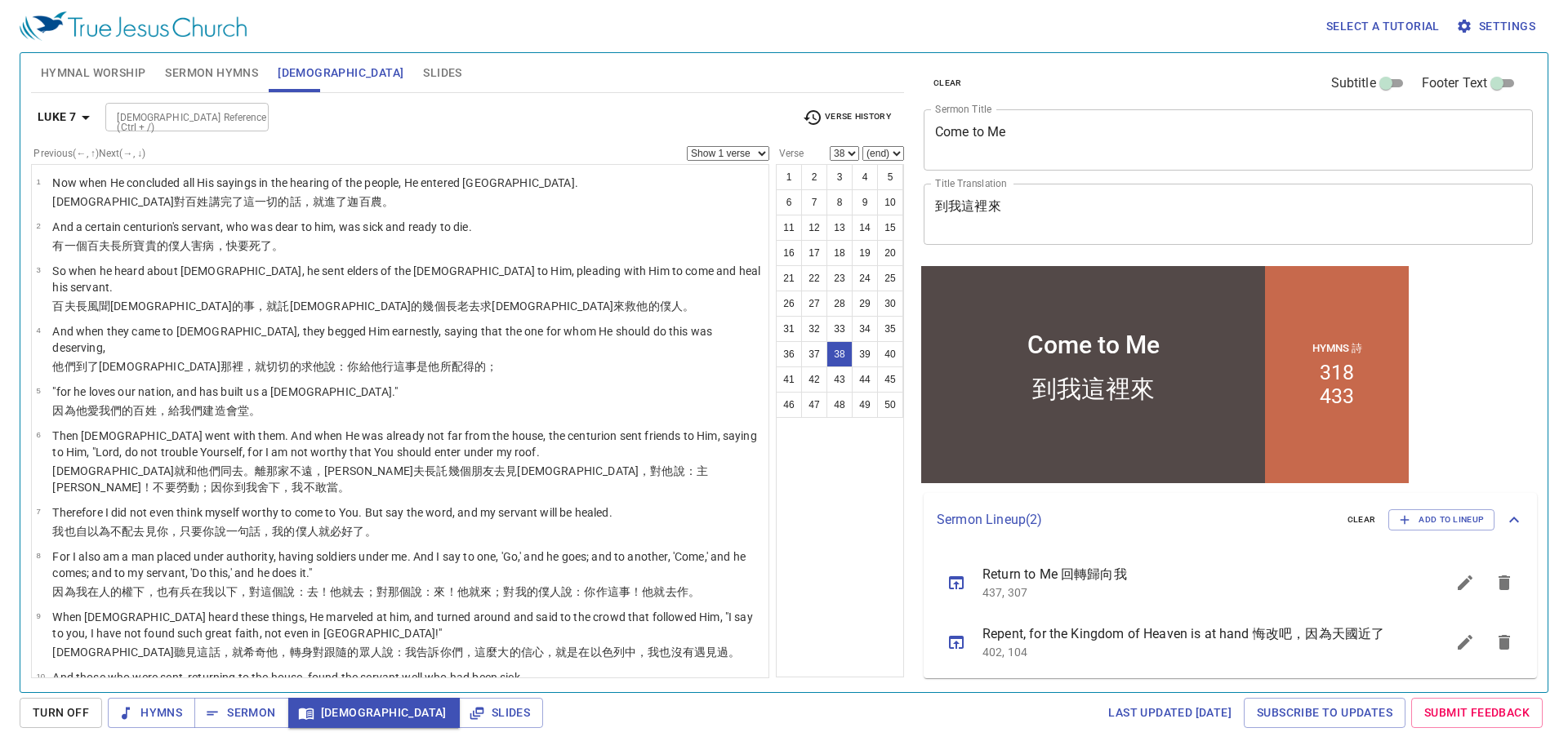
scroll to position [1510, 0]
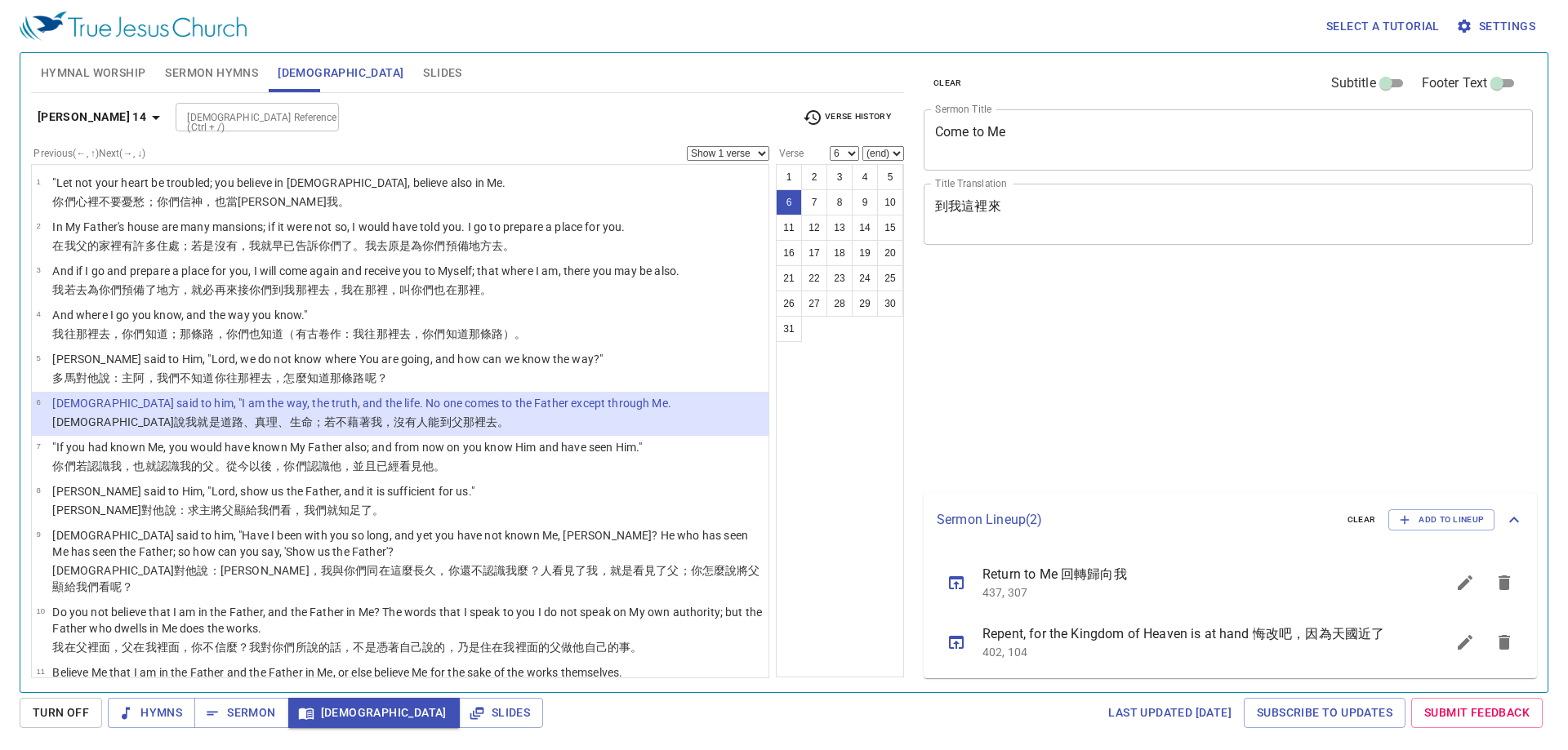
select select "6"
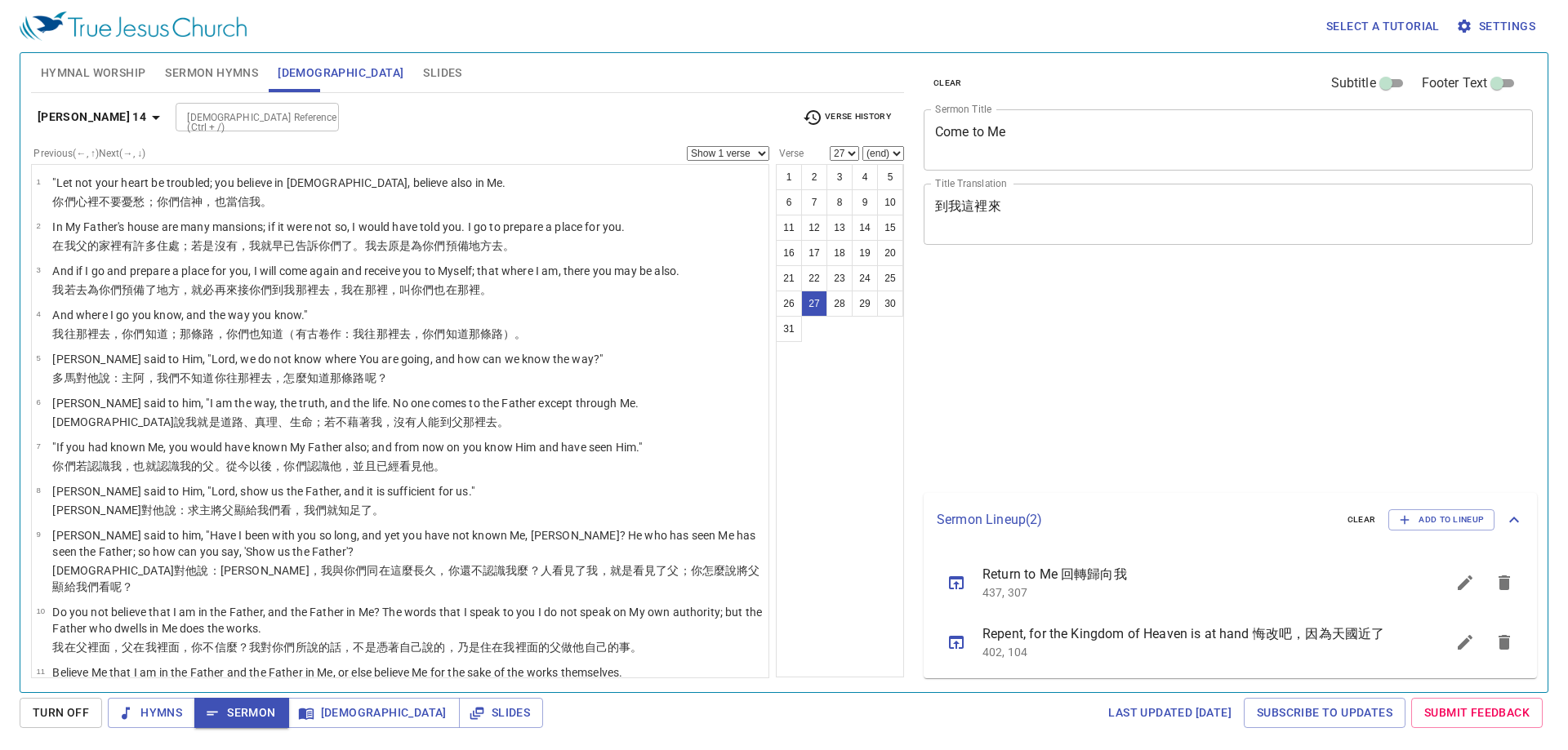
select select "27"
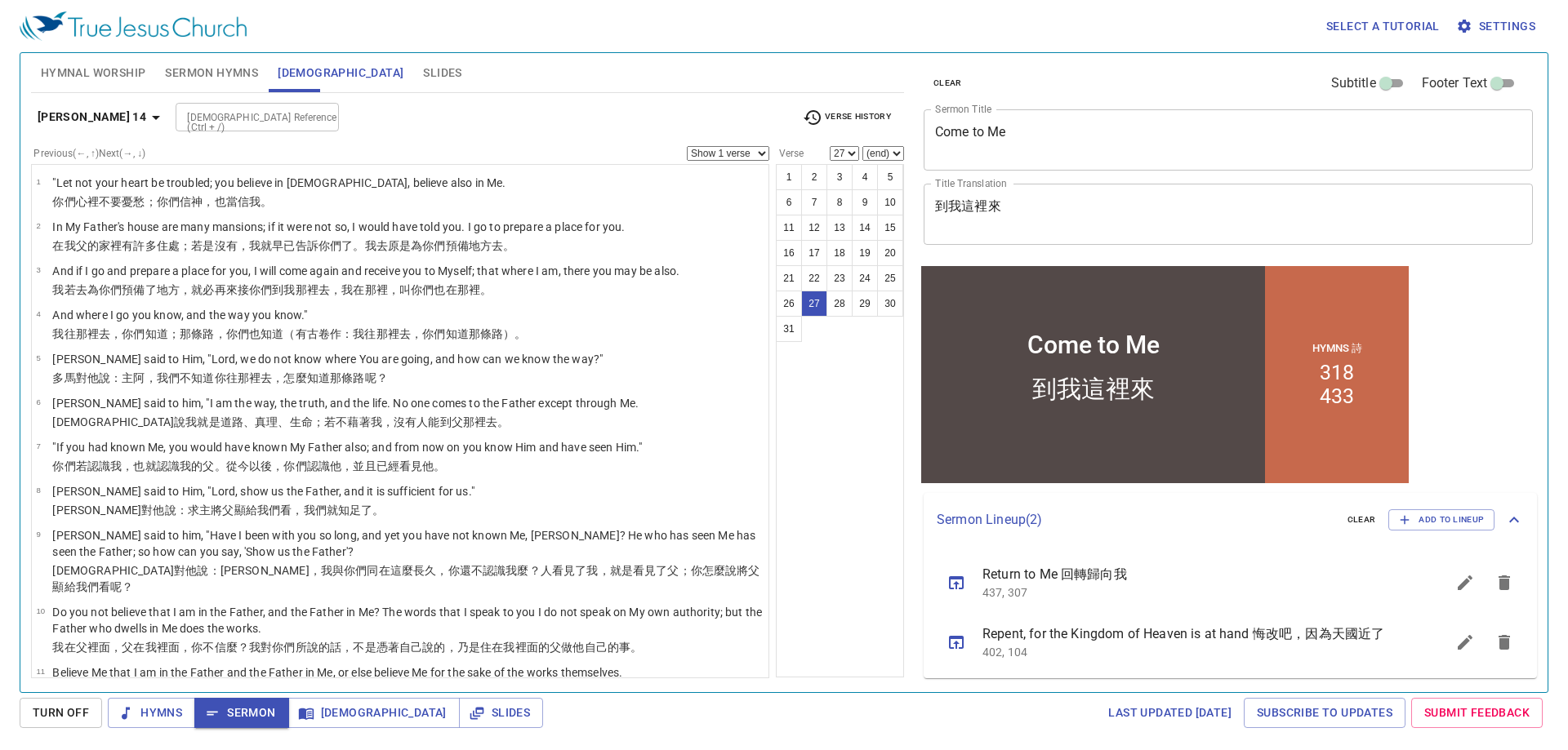
scroll to position [816, 0]
